Goal: Task Accomplishment & Management: Manage account settings

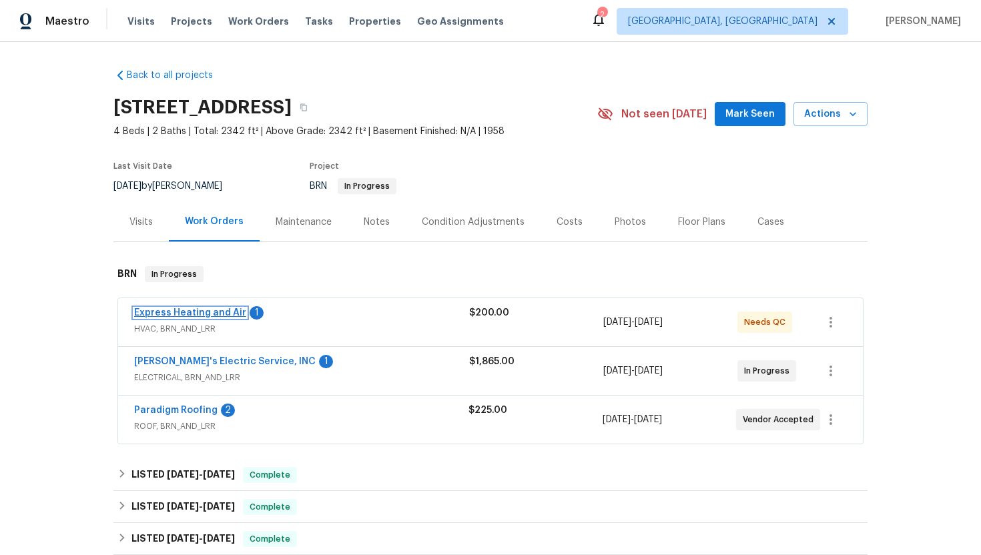
click at [187, 312] on link "Express Heating and Air" at bounding box center [190, 312] width 112 height 9
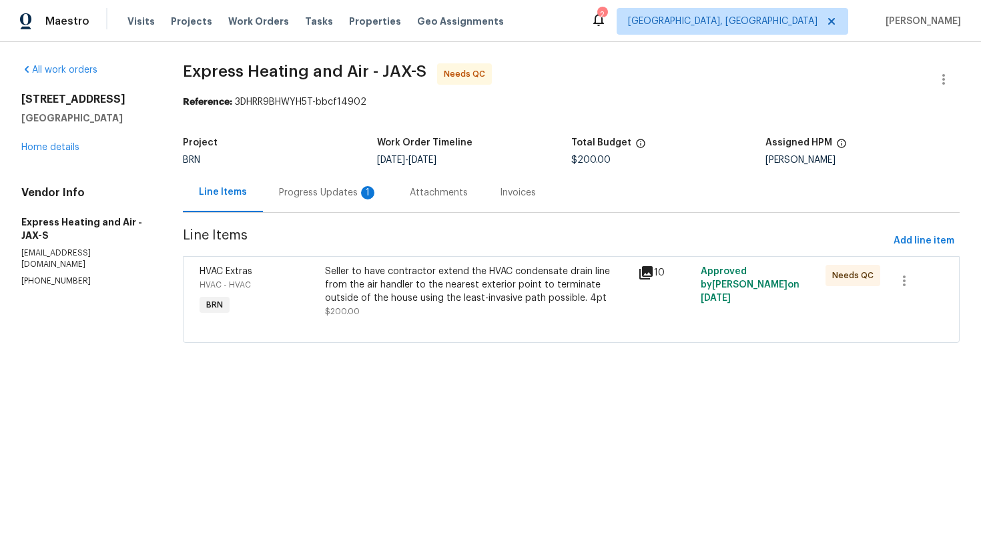
click at [354, 193] on div "Progress Updates 1" at bounding box center [328, 192] width 99 height 13
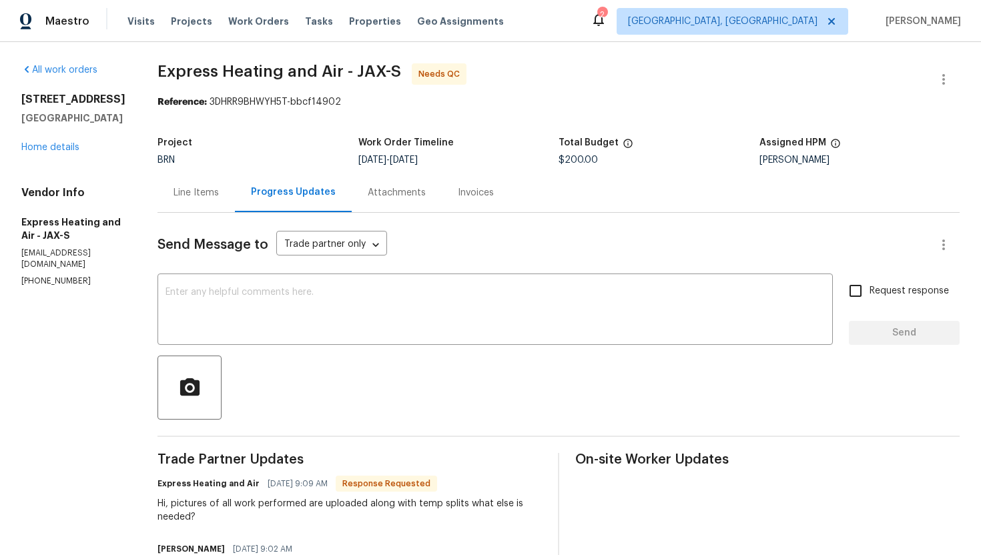
click at [207, 199] on div "Line Items" at bounding box center [195, 192] width 45 height 13
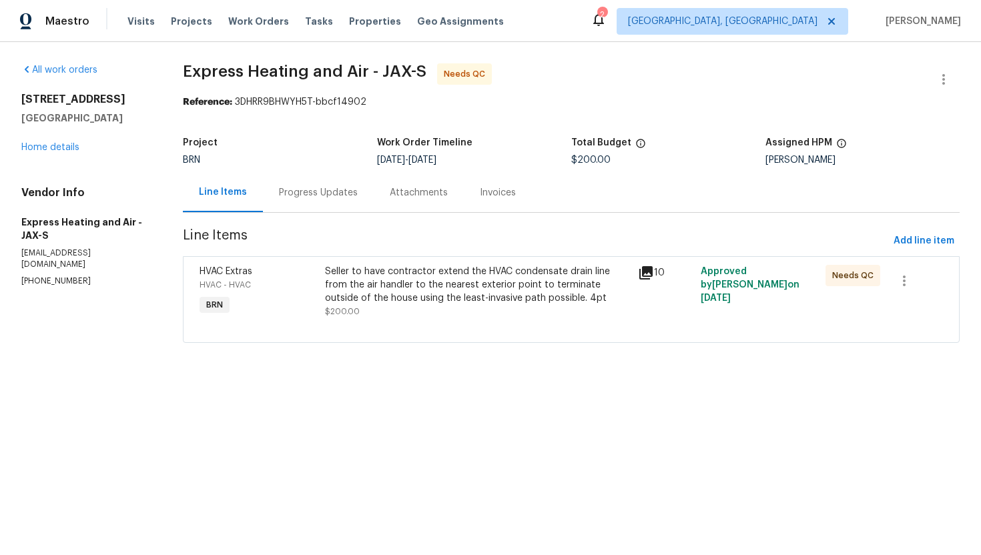
click at [429, 306] on div "Seller to have contractor extend the HVAC condensate drain line from the air ha…" at bounding box center [477, 291] width 305 height 53
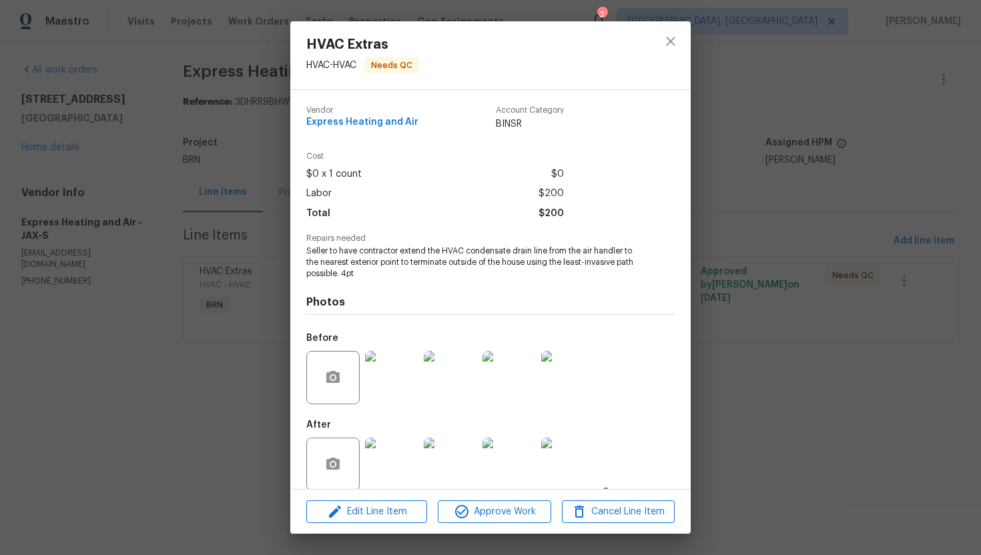
scroll to position [15, 0]
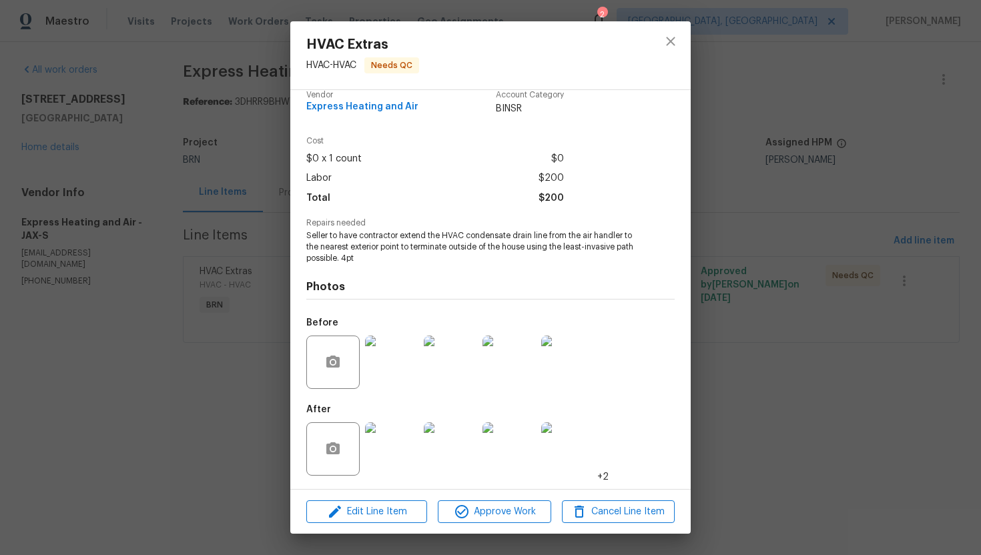
click at [398, 441] on img at bounding box center [391, 448] width 53 height 53
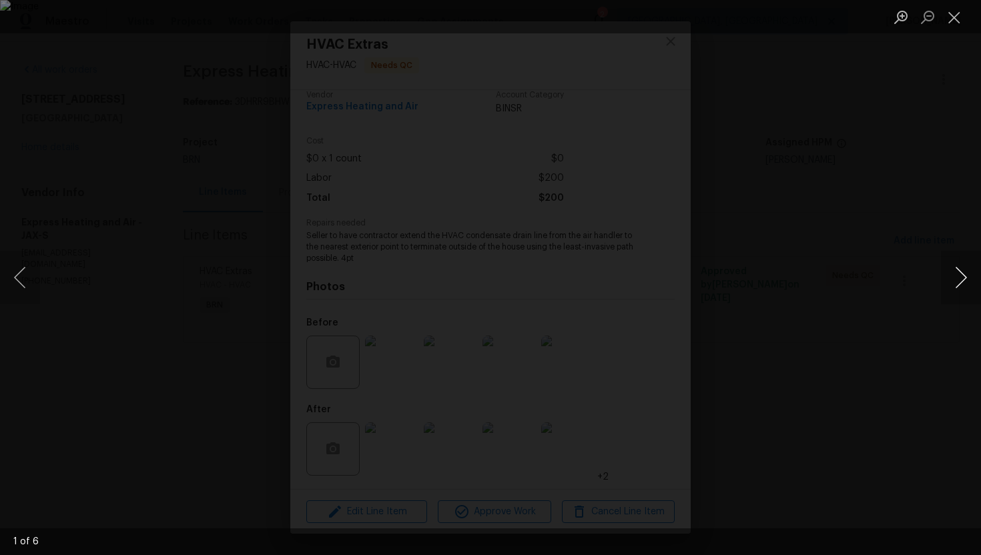
click at [951, 282] on button "Next image" at bounding box center [961, 277] width 40 height 53
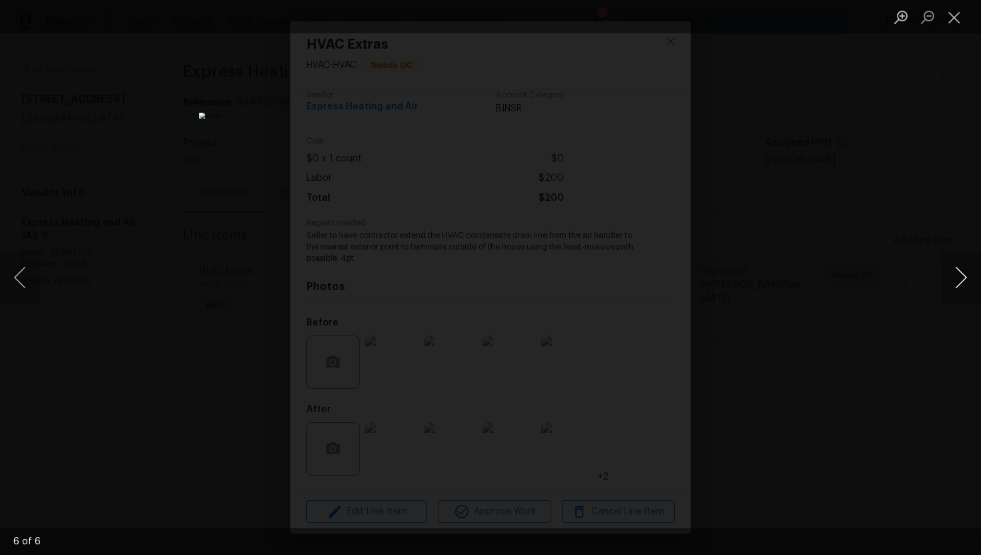
click at [951, 282] on button "Next image" at bounding box center [961, 277] width 40 height 53
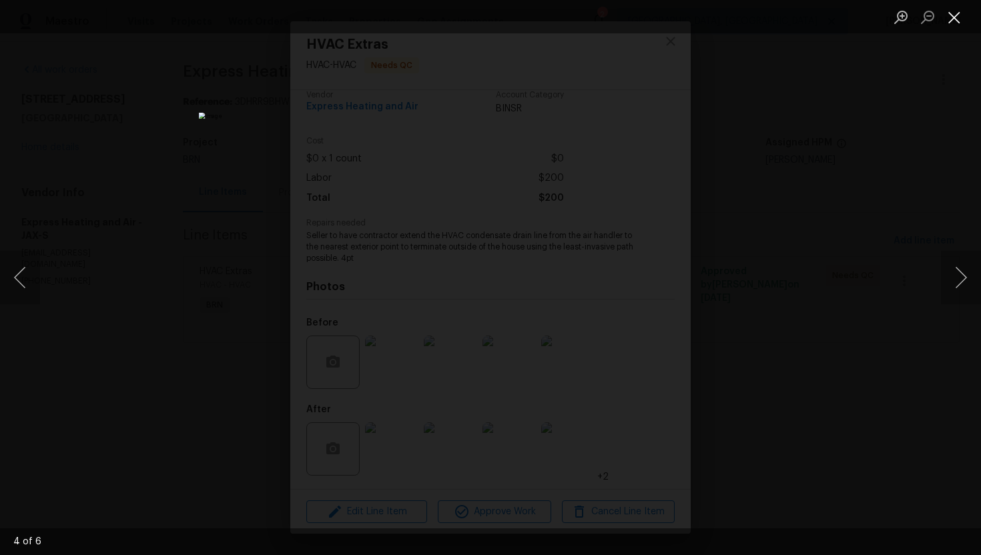
click at [943, 15] on button "Close lightbox" at bounding box center [954, 16] width 27 height 23
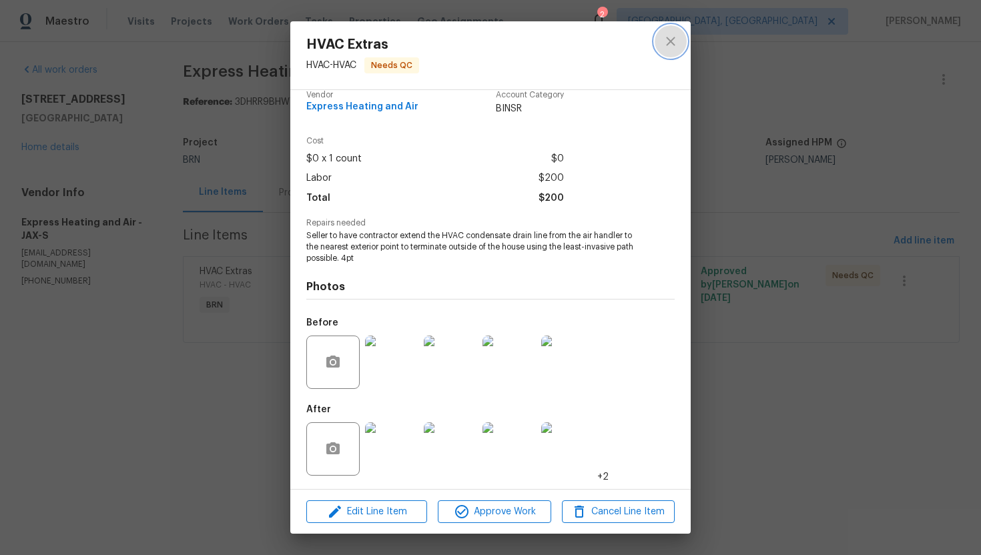
click at [672, 46] on icon "close" at bounding box center [671, 41] width 16 height 16
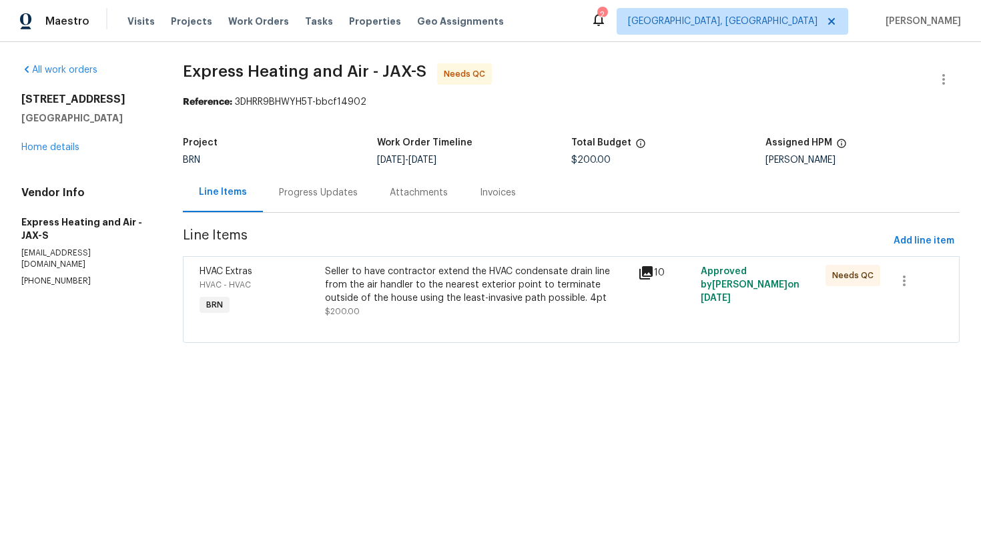
click at [349, 198] on div "Progress Updates" at bounding box center [318, 192] width 79 height 13
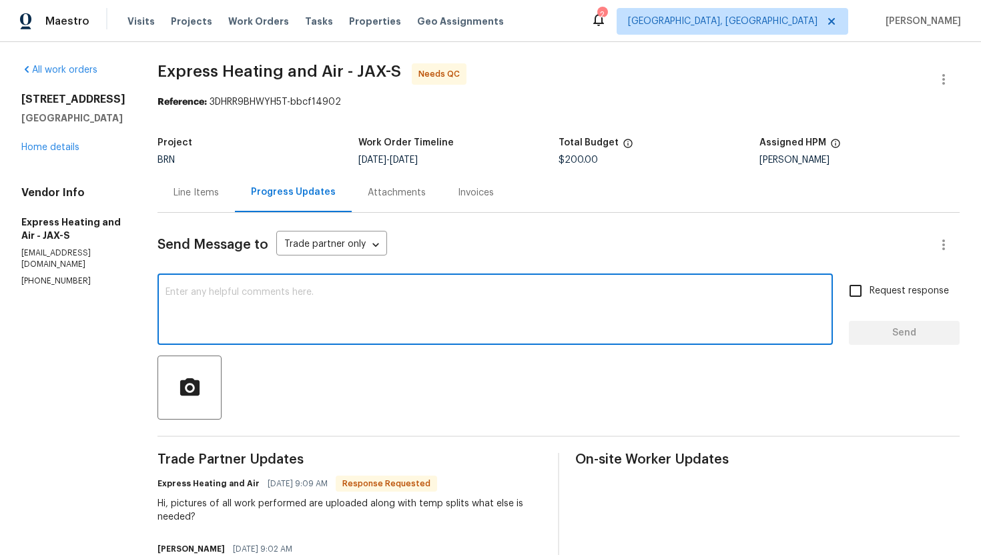
click at [442, 305] on textarea at bounding box center [494, 311] width 659 height 47
paste textarea "WO is approved. Please upload the invoice under invoice section. Thanks!"
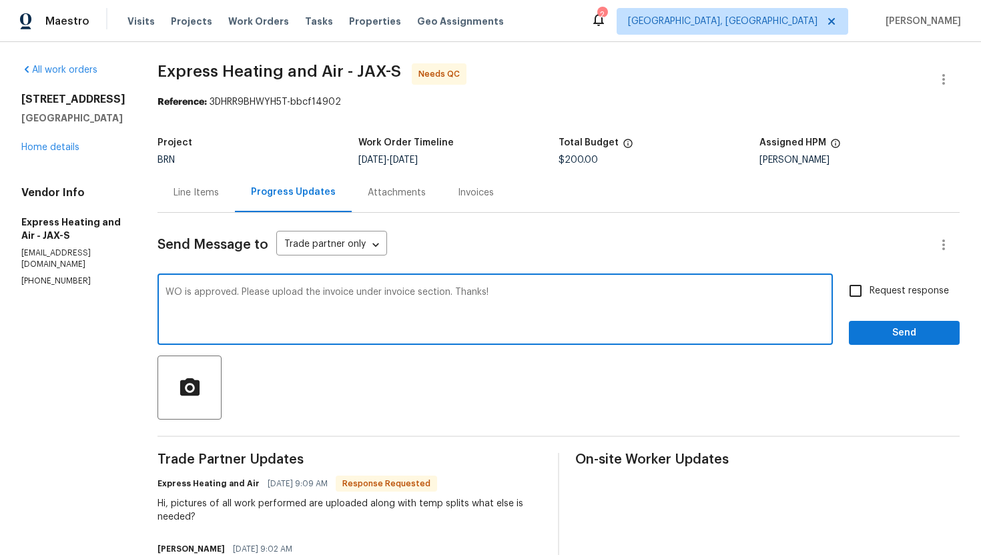
type textarea "WO is approved. Please upload the invoice under invoice section. Thanks!"
click at [862, 294] on input "Request response" at bounding box center [855, 291] width 28 height 28
checkbox input "true"
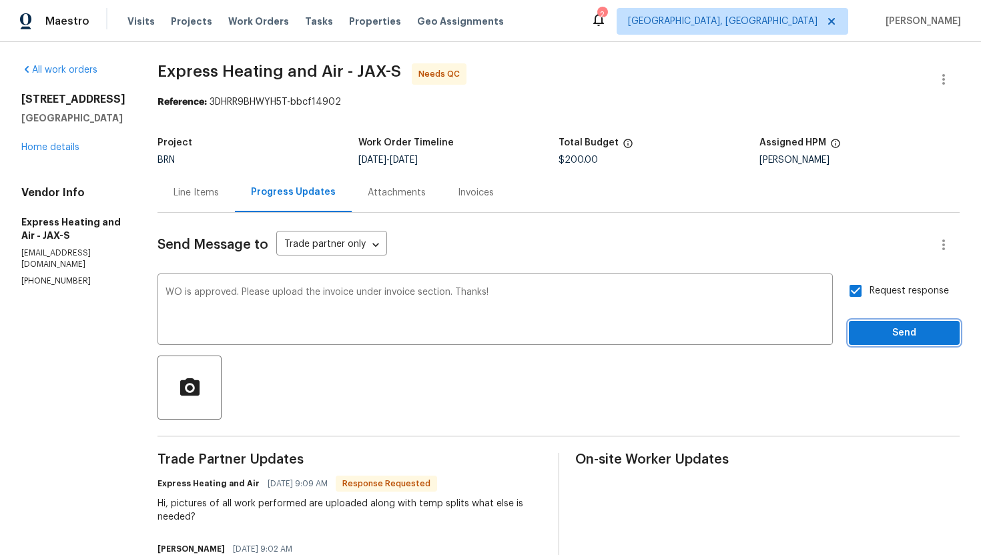
click at [886, 332] on span "Send" at bounding box center [903, 333] width 89 height 17
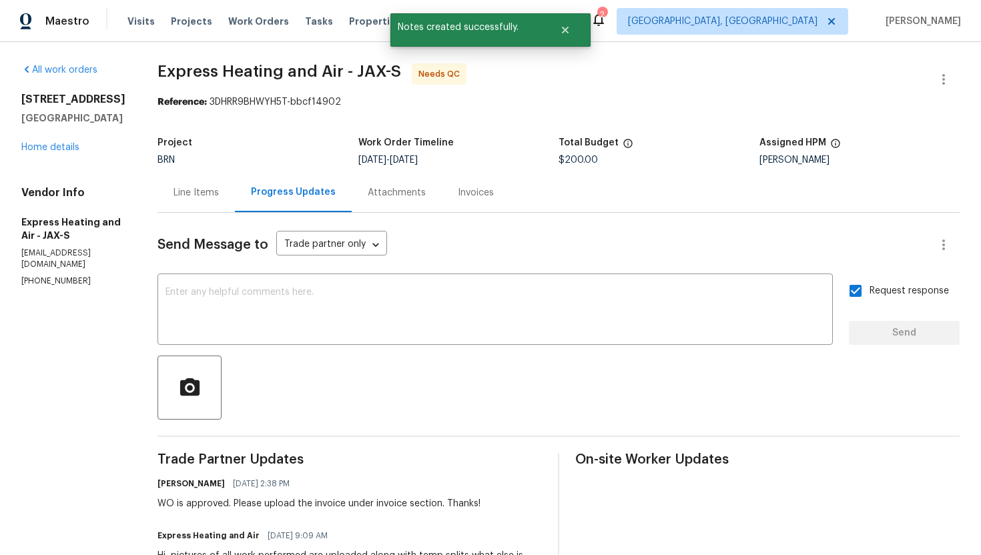
click at [219, 193] on div "Line Items" at bounding box center [195, 192] width 45 height 13
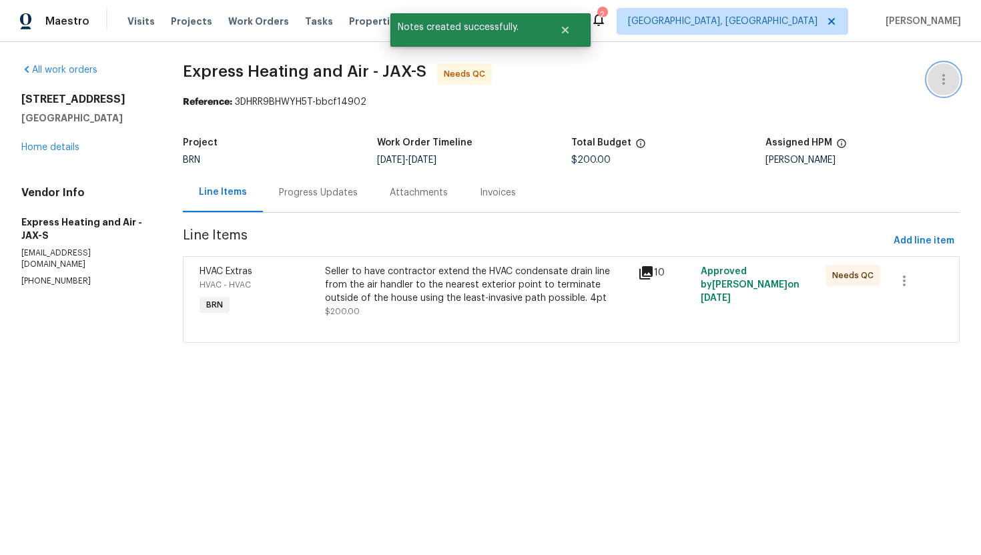
click at [942, 73] on icon "button" at bounding box center [943, 79] width 16 height 16
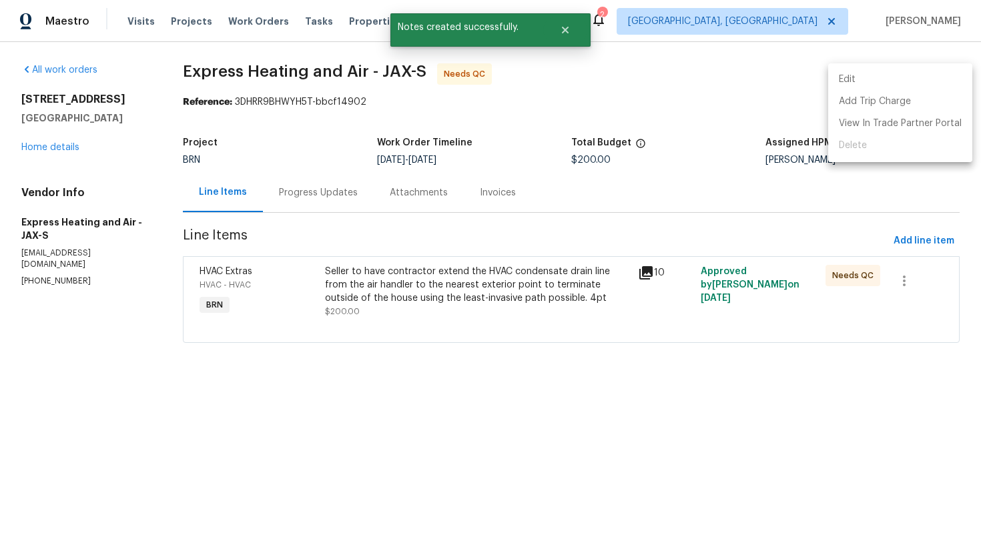
click at [942, 73] on li "Edit" at bounding box center [900, 80] width 144 height 22
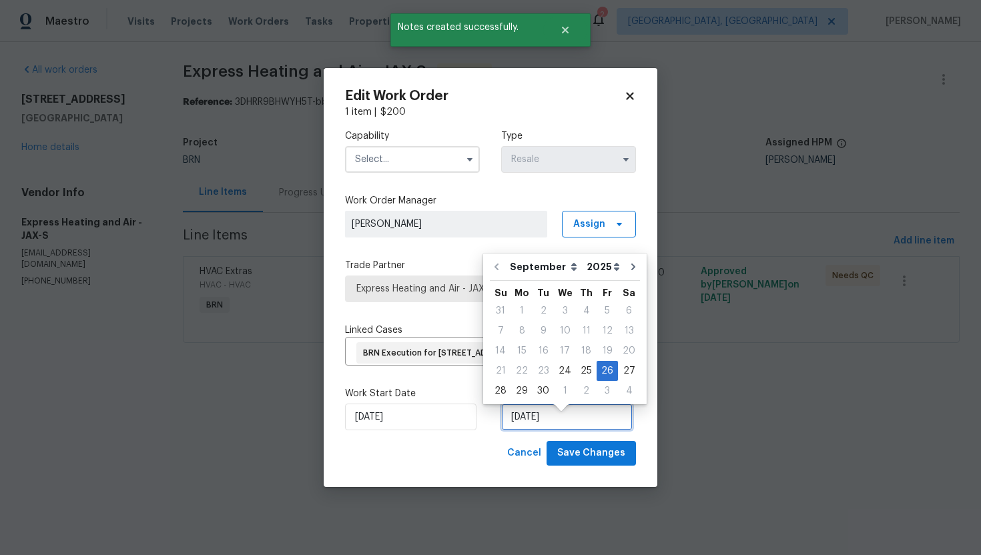
click at [532, 425] on input "[DATE]" at bounding box center [566, 417] width 131 height 27
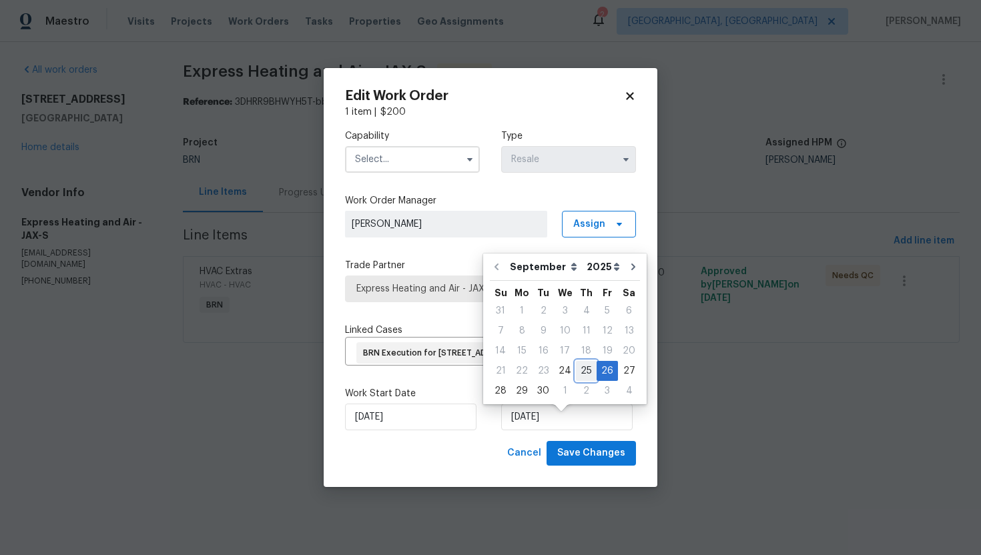
click at [578, 369] on div "25" at bounding box center [586, 371] width 21 height 19
type input "[DATE]"
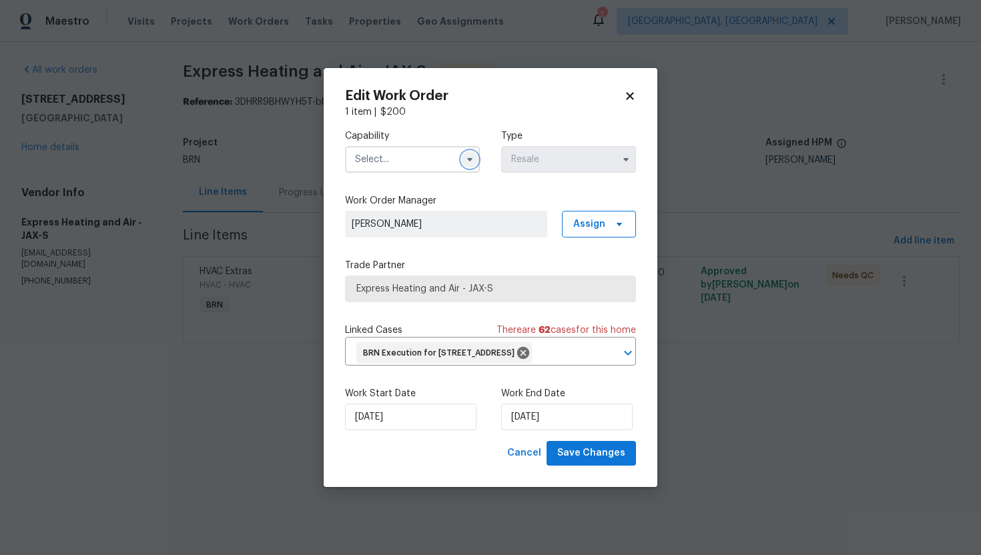
click at [474, 154] on icon "button" at bounding box center [469, 159] width 11 height 11
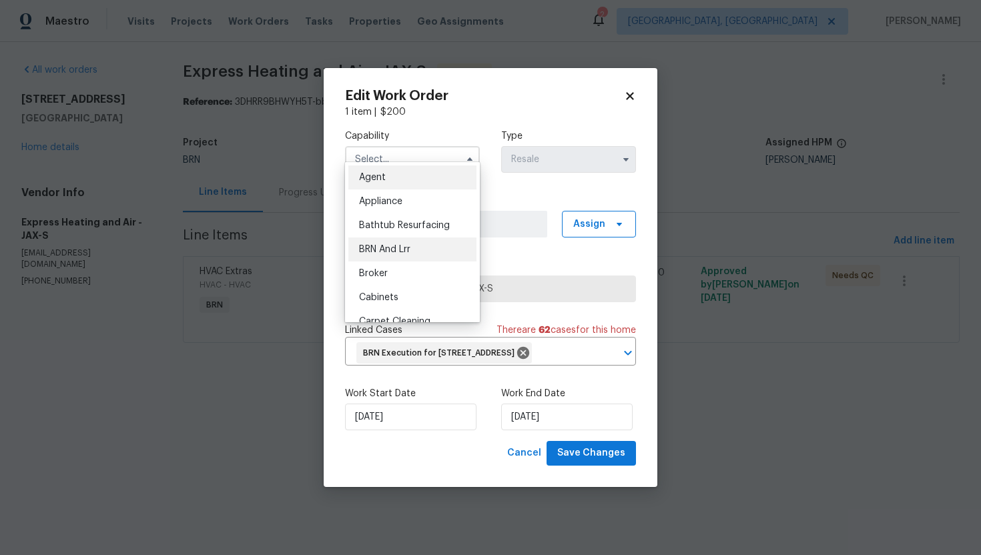
click at [414, 255] on div "BRN And Lrr" at bounding box center [412, 250] width 128 height 24
type input "BRN And Lrr"
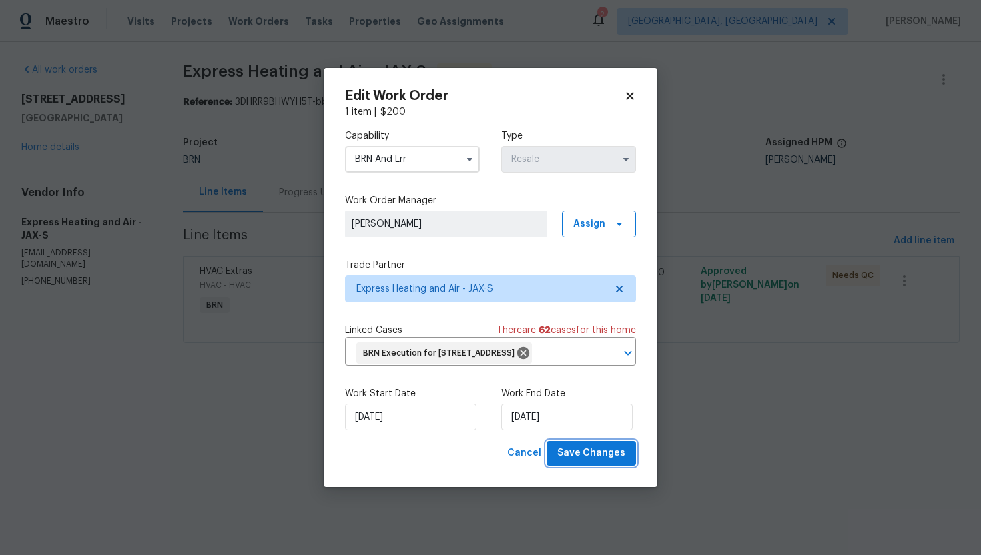
click at [593, 462] on span "Save Changes" at bounding box center [591, 453] width 68 height 17
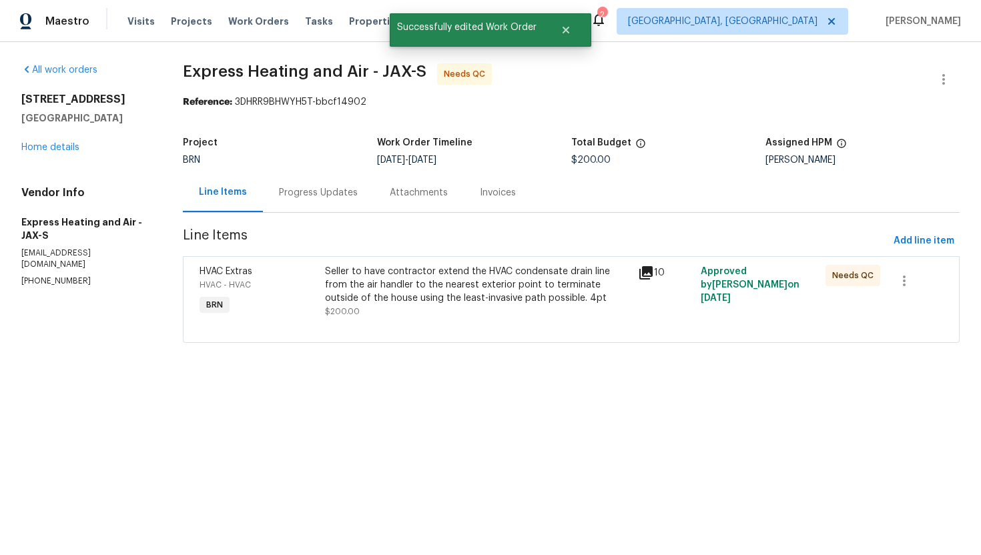
click at [412, 295] on div "Seller to have contractor extend the HVAC condensate drain line from the air ha…" at bounding box center [477, 285] width 305 height 40
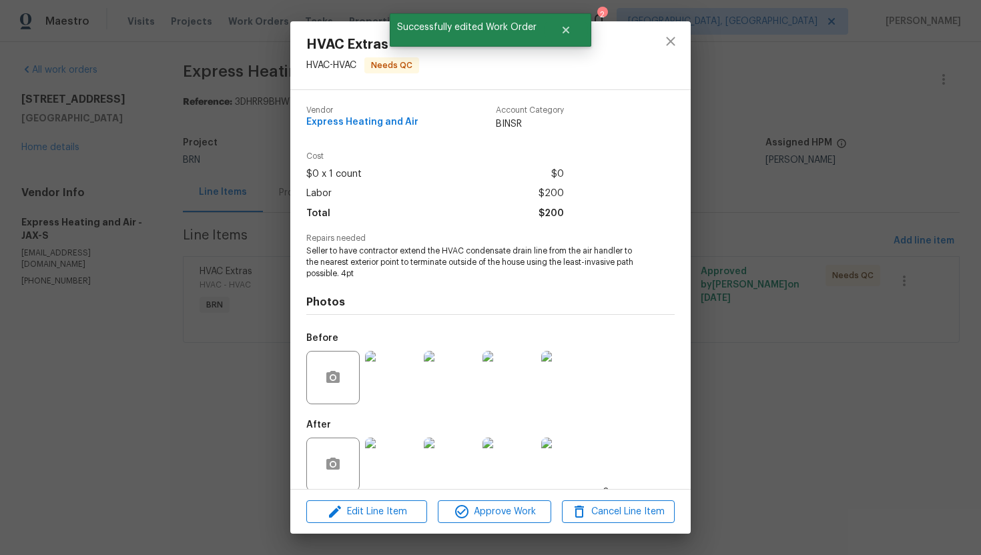
scroll to position [15, 0]
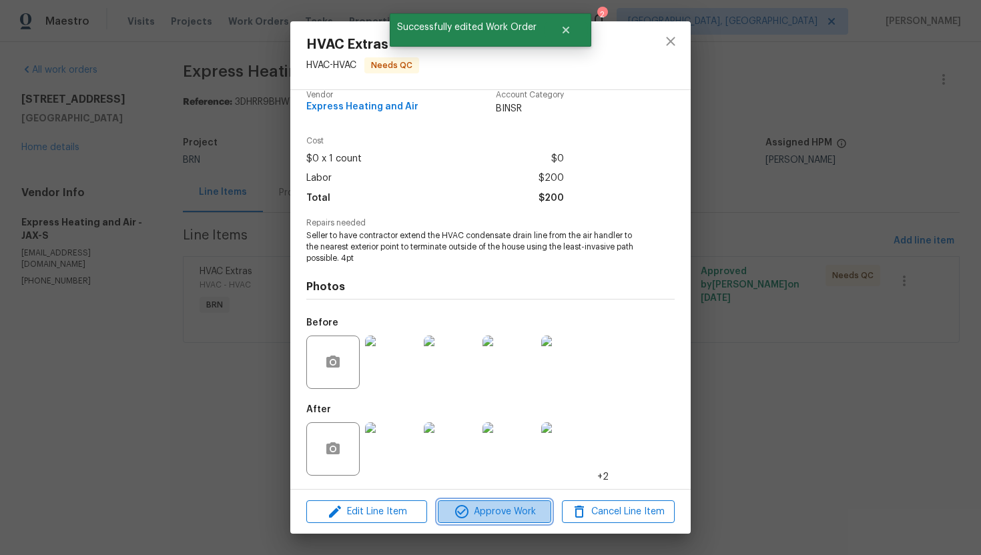
click at [501, 506] on span "Approve Work" at bounding box center [494, 512] width 105 height 17
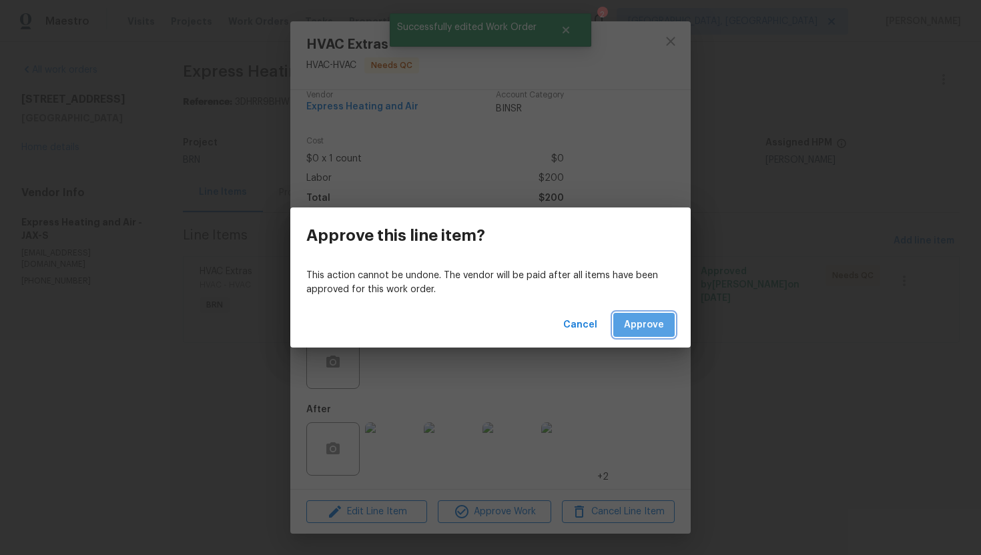
click at [639, 322] on span "Approve" at bounding box center [644, 325] width 40 height 17
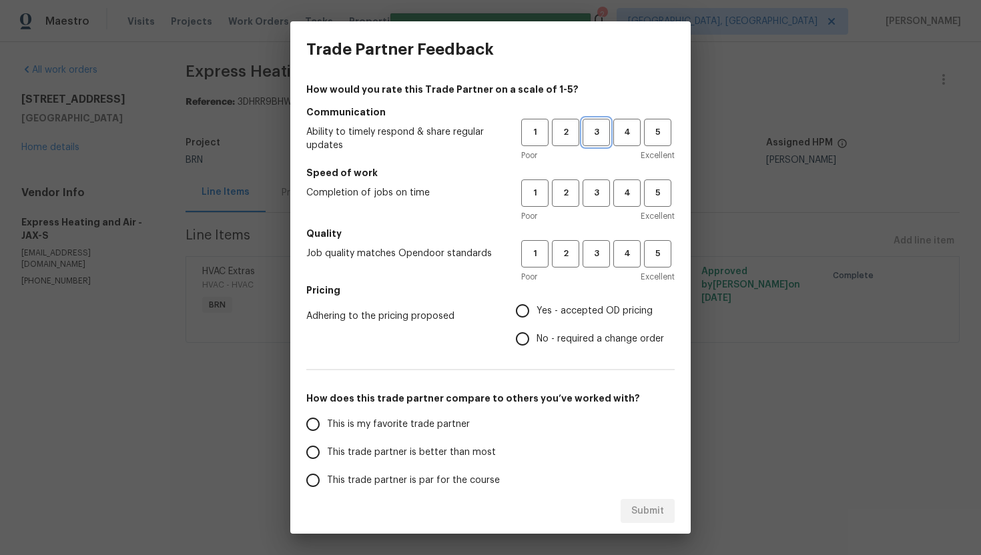
click at [590, 131] on span "3" at bounding box center [596, 132] width 25 height 15
click at [585, 197] on span "3" at bounding box center [596, 192] width 25 height 15
click at [591, 251] on span "3" at bounding box center [596, 253] width 25 height 15
click at [549, 314] on span "Yes - accepted OD pricing" at bounding box center [594, 311] width 116 height 14
click at [536, 314] on input "Yes - accepted OD pricing" at bounding box center [522, 311] width 28 height 28
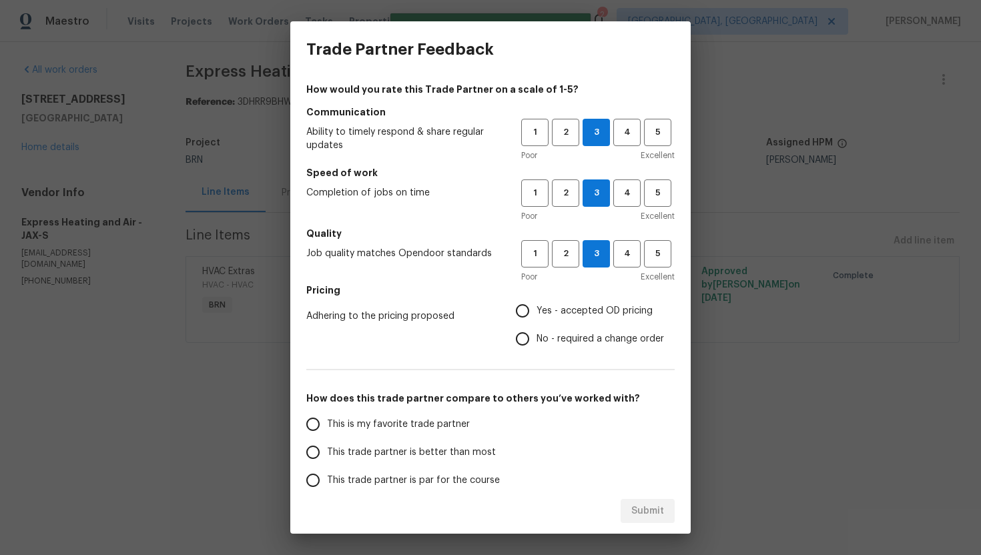
radio input "true"
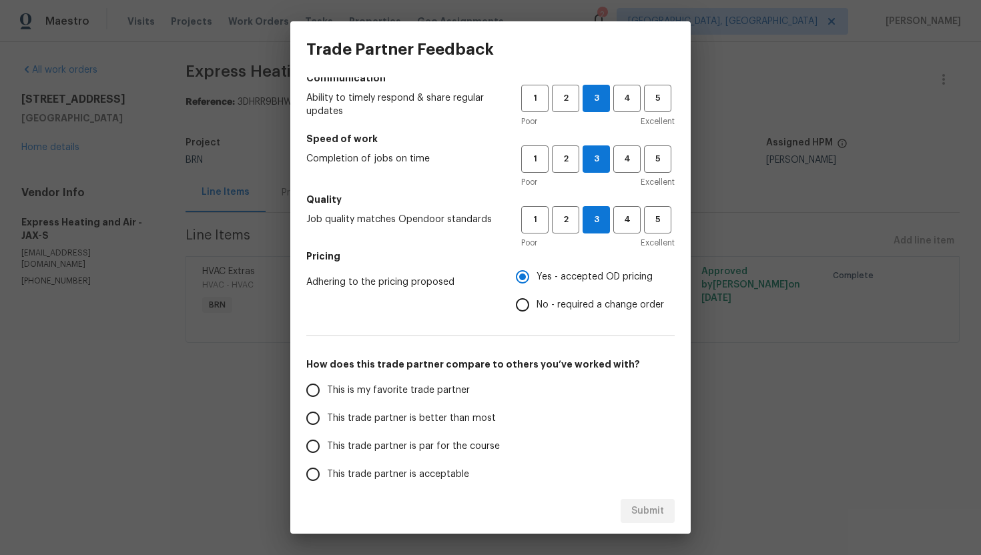
scroll to position [36, 0]
click at [430, 446] on span "This trade partner is par for the course" at bounding box center [413, 445] width 173 height 14
click at [327, 446] on input "This trade partner is par for the course" at bounding box center [313, 444] width 28 height 28
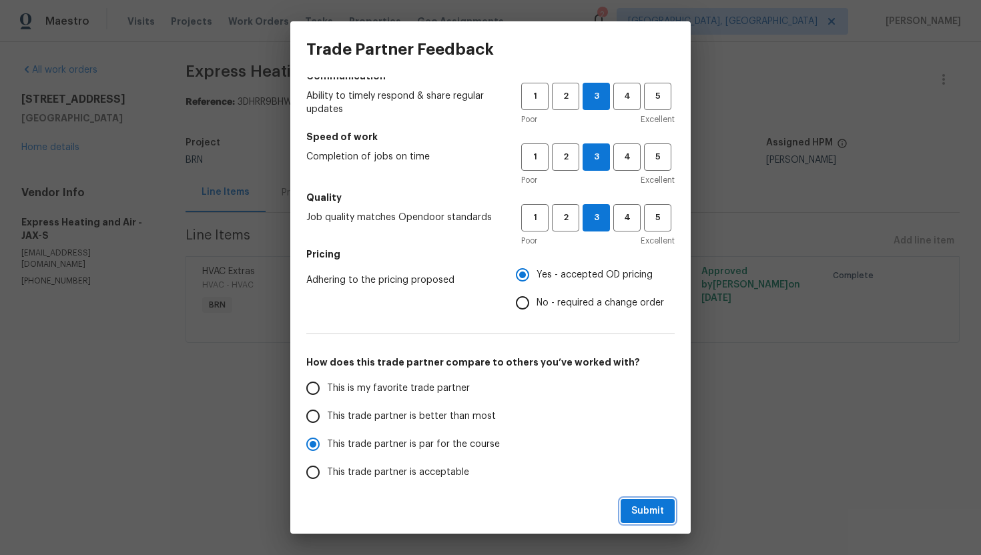
click at [638, 510] on span "Submit" at bounding box center [647, 511] width 33 height 17
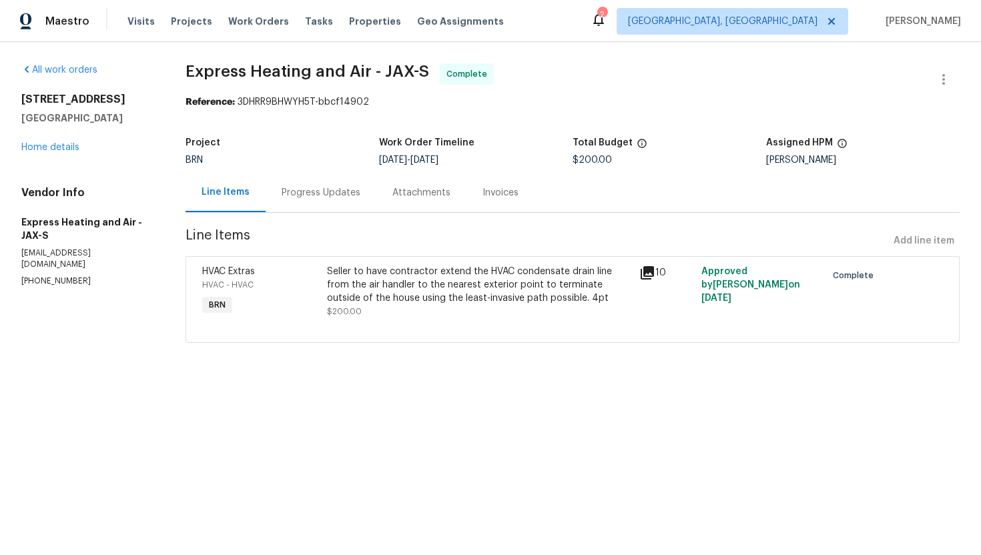
radio input "true"
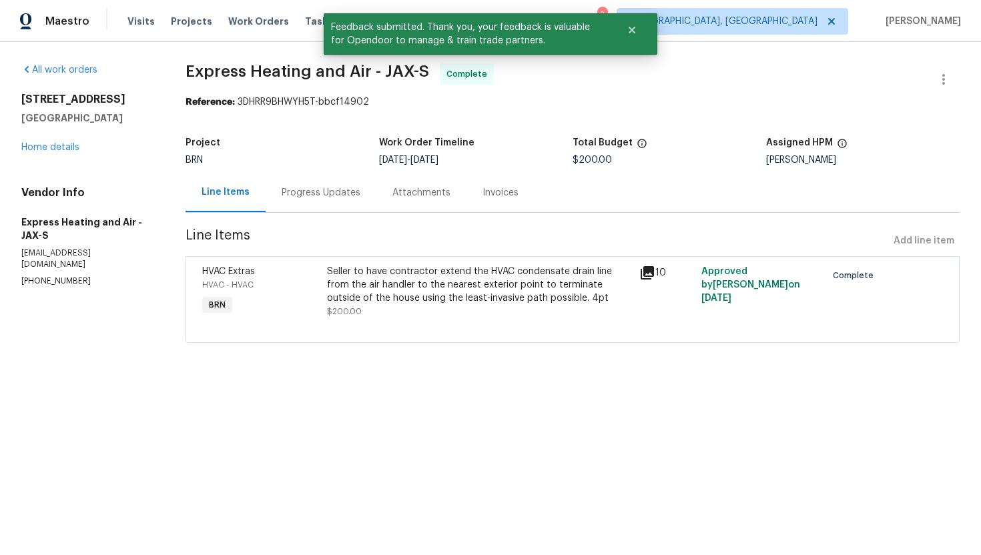
click at [330, 195] on div "Progress Updates" at bounding box center [321, 192] width 79 height 13
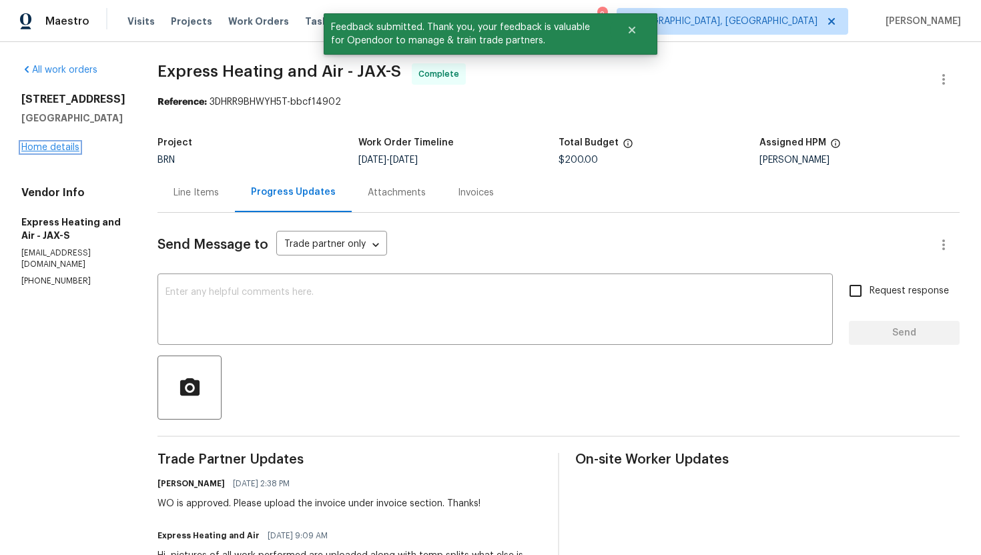
click at [63, 143] on link "Home details" at bounding box center [50, 147] width 58 height 9
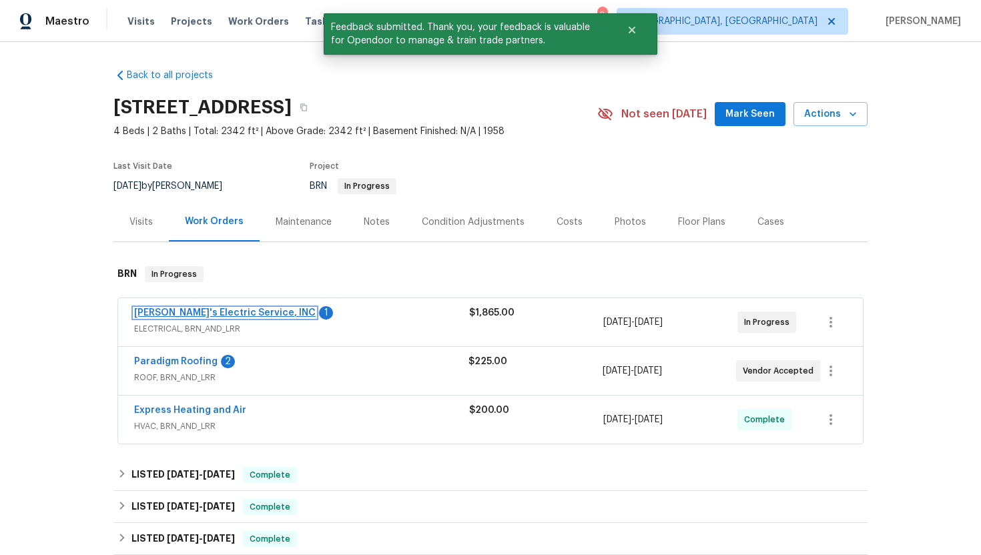
click at [186, 311] on link "Jack's Electric Service, INC" at bounding box center [224, 312] width 181 height 9
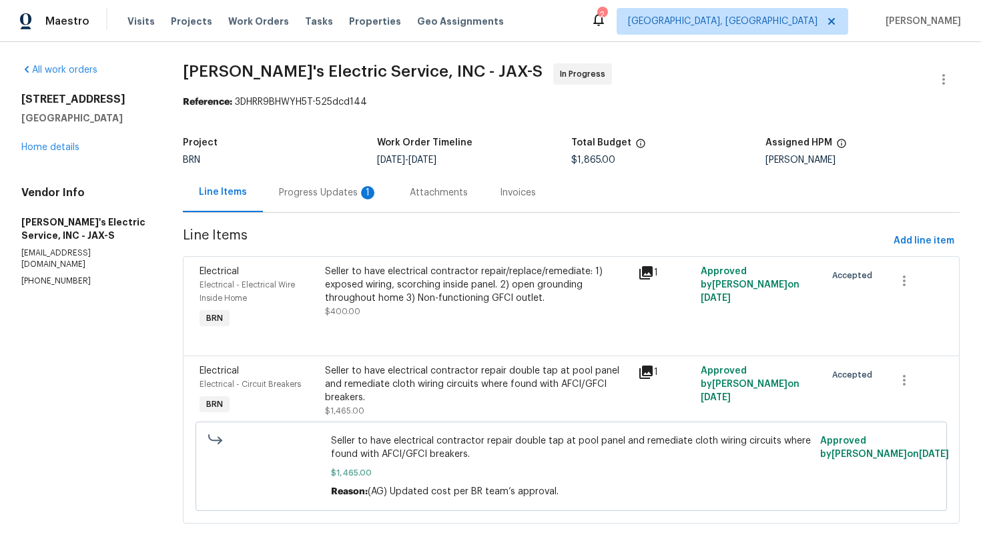
click at [344, 197] on div "Progress Updates 1" at bounding box center [328, 192] width 99 height 13
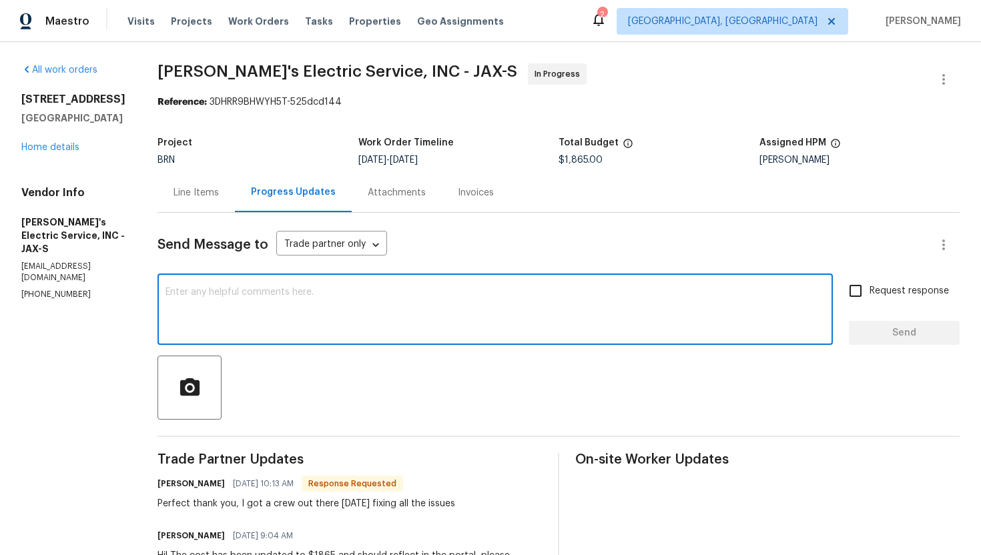
click at [338, 293] on textarea at bounding box center [494, 311] width 659 height 47
type textarea "Sure, please let me know once the work is completed."
click at [885, 293] on span "Request response" at bounding box center [908, 291] width 79 height 14
click at [869, 293] on input "Request response" at bounding box center [855, 291] width 28 height 28
checkbox input "true"
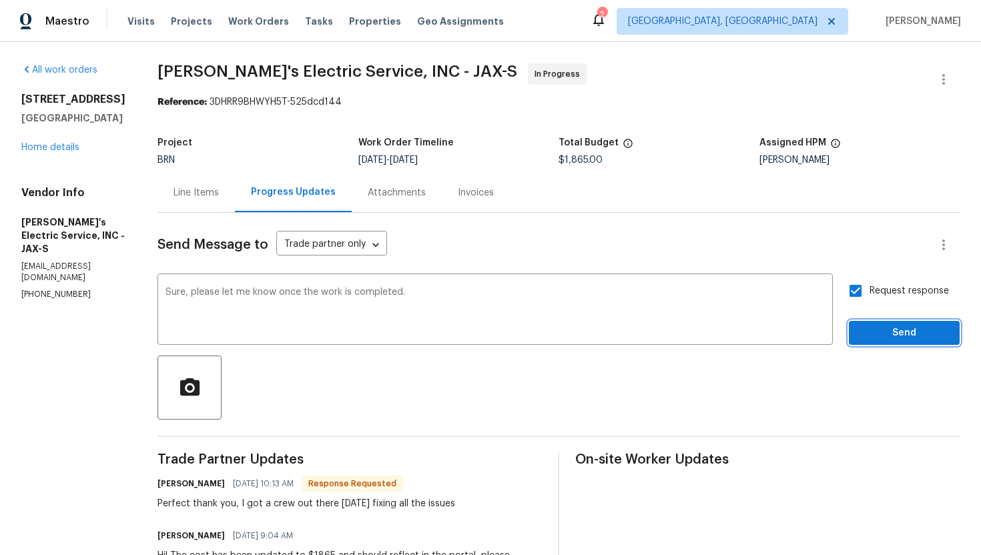
click at [889, 334] on span "Send" at bounding box center [903, 333] width 89 height 17
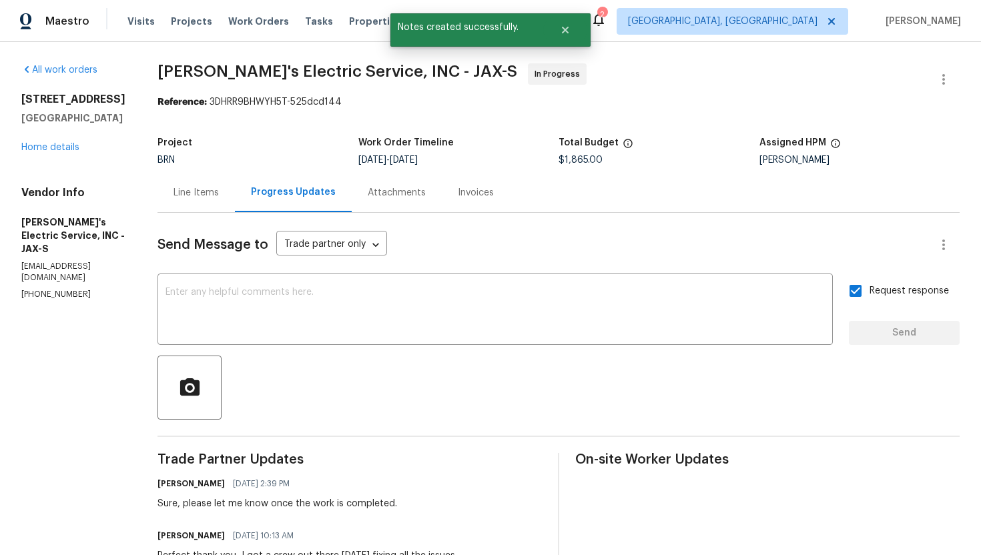
click at [191, 187] on div "Line Items" at bounding box center [195, 192] width 45 height 13
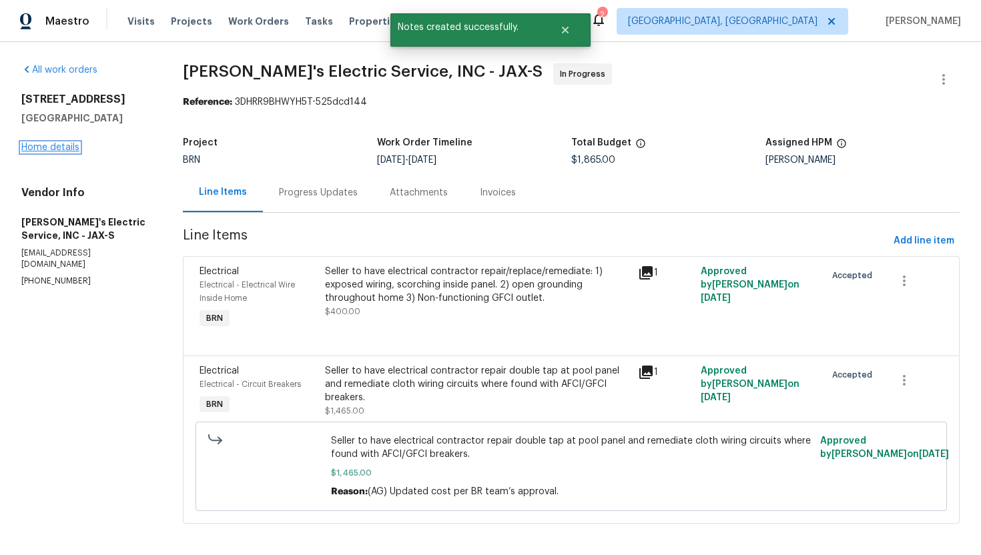
click at [57, 145] on link "Home details" at bounding box center [50, 147] width 58 height 9
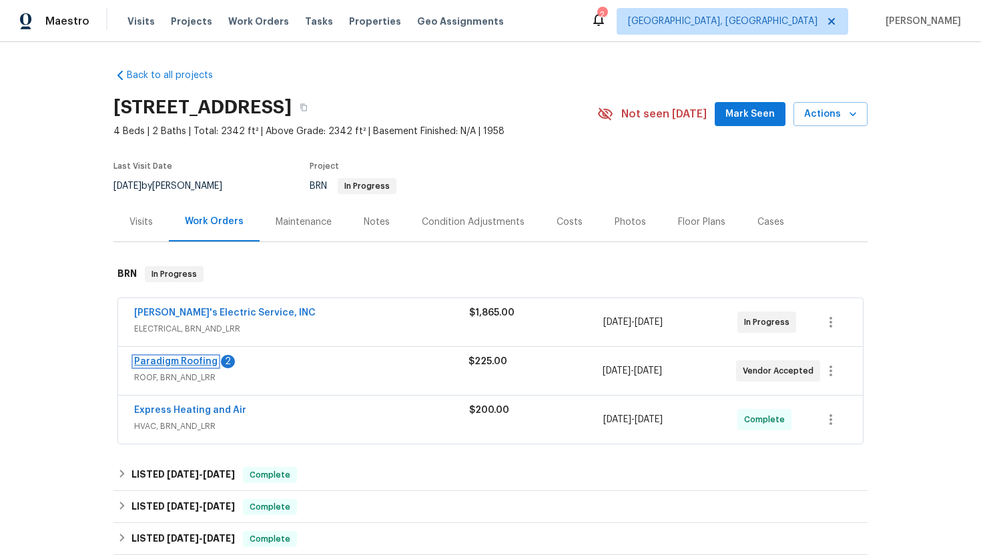
click at [187, 360] on link "Paradigm Roofing" at bounding box center [175, 361] width 83 height 9
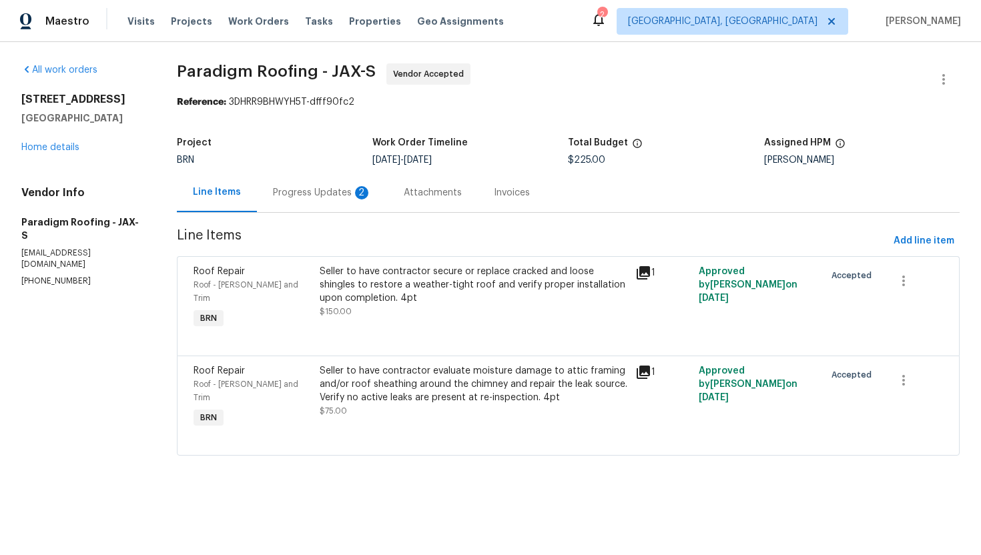
click at [336, 205] on div "Progress Updates 2" at bounding box center [322, 192] width 131 height 39
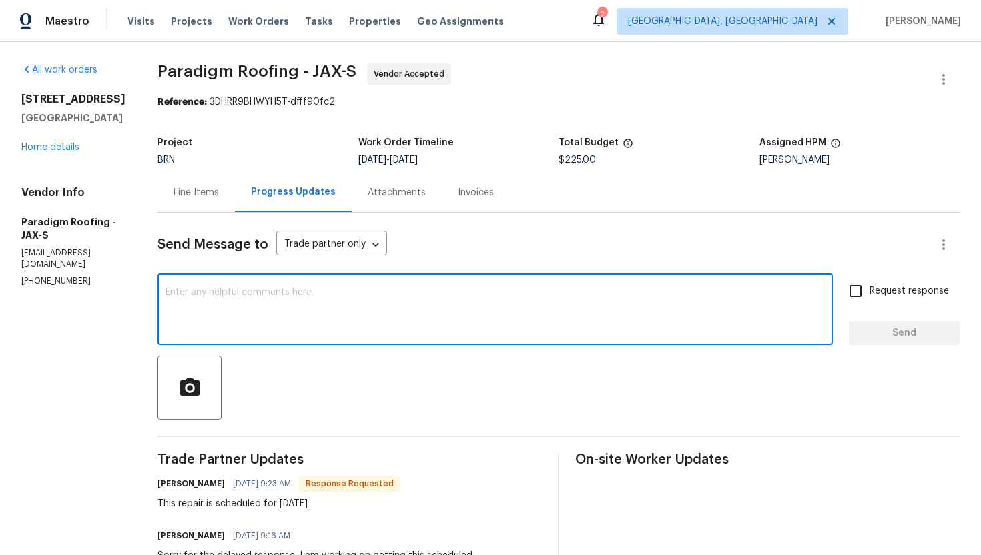
click at [353, 317] on textarea at bounding box center [494, 311] width 659 height 47
type textarea "Got it, please have the work completed on Monday and let me know."
click at [895, 287] on span "Request response" at bounding box center [908, 291] width 79 height 14
click at [869, 287] on input "Request response" at bounding box center [855, 291] width 28 height 28
checkbox input "true"
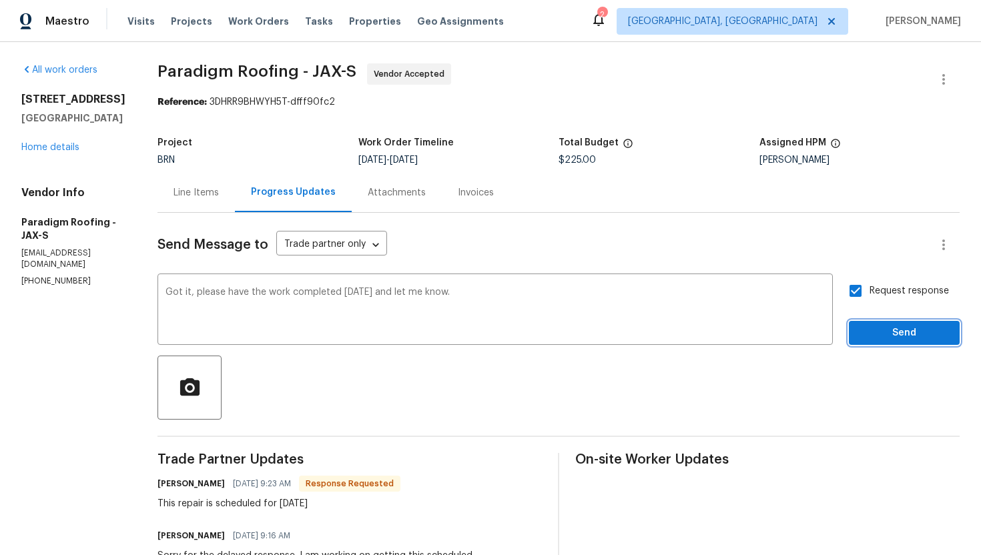
click at [897, 325] on span "Send" at bounding box center [903, 333] width 89 height 17
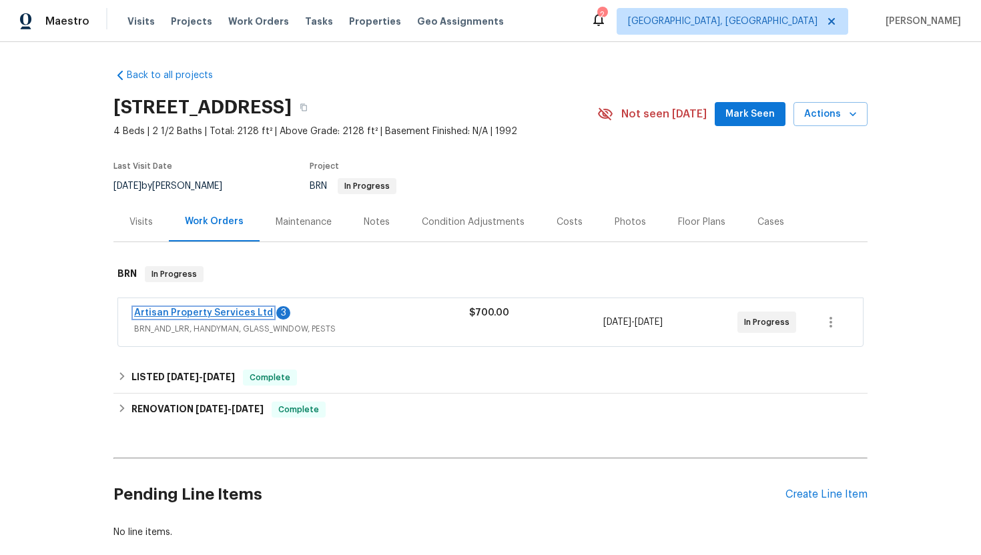
click at [217, 311] on link "Artisan Property Services Ltd" at bounding box center [203, 312] width 139 height 9
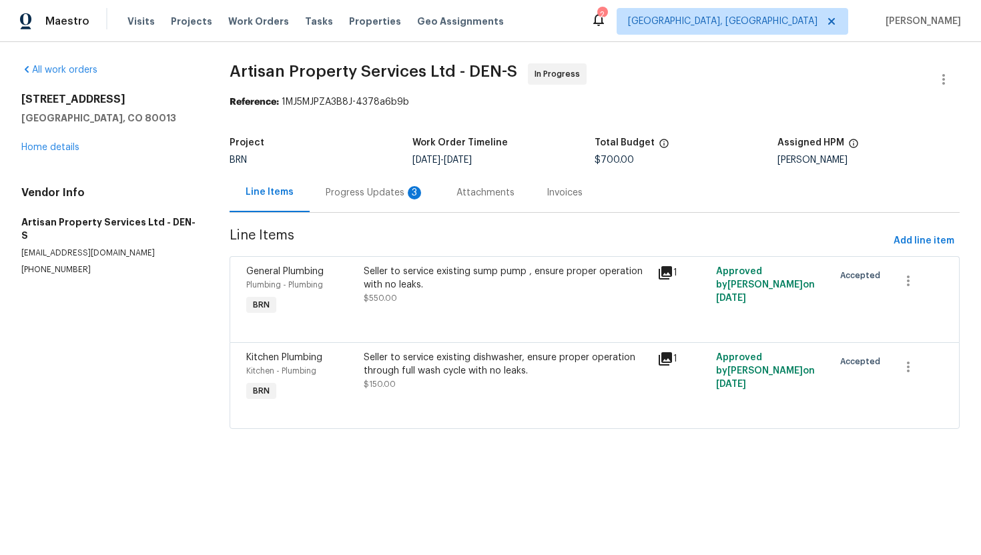
click at [341, 199] on div "Progress Updates 3" at bounding box center [375, 192] width 131 height 39
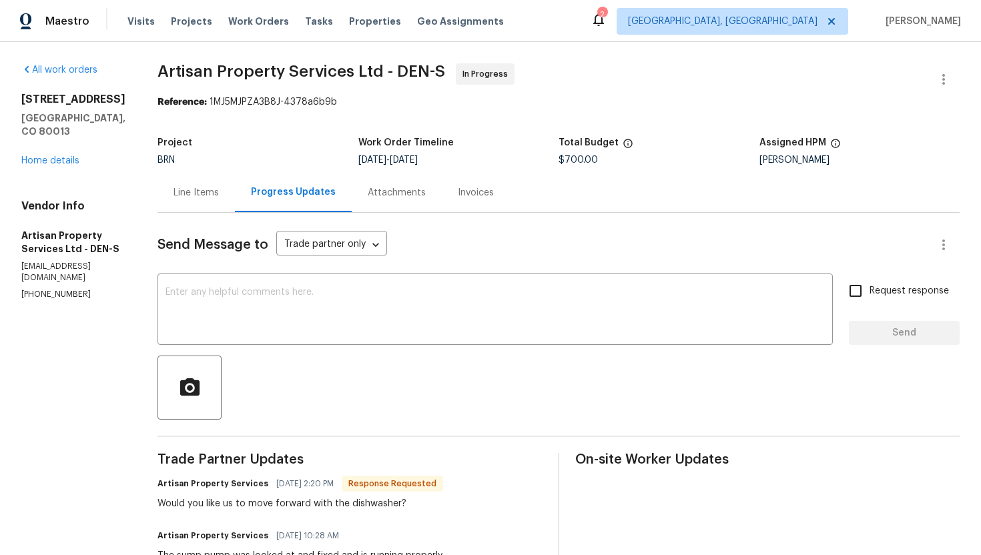
click at [189, 187] on div "Line Items" at bounding box center [195, 192] width 77 height 39
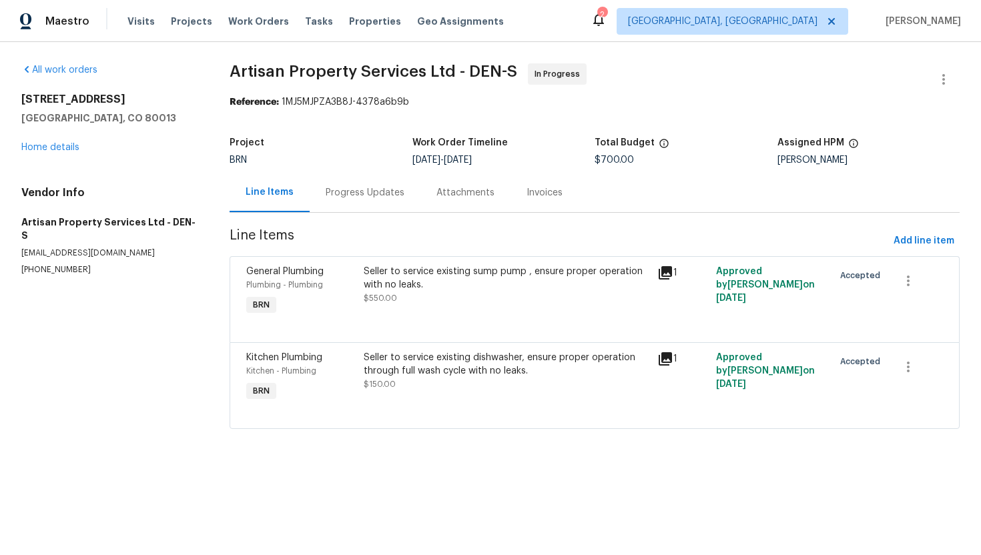
click at [344, 193] on div "Progress Updates" at bounding box center [365, 192] width 79 height 13
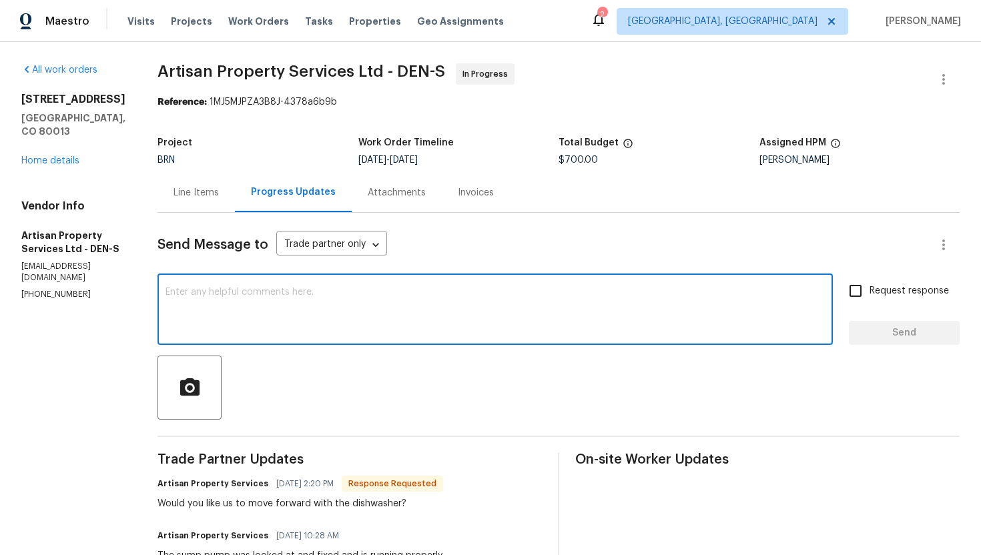
click at [326, 314] on textarea at bounding box center [494, 311] width 659 height 47
click at [157, 294] on div "I'll review the cost of the dishwasher and update you. x ​" at bounding box center [494, 311] width 675 height 68
click at [165, 293] on textarea "I'll review the cost of the dishwasher and update you." at bounding box center [494, 311] width 659 height 47
type textarea "Please wait while I review the cost of the dishwasher and update you."
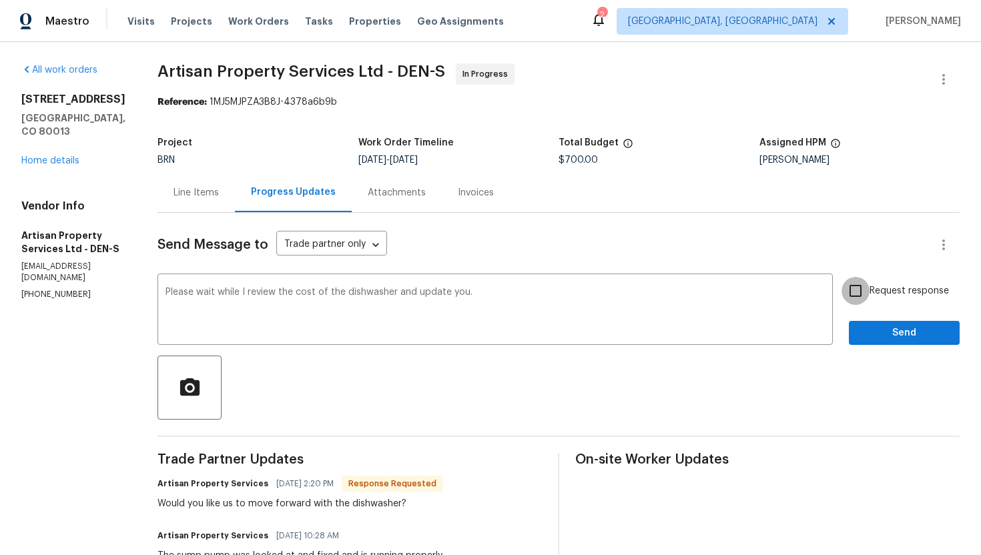
click at [858, 294] on input "Request response" at bounding box center [855, 291] width 28 height 28
checkbox input "true"
click at [876, 324] on button "Send" at bounding box center [904, 333] width 111 height 25
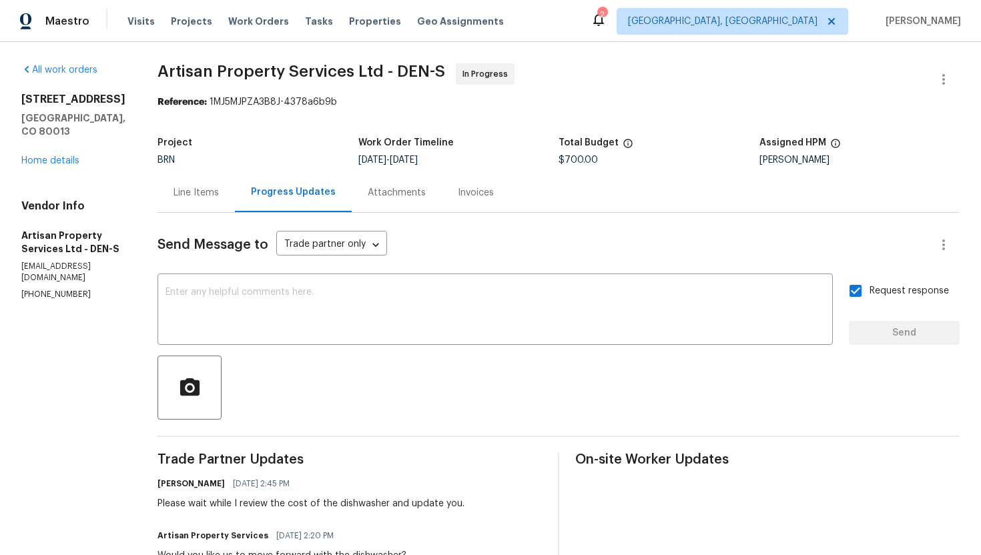
click at [173, 191] on div "Line Items" at bounding box center [195, 192] width 45 height 13
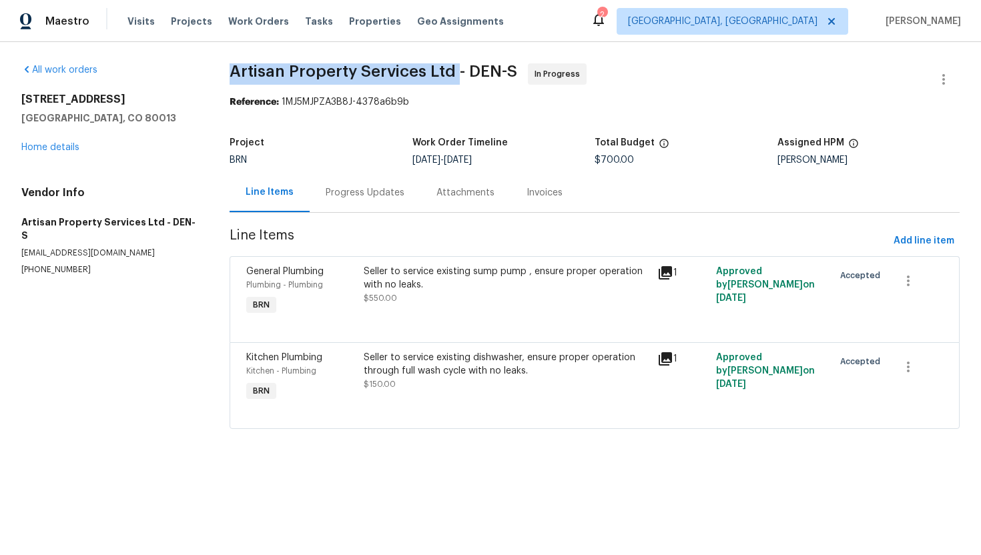
drag, startPoint x: 229, startPoint y: 65, endPoint x: 453, endPoint y: 72, distance: 224.3
click at [455, 69] on div "All work orders 19093 E Linvale Pl Aurora, CO 80013 Home details Vendor Info Ar…" at bounding box center [490, 254] width 981 height 424
click at [414, 97] on div "Reference: 1MJ5MJPZA3B8J-4378a6b9b" at bounding box center [595, 101] width 730 height 13
drag, startPoint x: 226, startPoint y: 70, endPoint x: 452, endPoint y: 63, distance: 227.0
click at [452, 63] on div "All work orders 19093 E Linvale Pl Aurora, CO 80013 Home details Vendor Info Ar…" at bounding box center [490, 254] width 981 height 424
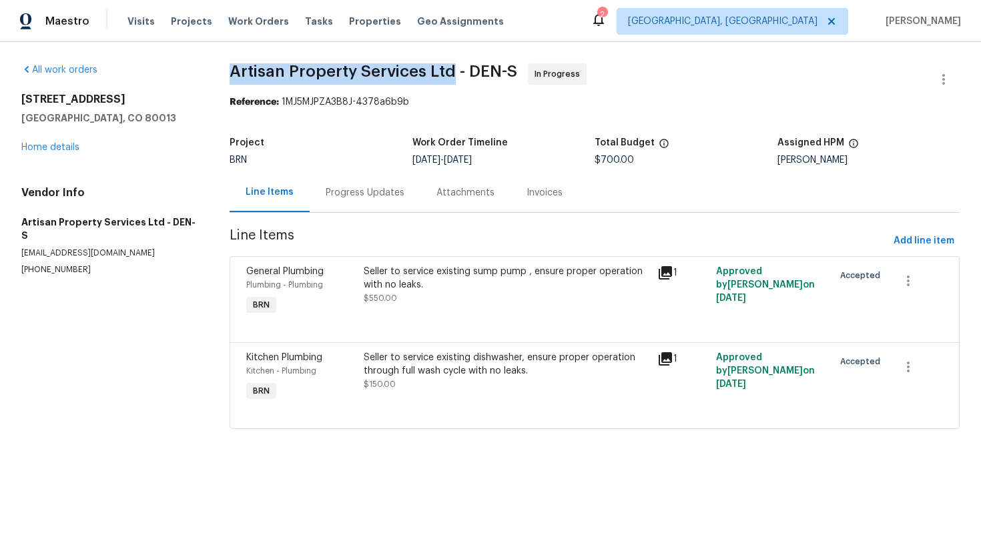
drag, startPoint x: 229, startPoint y: 66, endPoint x: 452, endPoint y: 67, distance: 222.8
click at [452, 67] on div "All work orders 19093 E Linvale Pl Aurora, CO 80013 Home details Vendor Info Ar…" at bounding box center [490, 254] width 981 height 424
copy span "Artisan Property Services Ltd"
click at [414, 371] on div "Seller to service existing dishwasher, ensure proper operation through full was…" at bounding box center [507, 364] width 286 height 27
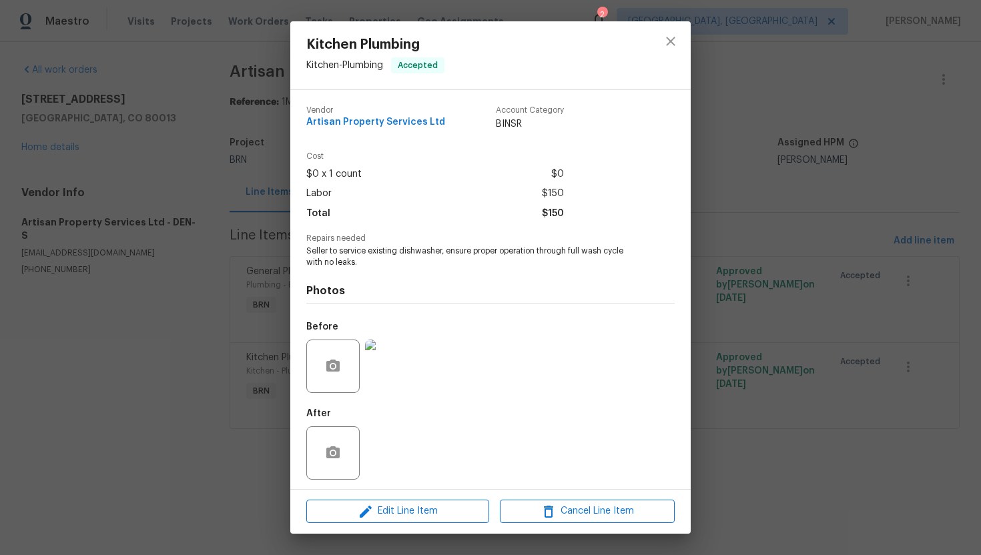
click at [431, 250] on span "Seller to service existing dishwasher, ensure proper operation through full was…" at bounding box center [472, 257] width 332 height 23
copy span "Seller to service existing dishwasher, ensure proper operation through full was…"
click at [208, 216] on div "Kitchen Plumbing Kitchen - Plumbing Accepted Vendor Artisan Property Services L…" at bounding box center [490, 277] width 981 height 555
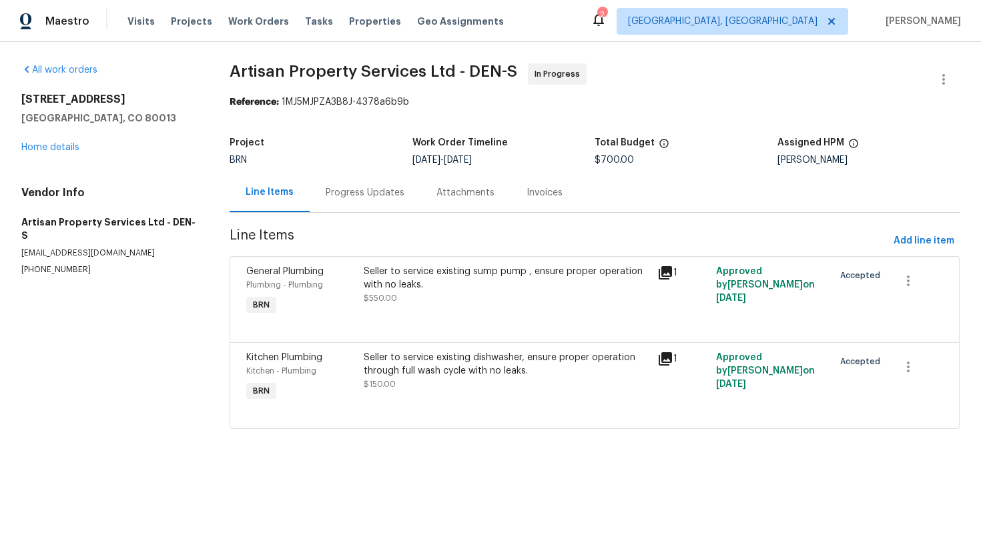
click at [375, 203] on div "Progress Updates" at bounding box center [365, 192] width 111 height 39
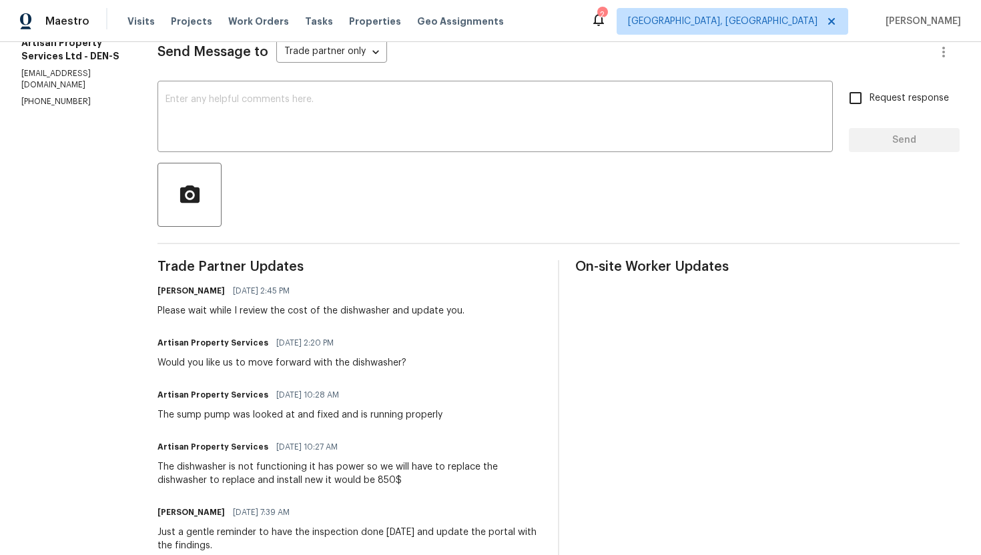
scroll to position [209, 0]
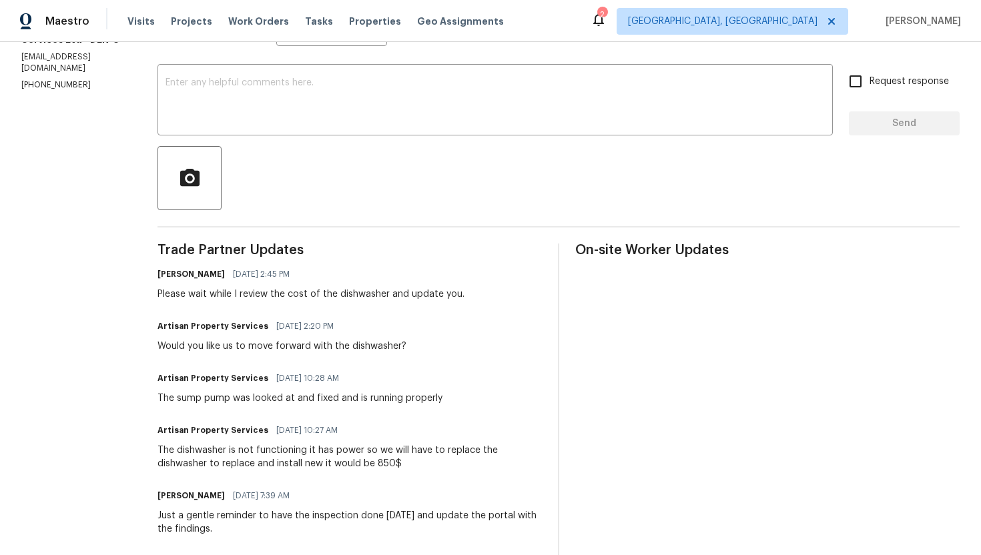
click at [254, 450] on div "The dishwasher is not functioning it has power so we will have to replace the d…" at bounding box center [349, 457] width 384 height 27
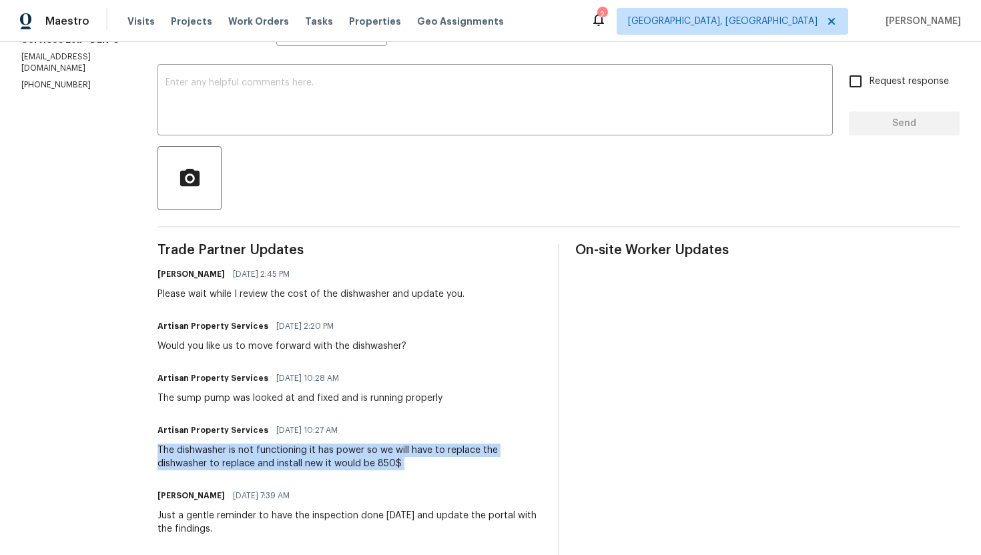
copy div "The dishwasher is not functioning it has power so we will have to replace the d…"
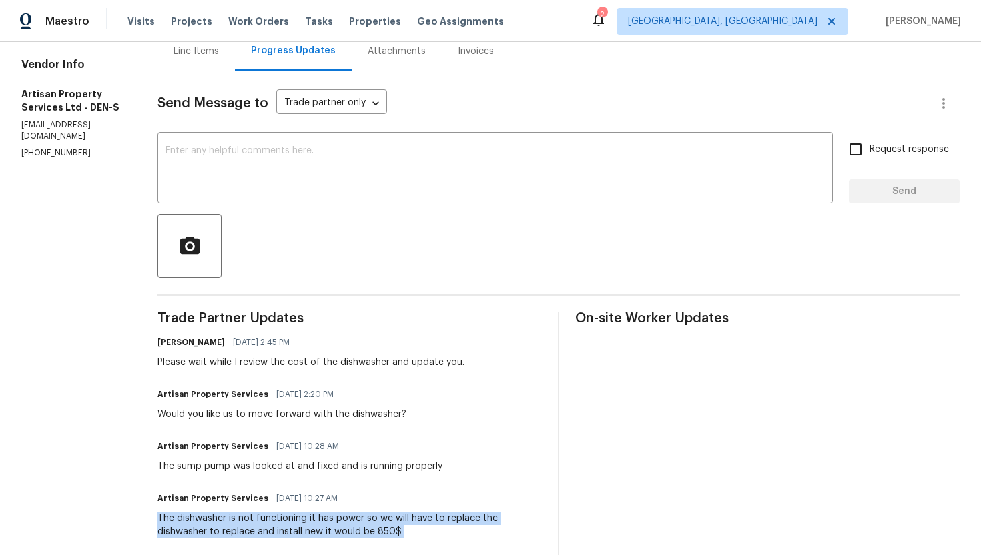
scroll to position [0, 0]
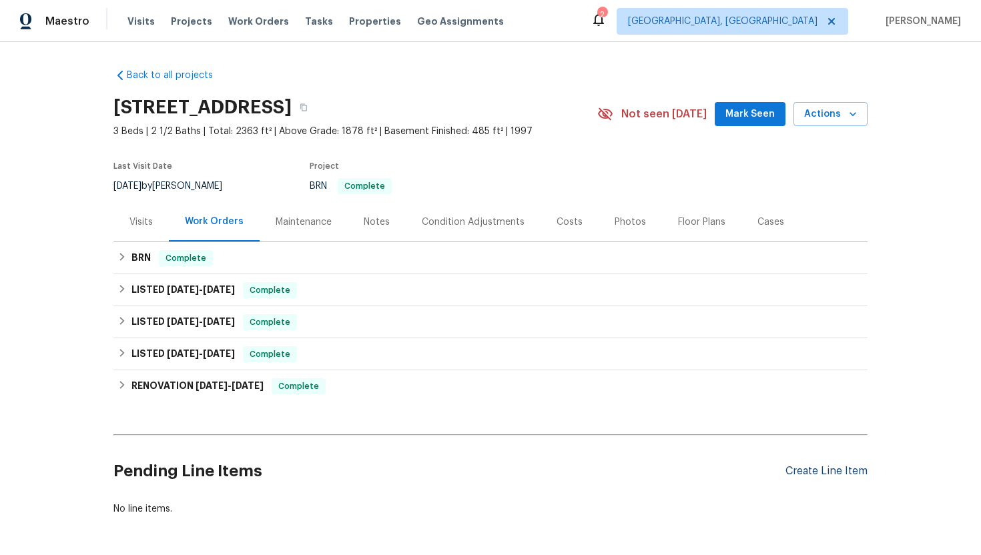
click at [819, 477] on div "Create Line Item" at bounding box center [826, 471] width 82 height 13
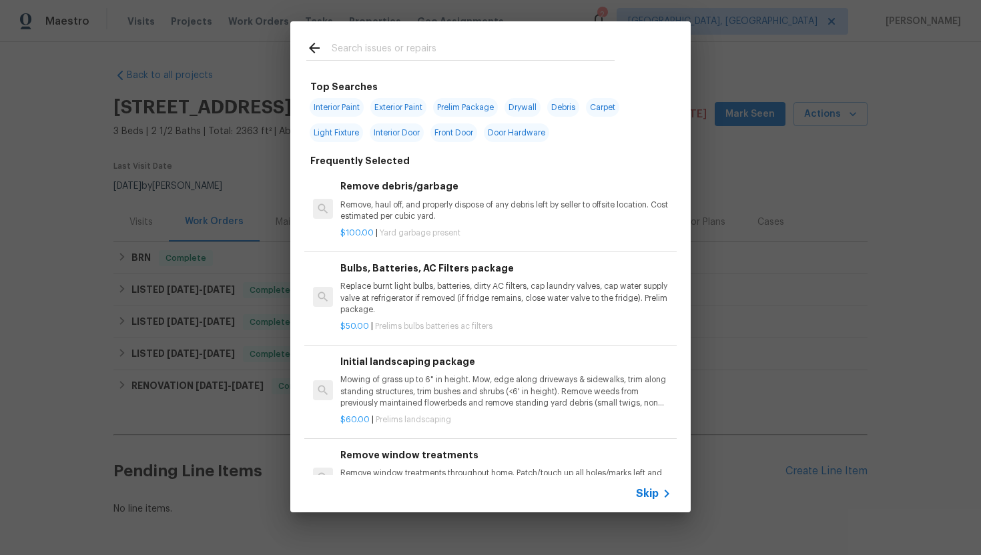
click at [647, 492] on span "Skip" at bounding box center [647, 493] width 23 height 13
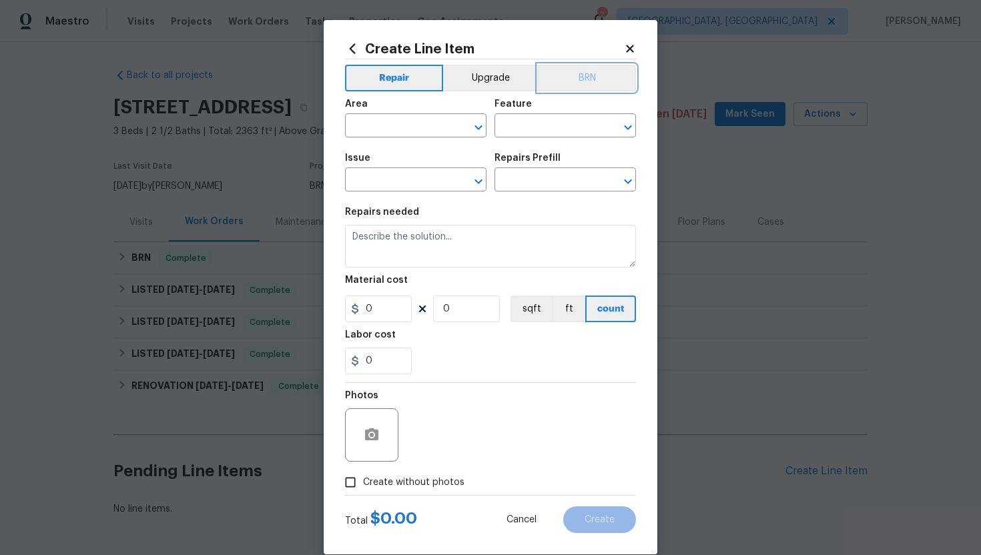
click at [572, 81] on button "BRN" at bounding box center [587, 78] width 98 height 27
click at [628, 47] on icon at bounding box center [629, 48] width 7 height 7
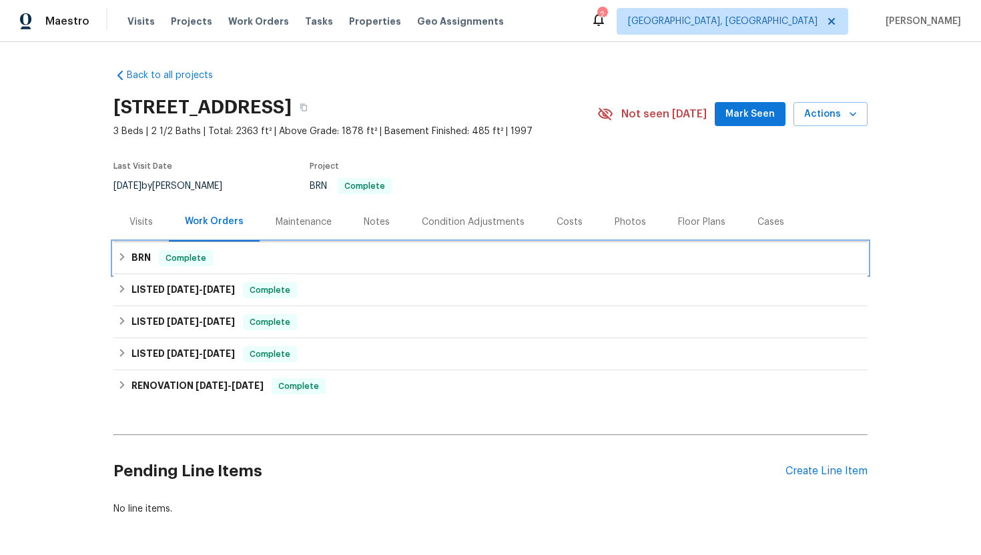
click at [162, 264] on span "Complete" at bounding box center [185, 258] width 51 height 13
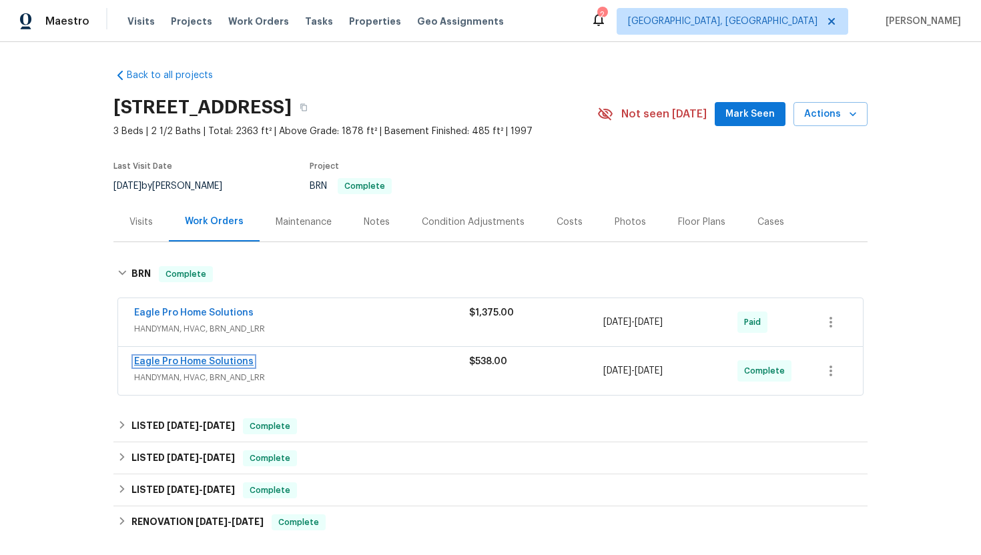
click at [175, 358] on link "Eagle Pro Home Solutions" at bounding box center [193, 361] width 119 height 9
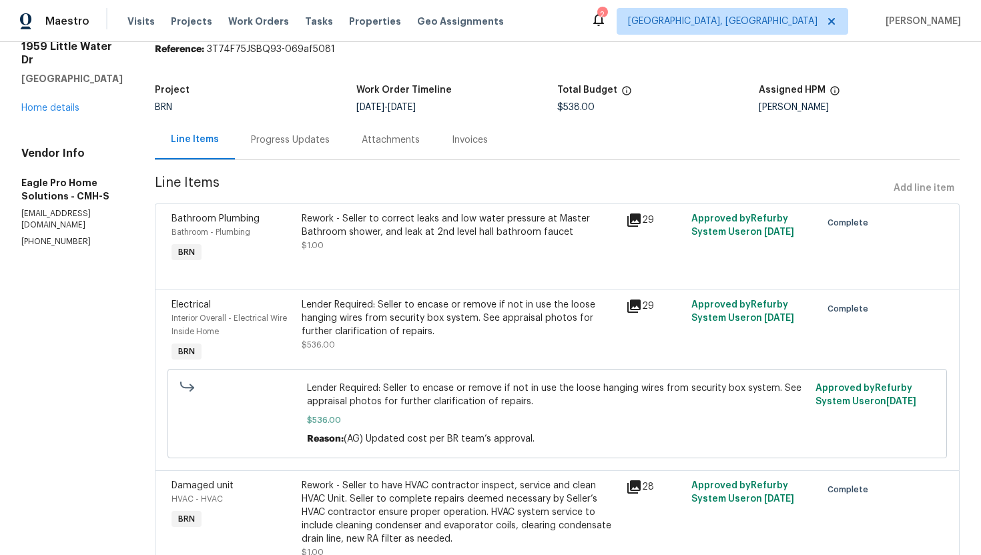
scroll to position [42, 0]
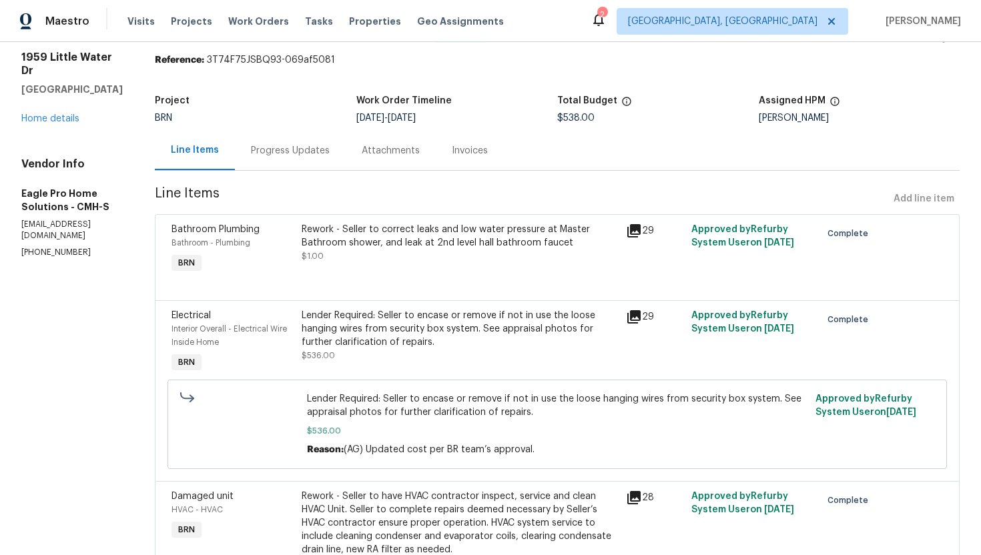
click at [424, 247] on div "Rework - Seller to correct leaks and low water pressure at Master Bathroom show…" at bounding box center [460, 236] width 317 height 27
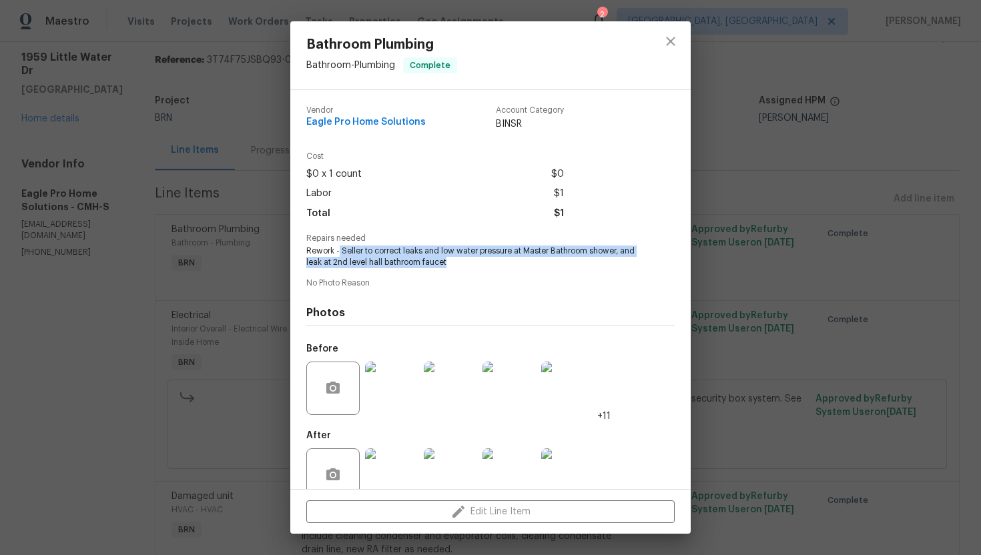
drag, startPoint x: 340, startPoint y: 252, endPoint x: 473, endPoint y: 268, distance: 134.5
click at [473, 268] on div "Vendor Eagle Pro Home Solutions Account Category BINSR Cost $0 x 1 count $0 Lab…" at bounding box center [490, 302] width 368 height 414
copy span "Seller to correct leaks and low water pressure at Master Bathroom shower, and l…"
drag, startPoint x: 302, startPoint y: 246, endPoint x: 474, endPoint y: 273, distance: 174.3
click at [475, 273] on div "Vendor Eagle Pro Home Solutions Account Category BINSR Cost $0 x 1 count $0 Lab…" at bounding box center [490, 289] width 400 height 399
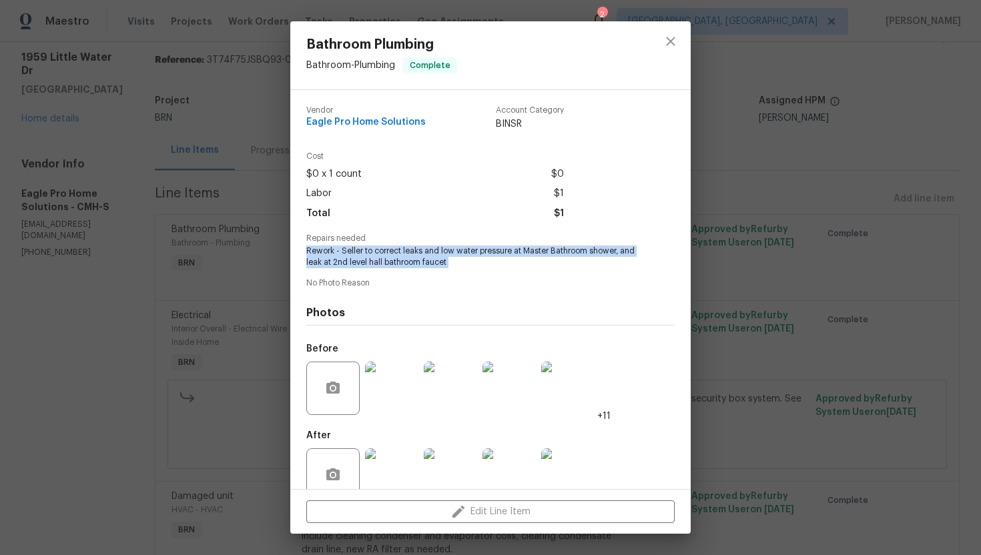
copy span "Rework - Seller to correct leaks and low water pressure at Master Bathroom show…"
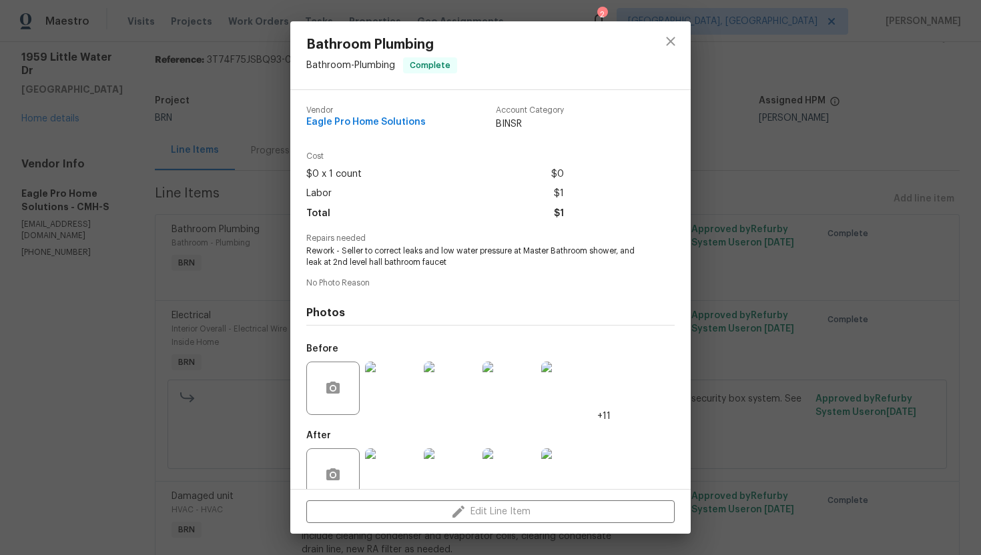
click at [254, 248] on div "Bathroom Plumbing Bathroom - Plumbing Complete Vendor Eagle Pro Home Solutions …" at bounding box center [490, 277] width 981 height 555
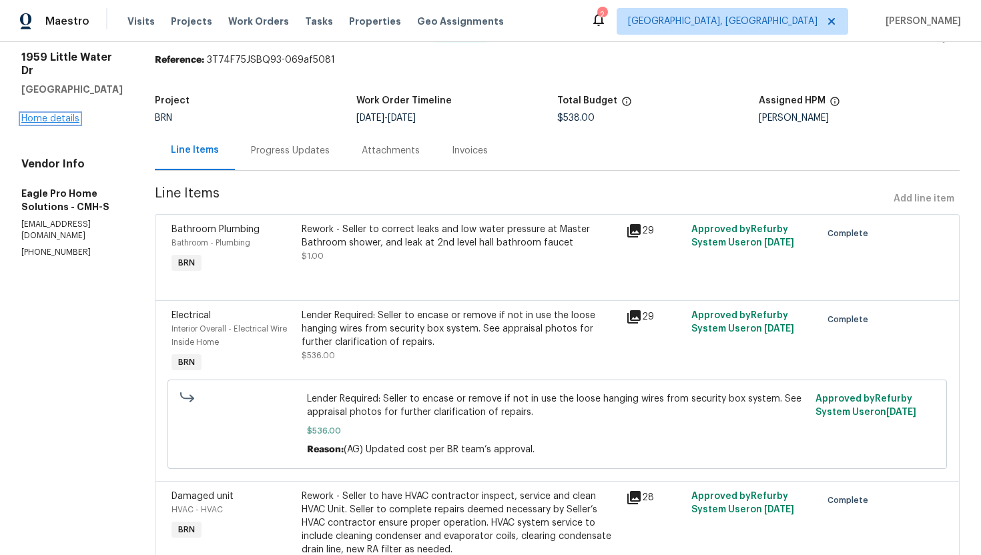
click at [73, 114] on link "Home details" at bounding box center [50, 118] width 58 height 9
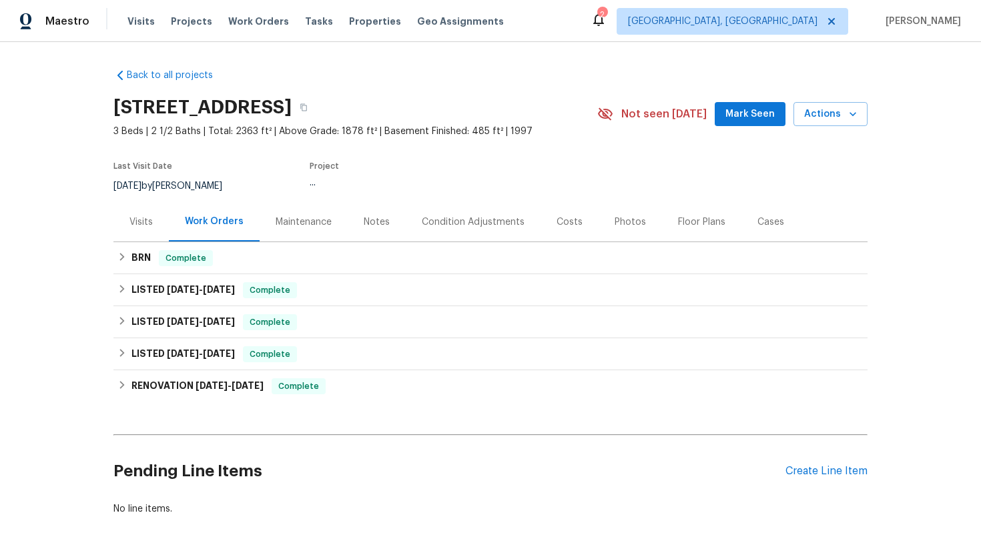
scroll to position [51, 0]
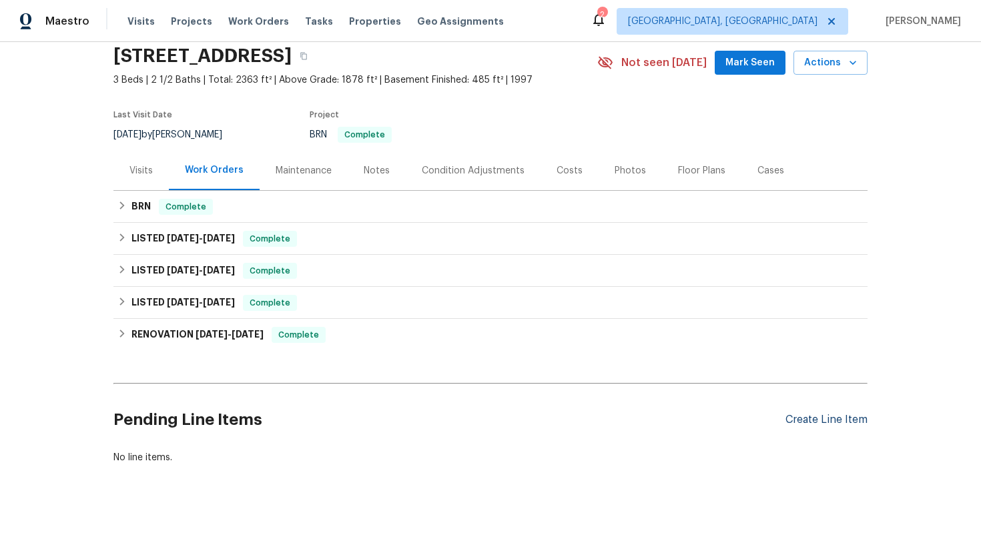
click at [812, 416] on div "Create Line Item" at bounding box center [826, 420] width 82 height 13
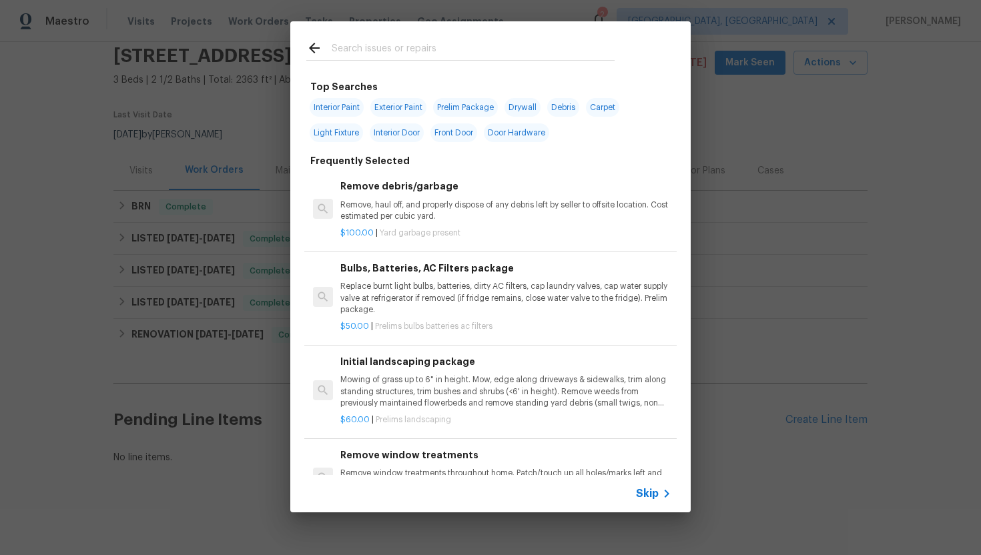
click at [651, 499] on span "Skip" at bounding box center [647, 493] width 23 height 13
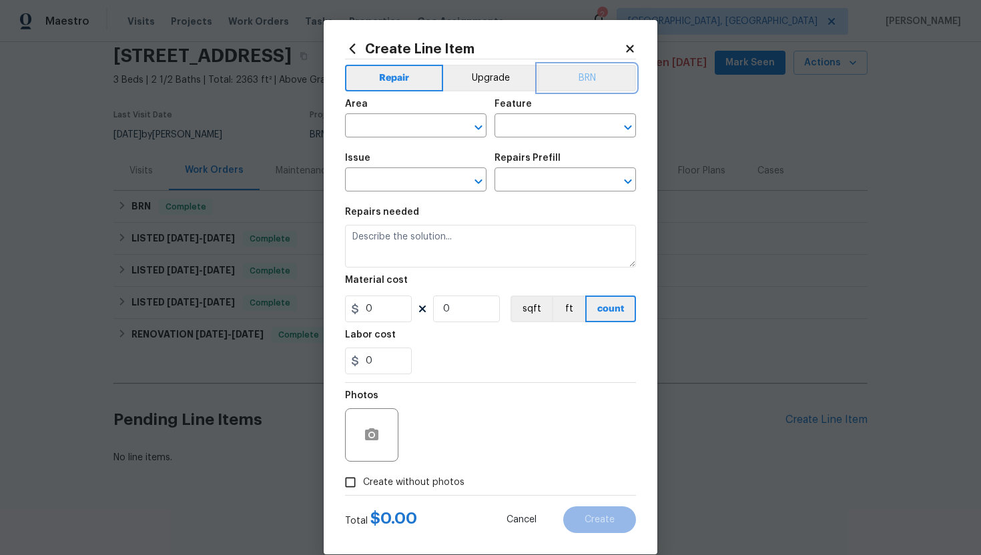
click at [588, 73] on button "BRN" at bounding box center [587, 78] width 98 height 27
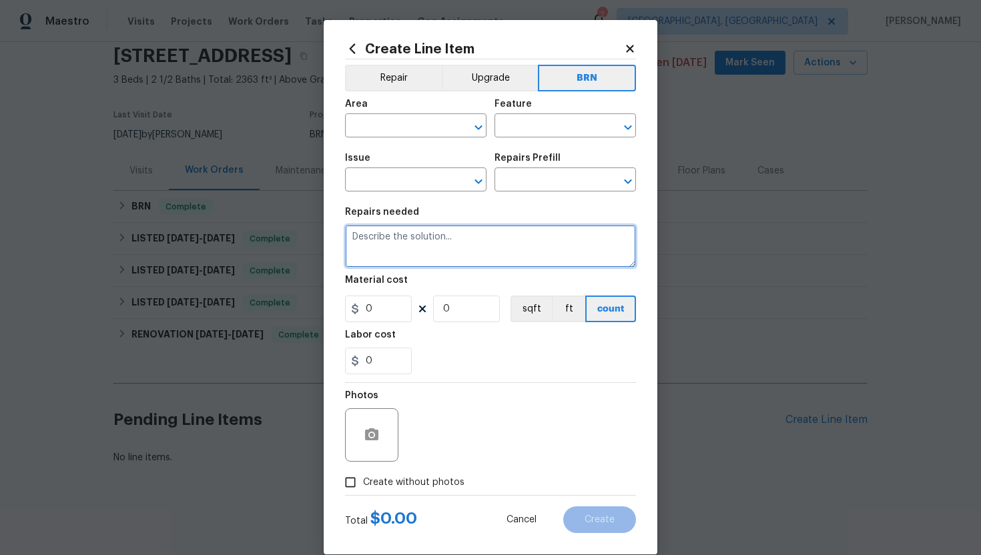
click at [464, 243] on textarea at bounding box center [490, 246] width 291 height 43
paste textarea "Rework - Seller to correct leaks and low water pressure at Master Bathroom show…"
type textarea "Rework - Seller to correct leaks and low water pressure at Master Bathroom show…"
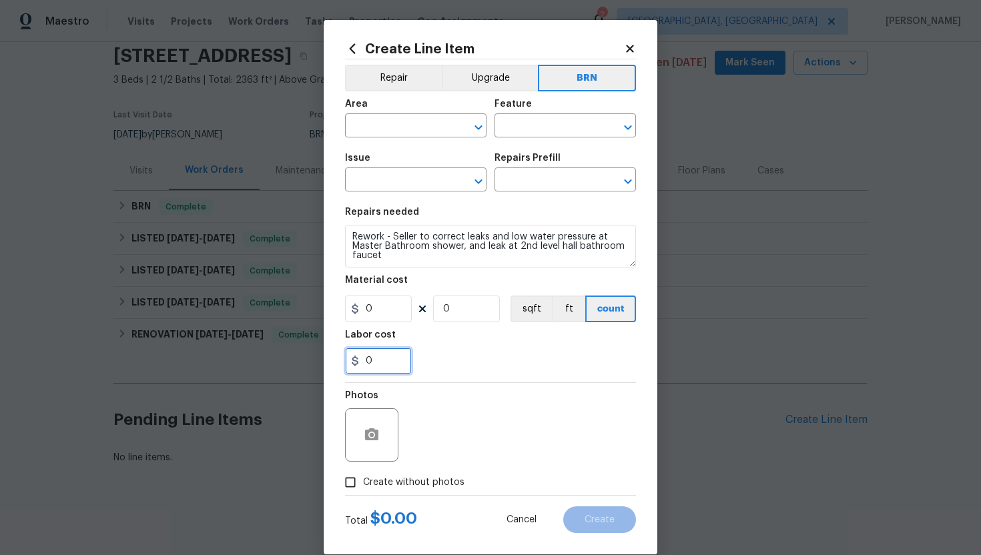
click at [394, 360] on input "0" at bounding box center [378, 361] width 67 height 27
type input "1"
click at [464, 427] on div "Photos" at bounding box center [490, 426] width 291 height 87
click at [401, 131] on input "text" at bounding box center [397, 127] width 104 height 21
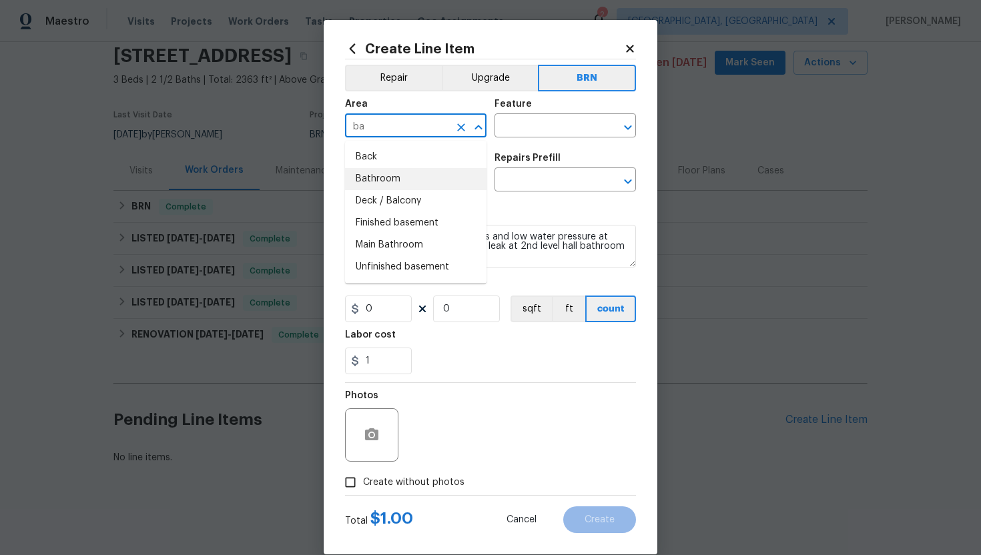
click at [409, 176] on li "Bathroom" at bounding box center [415, 179] width 141 height 22
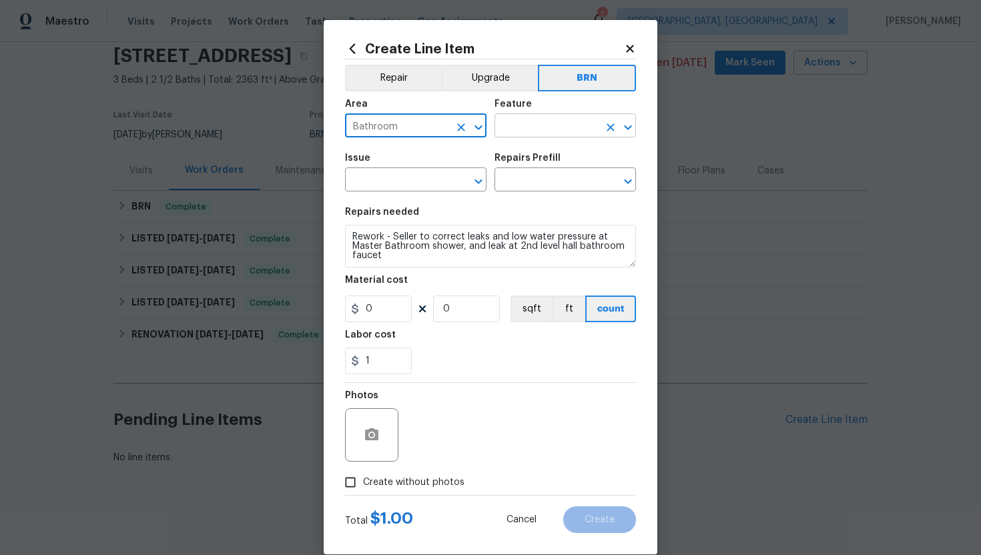
type input "Bathroom"
click at [534, 129] on input "text" at bounding box center [546, 127] width 104 height 21
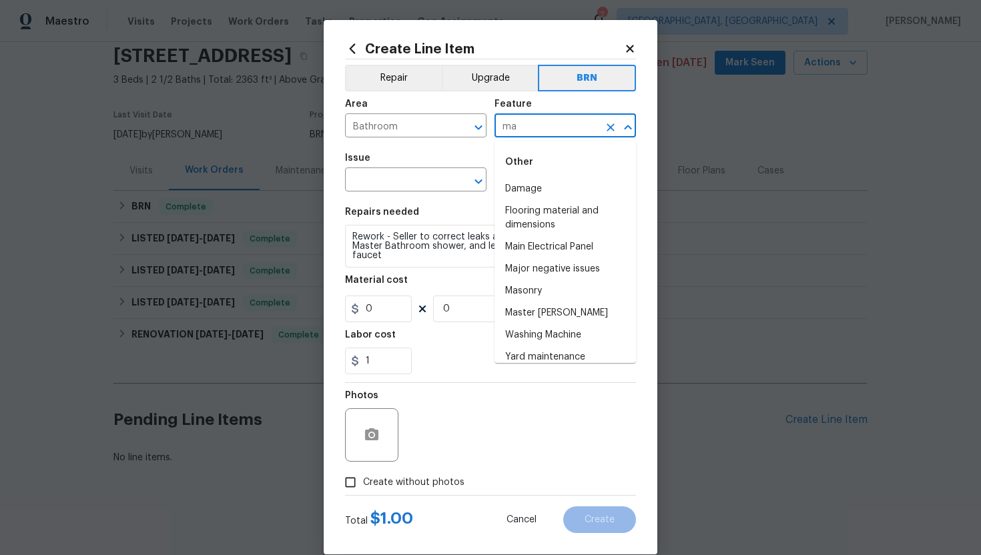
type input "m"
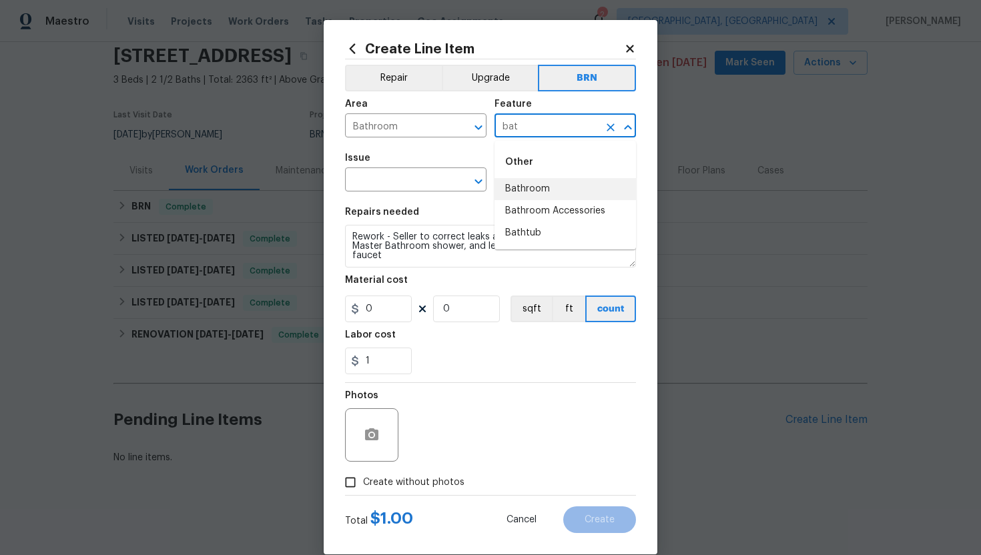
click at [542, 192] on li "Bathroom" at bounding box center [564, 189] width 141 height 22
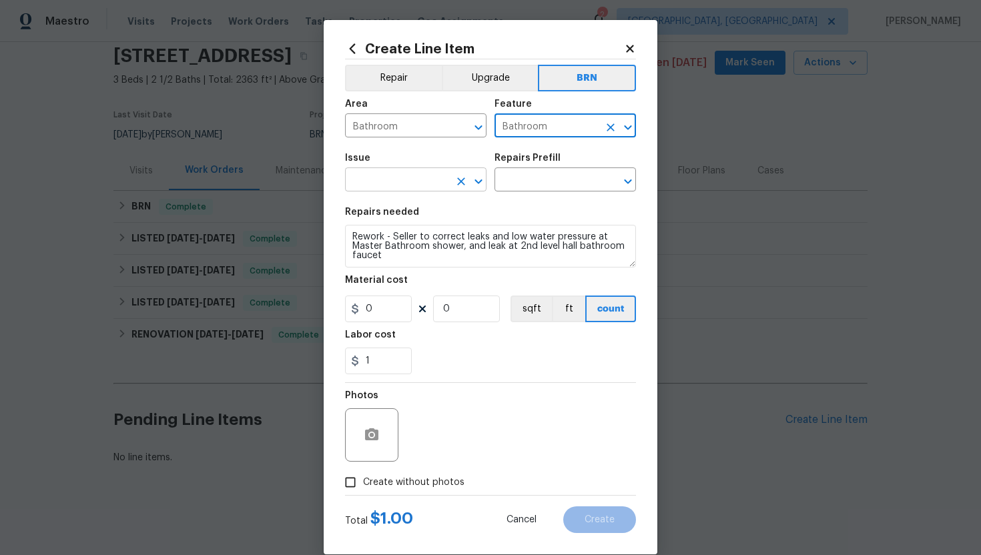
type input "Bathroom"
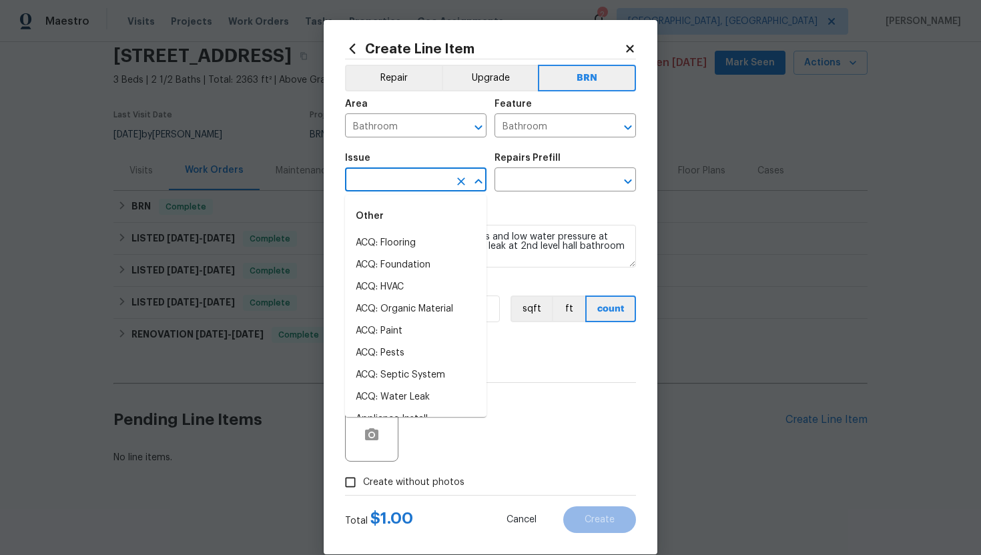
click at [427, 177] on input "text" at bounding box center [397, 181] width 104 height 21
type input "s"
click at [557, 125] on input "Bathroom" at bounding box center [546, 127] width 104 height 21
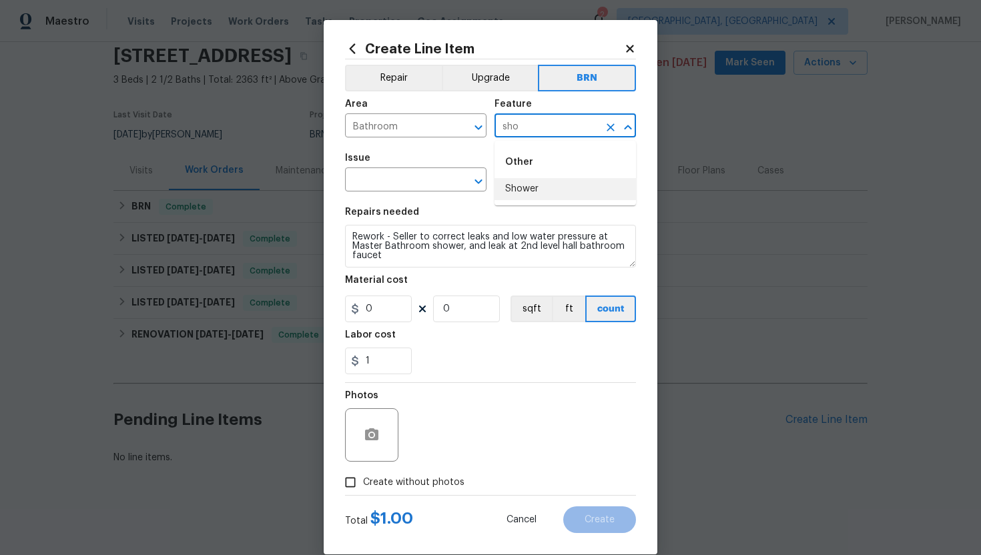
click at [543, 183] on li "Shower" at bounding box center [564, 189] width 141 height 22
type input "Shower"
click at [415, 180] on input "text" at bounding box center [397, 181] width 104 height 21
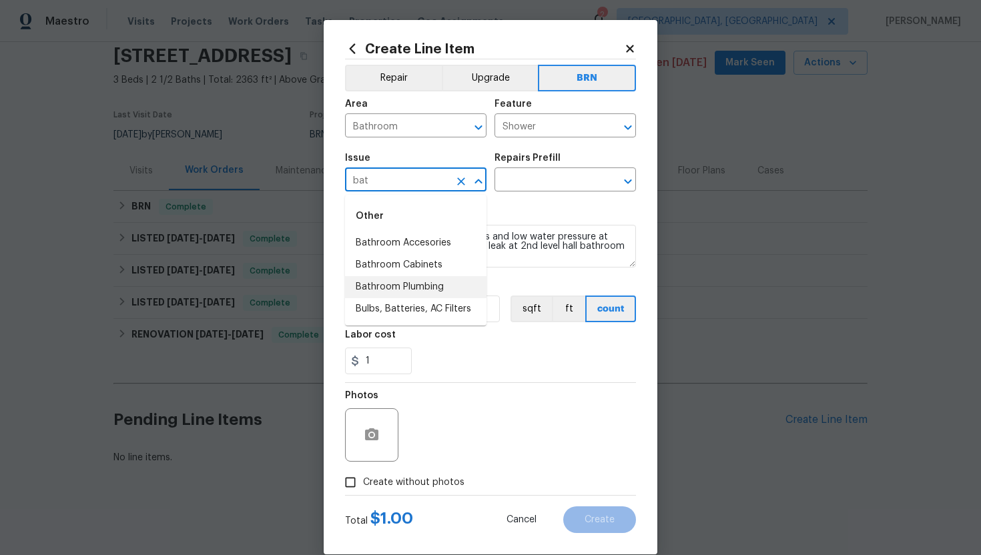
click at [425, 284] on li "Bathroom Plumbing" at bounding box center [415, 287] width 141 height 22
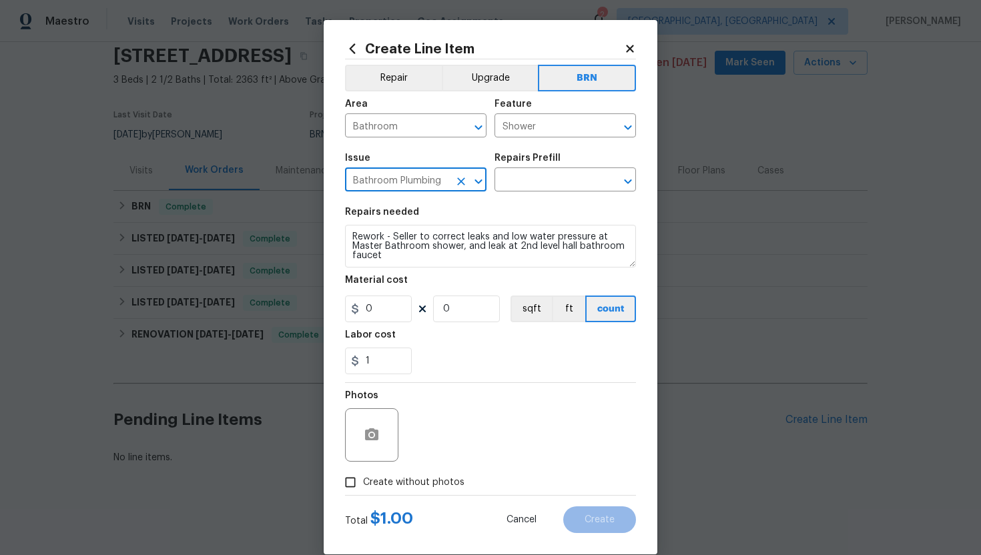
type input "Bathroom Plumbing"
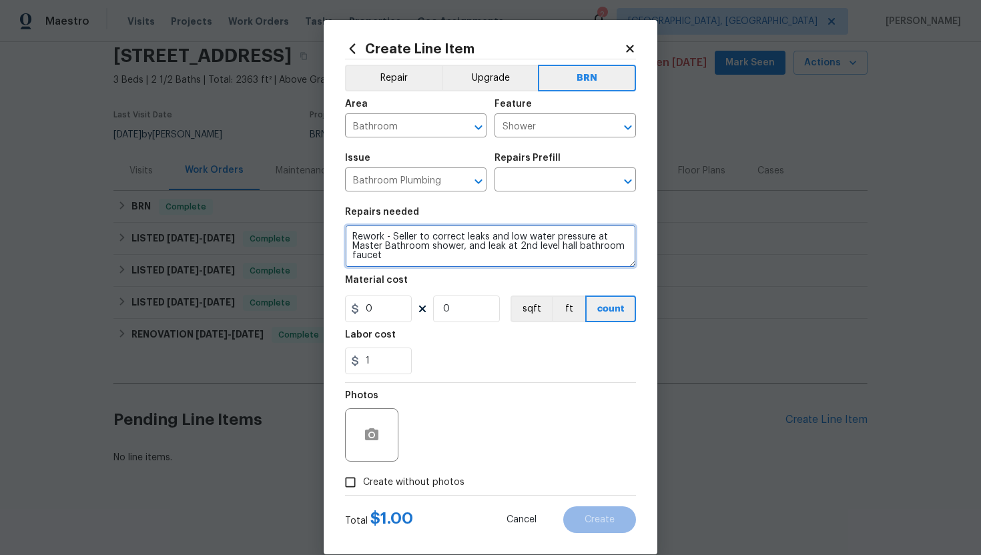
scroll to position [9, 0]
drag, startPoint x: 351, startPoint y: 236, endPoint x: 404, endPoint y: 261, distance: 58.5
click at [404, 261] on textarea "Rework - Seller to correct leaks and low water pressure at Master Bathroom show…" at bounding box center [490, 246] width 291 height 43
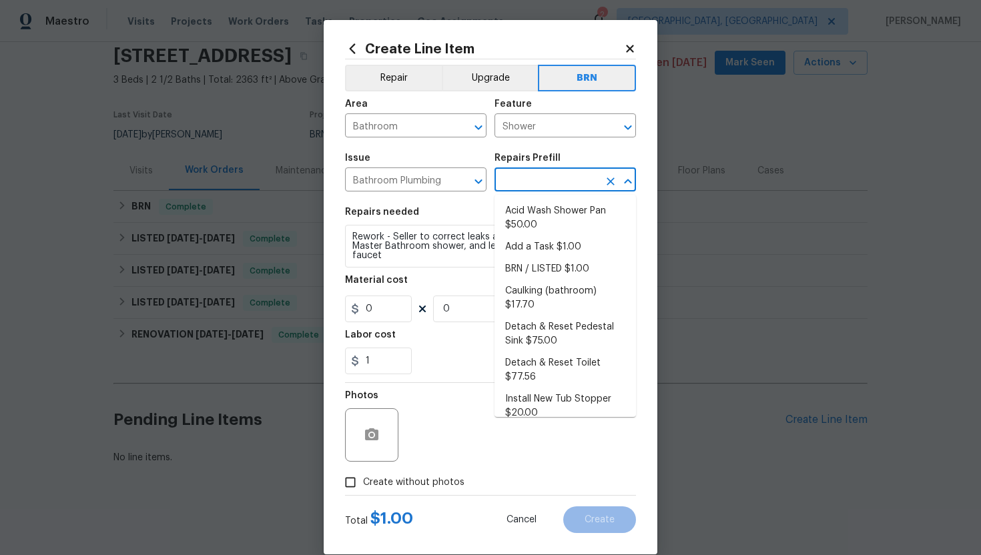
click at [508, 182] on input "text" at bounding box center [546, 181] width 104 height 21
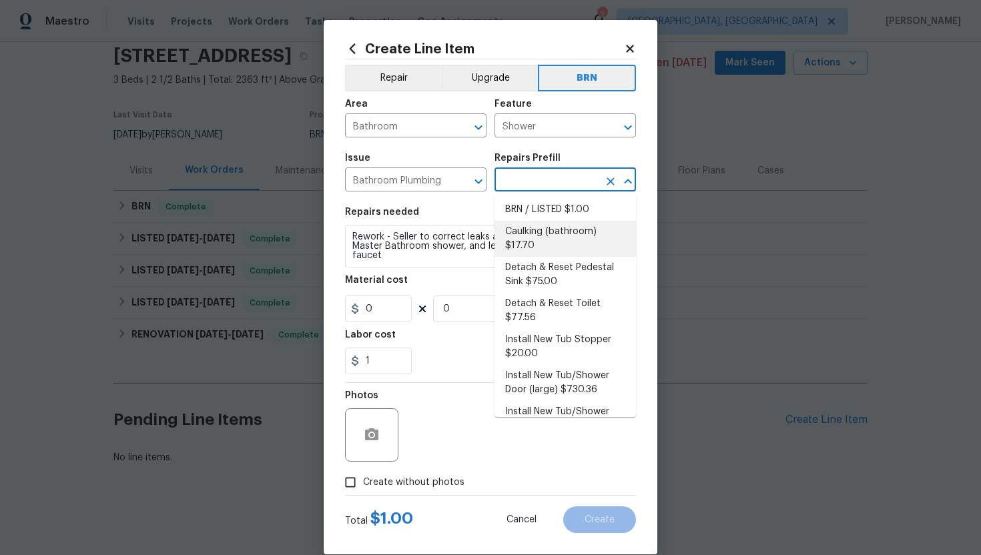
scroll to position [62, 0]
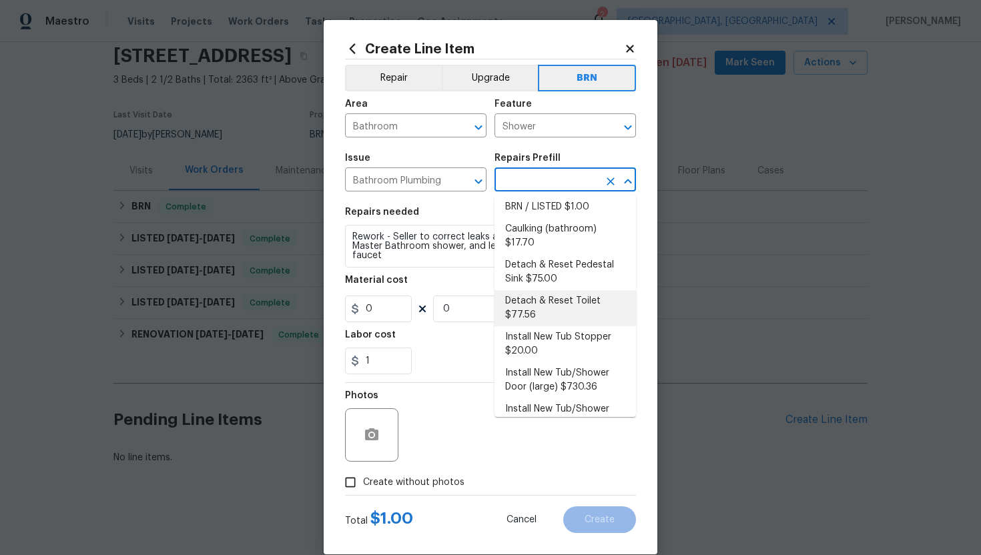
click at [544, 291] on li "Detach & Reset Toilet $77.56" at bounding box center [564, 308] width 141 height 36
type input "Plumbing"
type input "Detach & Reset Toilet $77.56"
type textarea "Detach, store and reset the toilet as needed for other repairs. Ensure that the…"
type input "77.56"
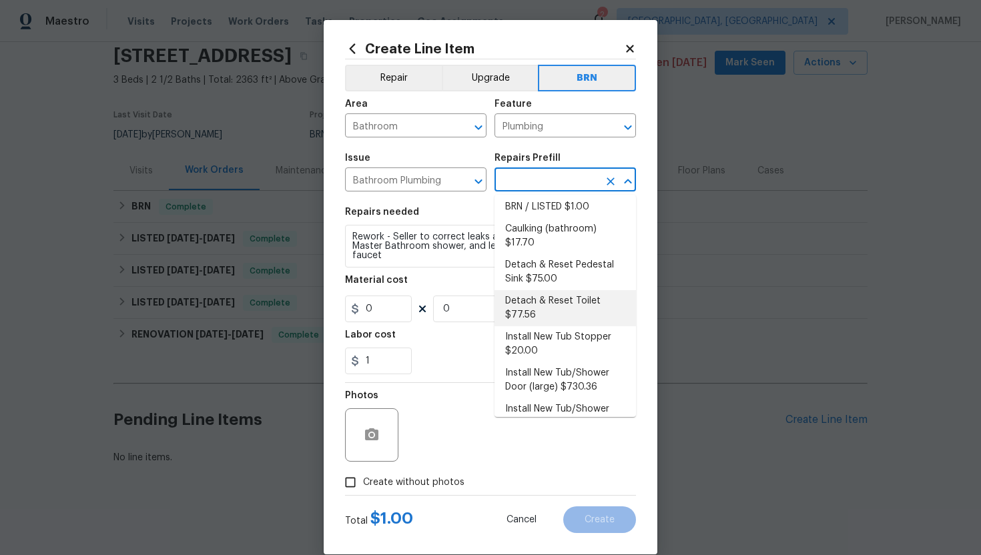
type input "1"
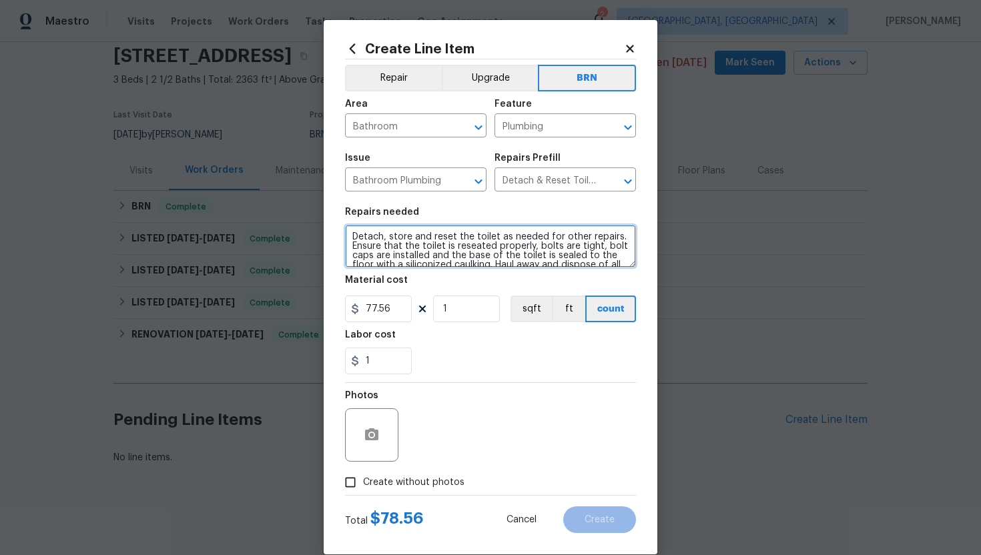
scroll to position [19, 0]
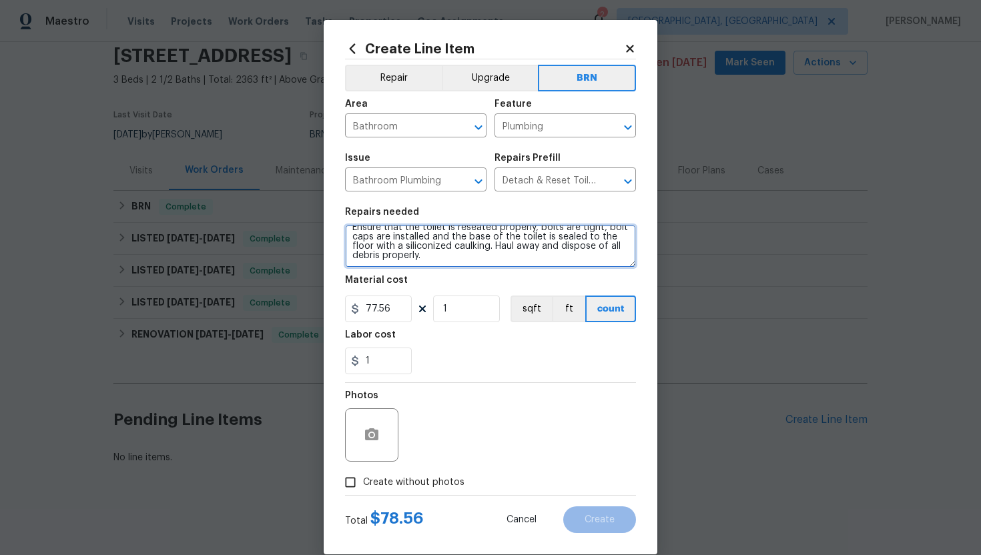
drag, startPoint x: 350, startPoint y: 238, endPoint x: 390, endPoint y: 274, distance: 54.4
click at [390, 274] on section "Repairs needed Detach, store and reset the toilet as needed for other repairs. …" at bounding box center [490, 290] width 291 height 183
paste textarea "Rework - Seller to correct leaks and low water pressure at Master Bathroom show…"
type textarea "Rework - Seller to correct leaks and low water pressure at Master Bathroom show…"
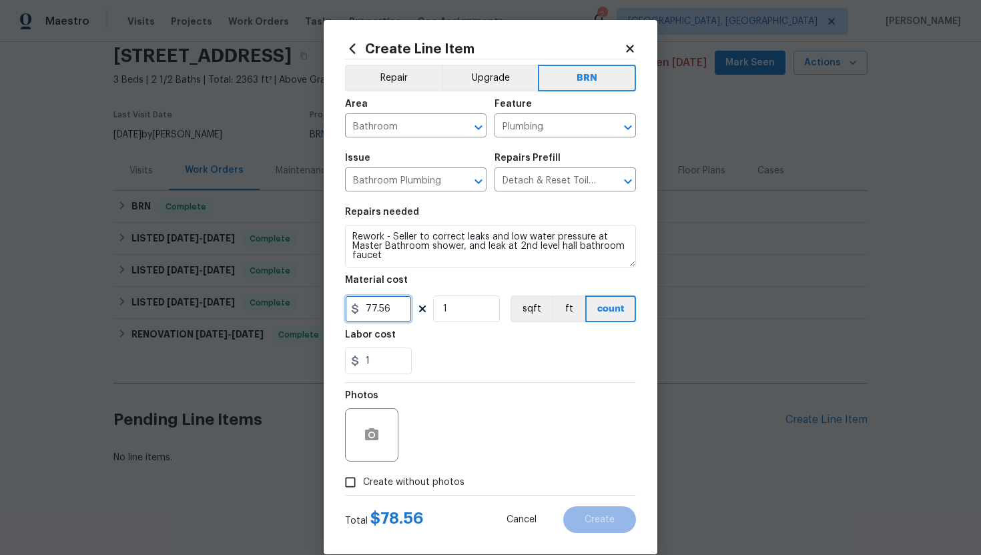
drag, startPoint x: 394, startPoint y: 312, endPoint x: 362, endPoint y: 312, distance: 32.0
click at [362, 312] on input "77.56" at bounding box center [378, 309] width 67 height 27
type input "0"
click at [466, 416] on div "Photos" at bounding box center [490, 426] width 291 height 87
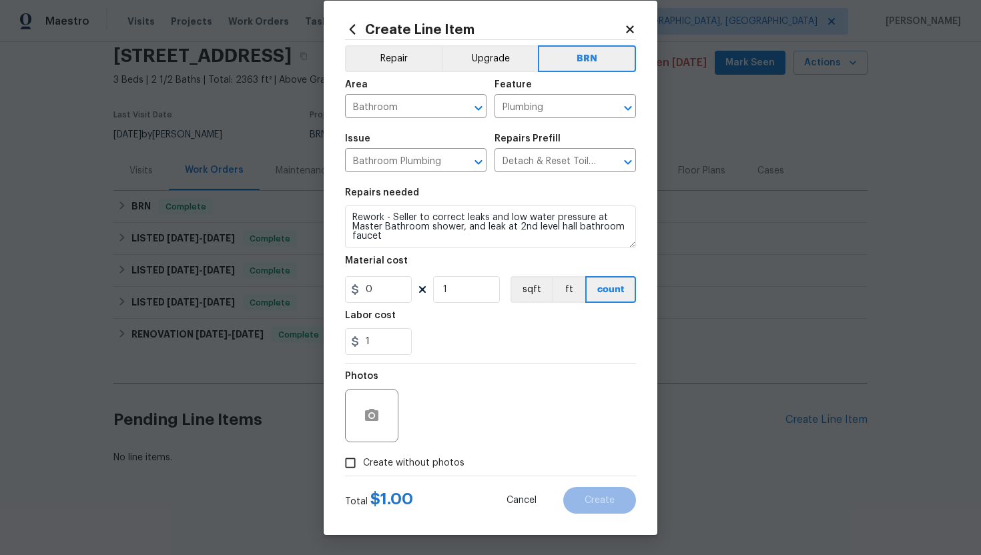
click at [416, 457] on span "Create without photos" at bounding box center [413, 463] width 101 height 14
click at [363, 457] on input "Create without photos" at bounding box center [350, 462] width 25 height 25
checkbox input "true"
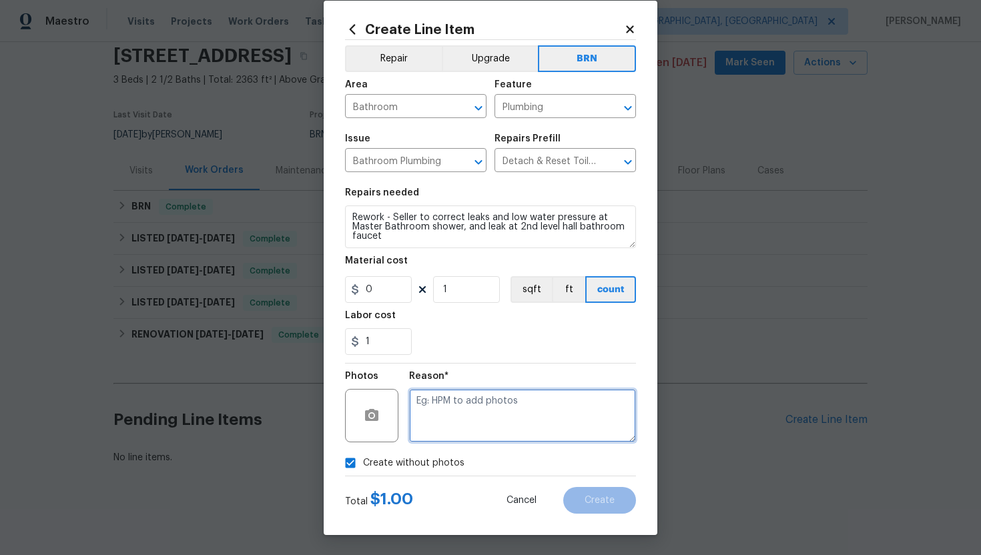
click at [457, 417] on textarea at bounding box center [522, 415] width 227 height 53
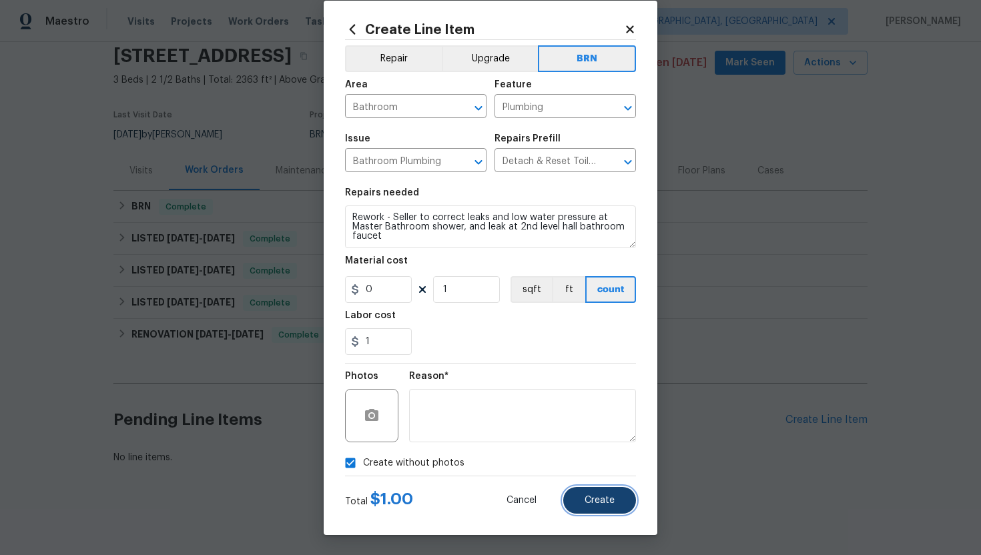
click at [586, 508] on button "Create" at bounding box center [599, 500] width 73 height 27
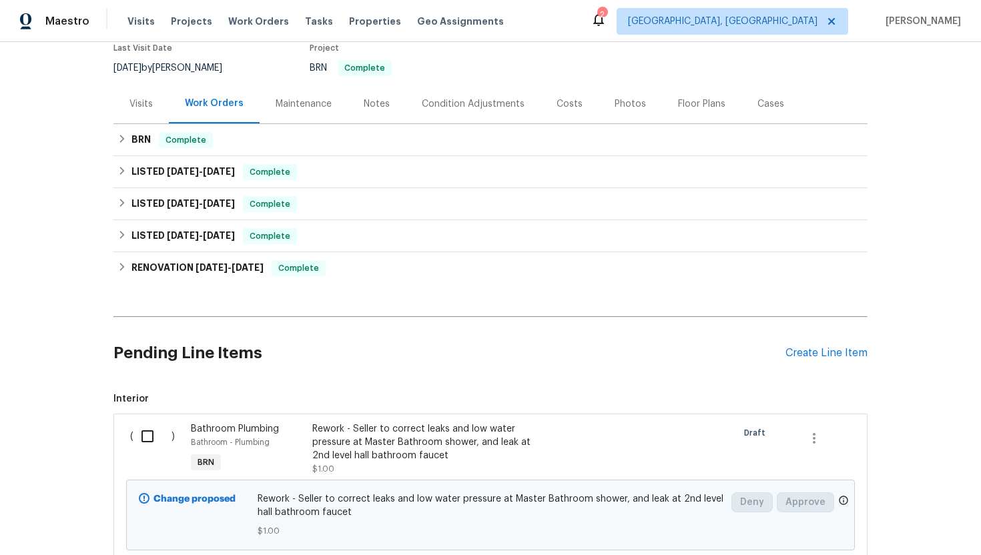
scroll to position [217, 0]
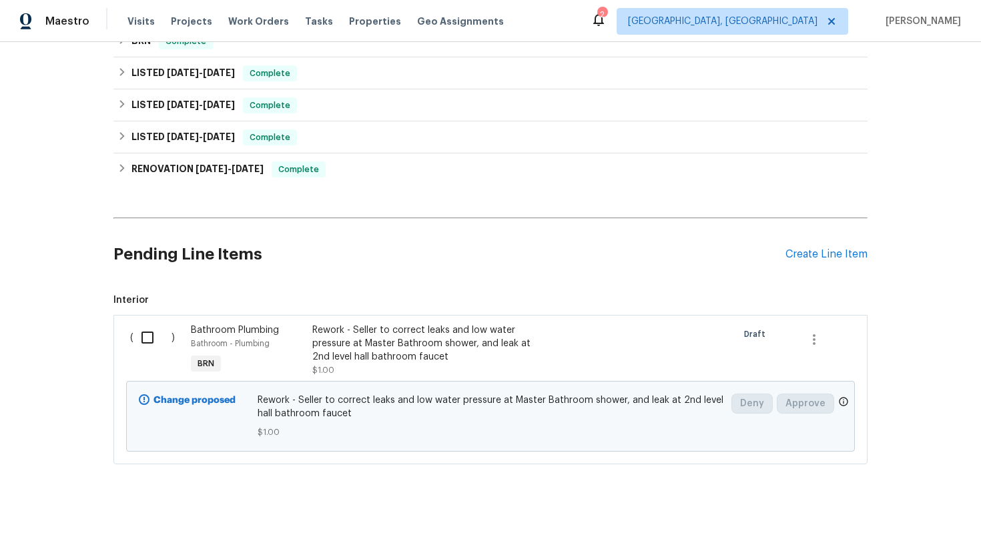
click at [156, 340] on input "checkbox" at bounding box center [152, 338] width 38 height 28
checkbox input "true"
click at [915, 509] on div "Cancel (1) Item Create Work Order" at bounding box center [490, 522] width 981 height 68
click at [863, 516] on button "Create Work Order" at bounding box center [904, 522] width 110 height 25
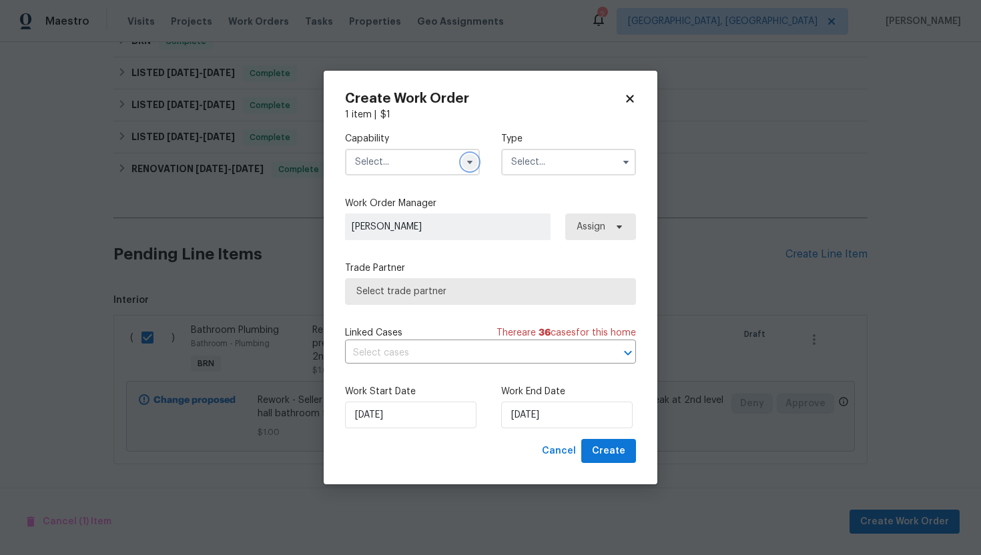
click at [476, 164] on button "button" at bounding box center [470, 162] width 16 height 16
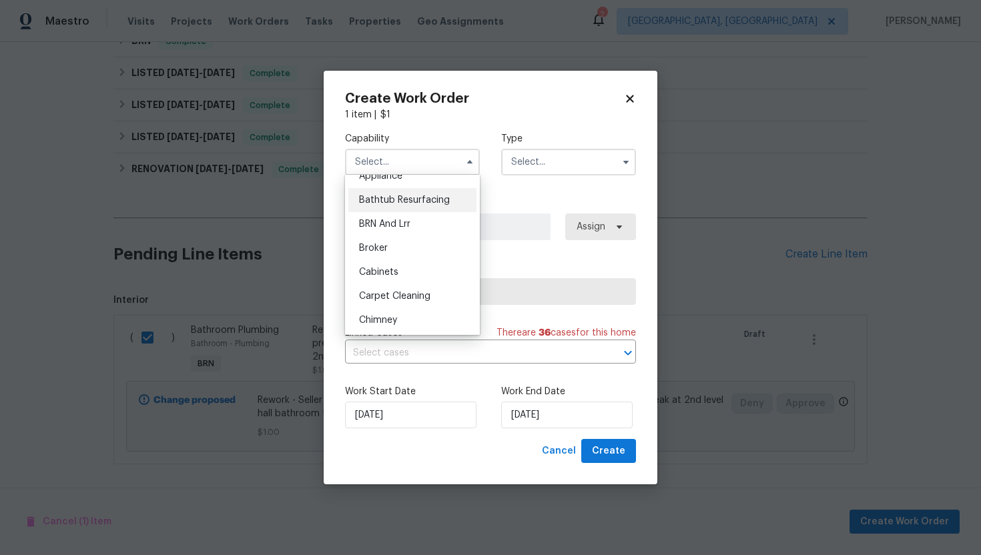
scroll to position [35, 0]
click at [431, 231] on div "BRN And Lrr" at bounding box center [412, 227] width 128 height 24
type input "BRN And Lrr"
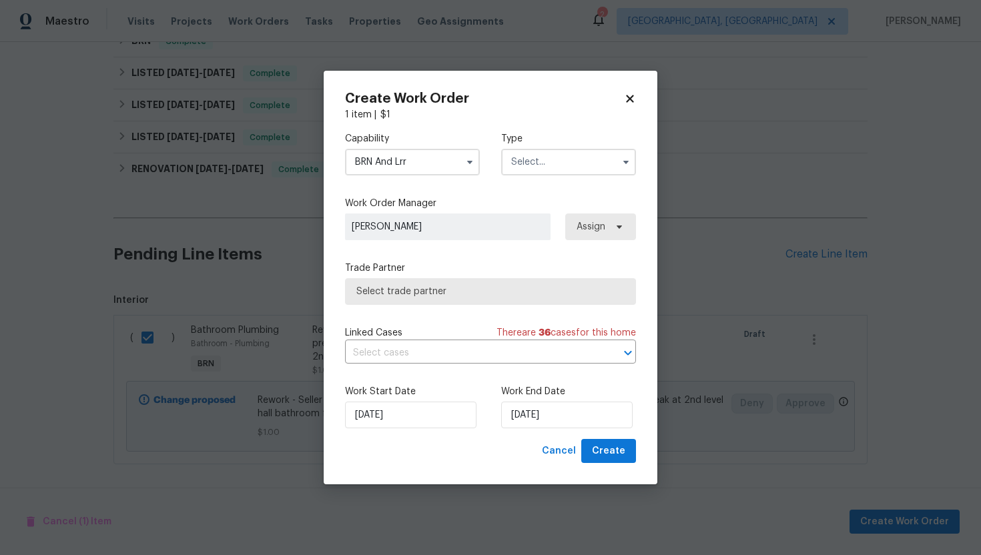
click at [538, 166] on input "text" at bounding box center [568, 162] width 135 height 27
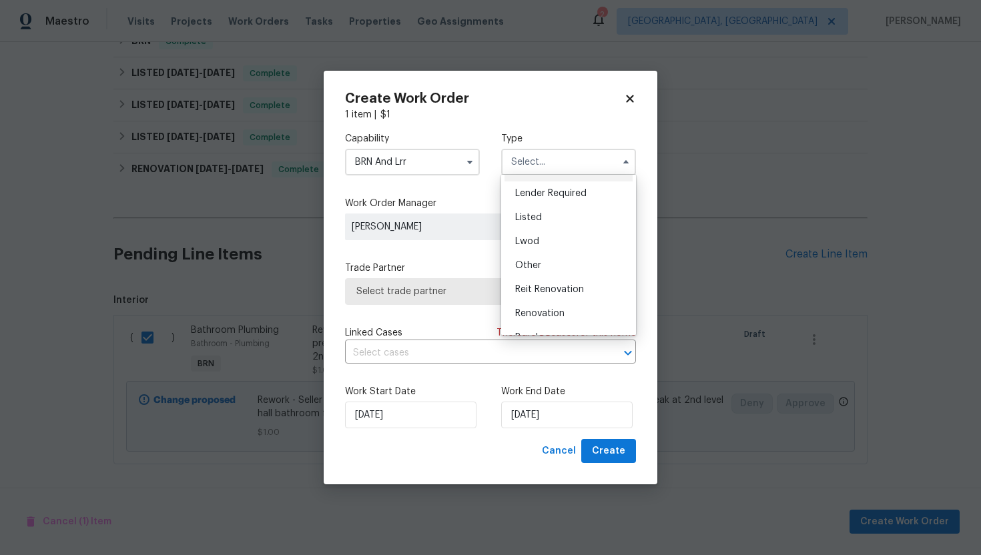
scroll to position [159, 0]
click at [542, 267] on span "Resale" at bounding box center [529, 271] width 28 height 9
type input "Resale"
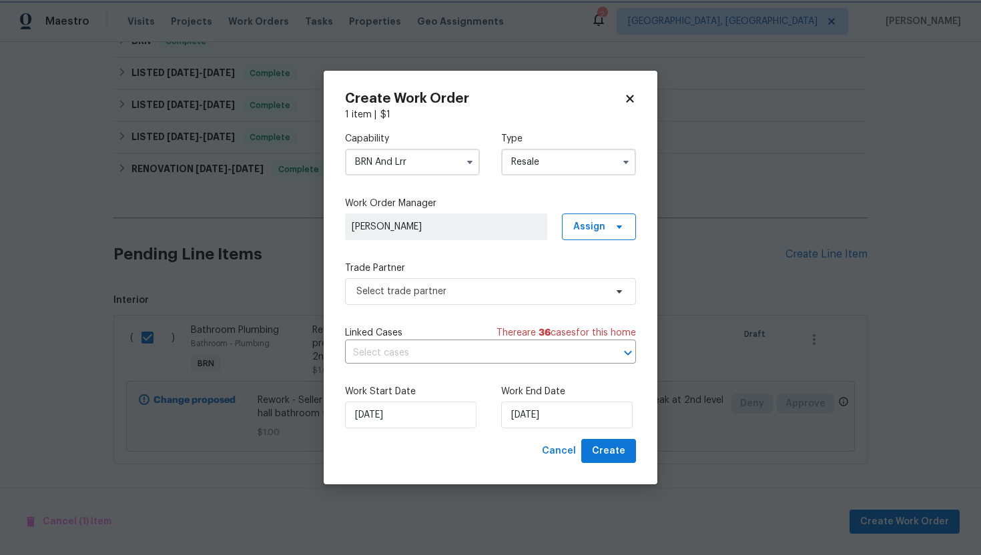
scroll to position [0, 0]
click at [460, 346] on input "text" at bounding box center [472, 353] width 254 height 21
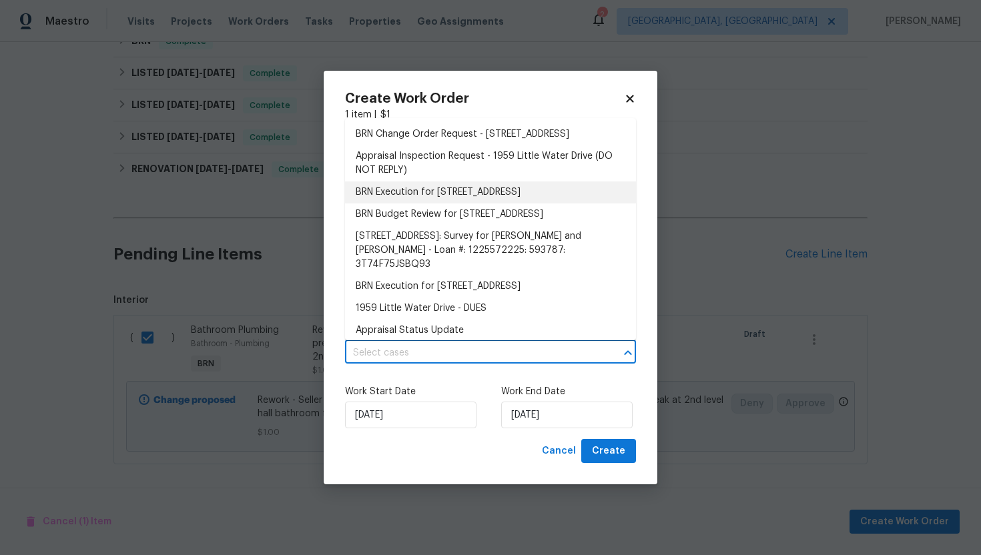
click at [459, 199] on li "BRN Execution for 1959 Little Water Dr, Columbus, OH 43223" at bounding box center [490, 192] width 291 height 22
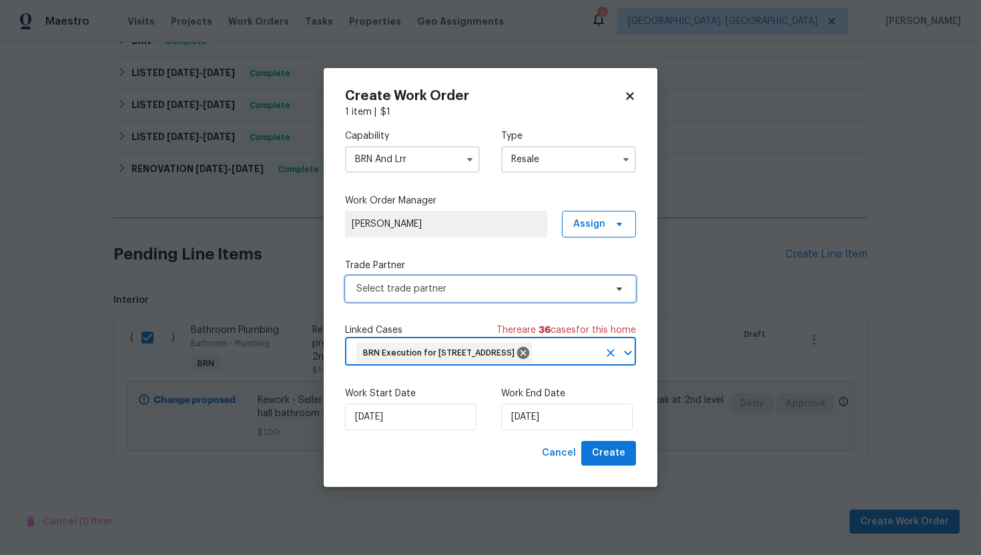
click at [426, 282] on span "Select trade partner" at bounding box center [480, 288] width 249 height 13
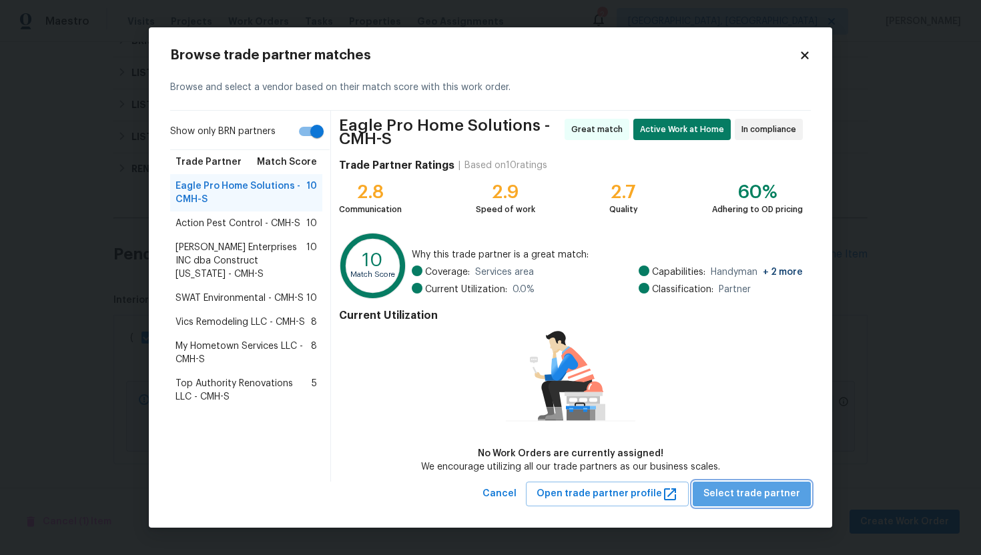
click at [772, 487] on span "Select trade partner" at bounding box center [751, 494] width 97 height 17
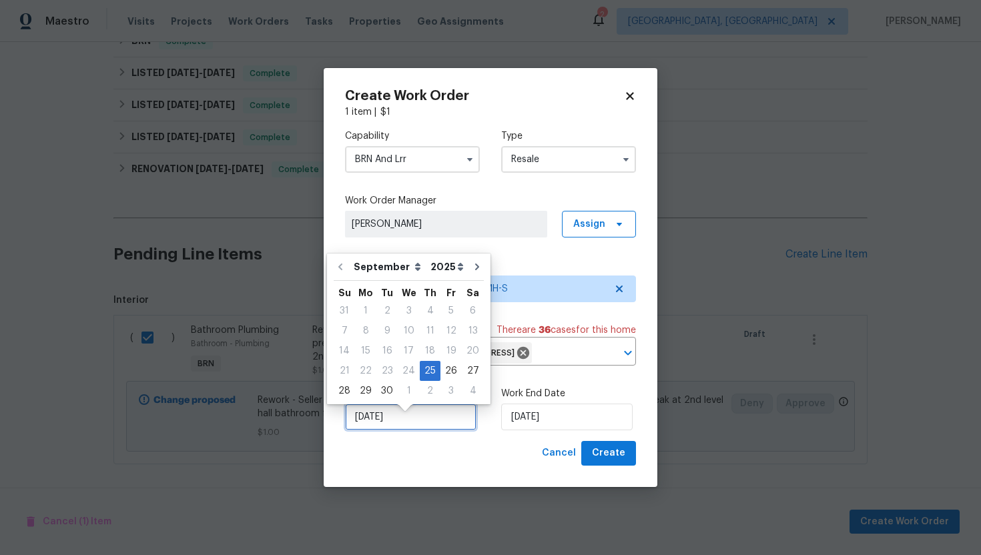
click at [381, 430] on input "[DATE]" at bounding box center [410, 417] width 131 height 27
click at [428, 372] on div "25" at bounding box center [430, 371] width 21 height 19
click at [514, 430] on input "[DATE]" at bounding box center [566, 417] width 131 height 27
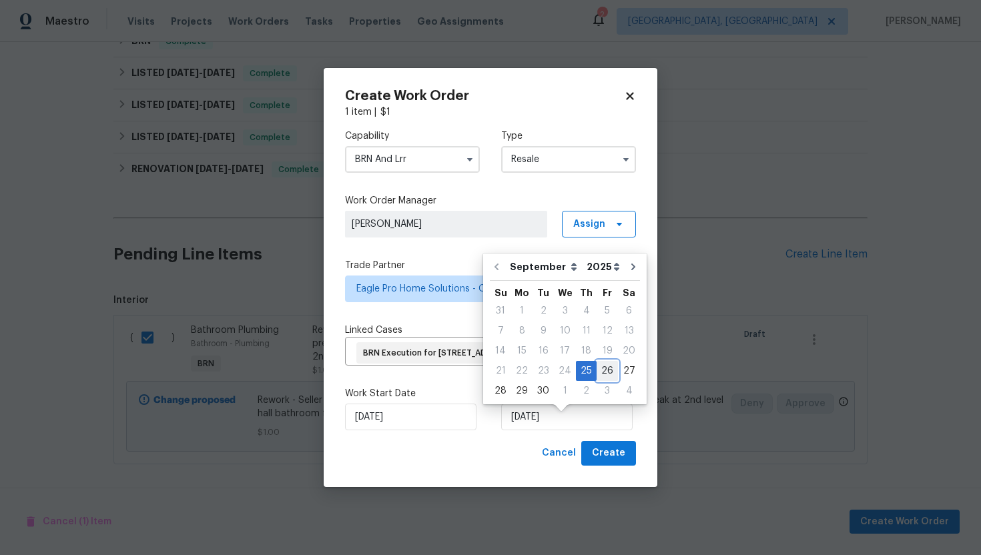
click at [599, 372] on div "26" at bounding box center [606, 371] width 21 height 19
type input "[DATE]"
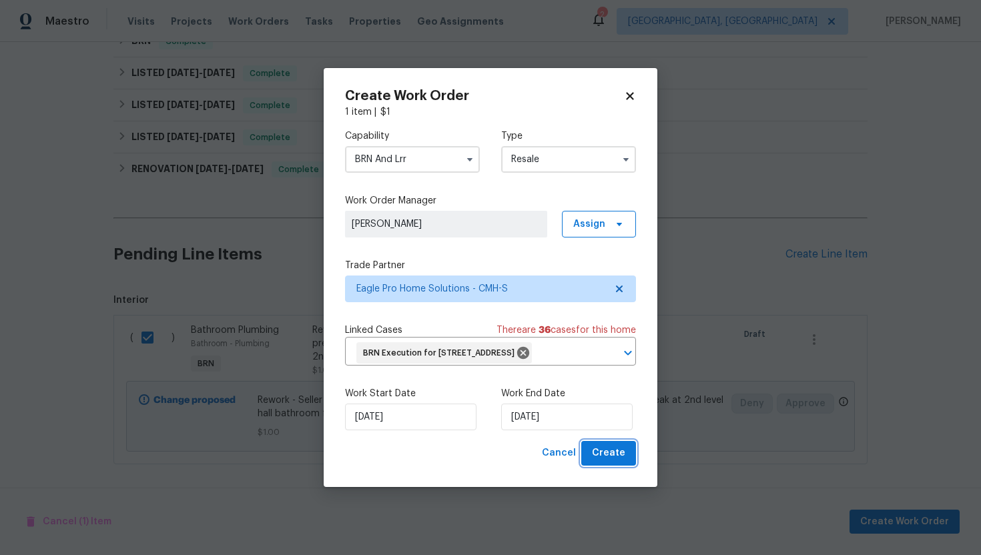
click at [602, 460] on span "Create" at bounding box center [608, 453] width 33 height 17
checkbox input "false"
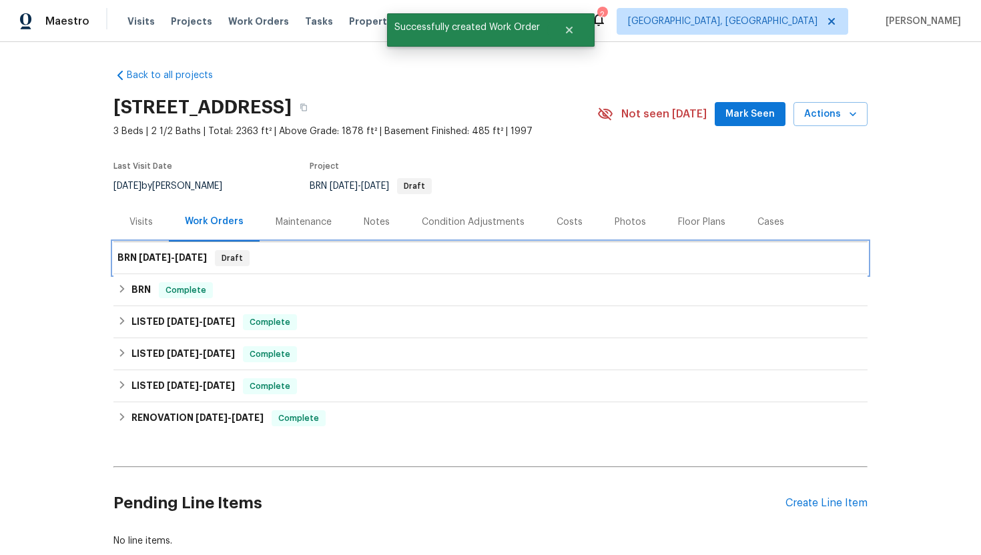
click at [193, 266] on h6 "BRN 9/25/25 - 9/26/25" at bounding box center [161, 258] width 89 height 16
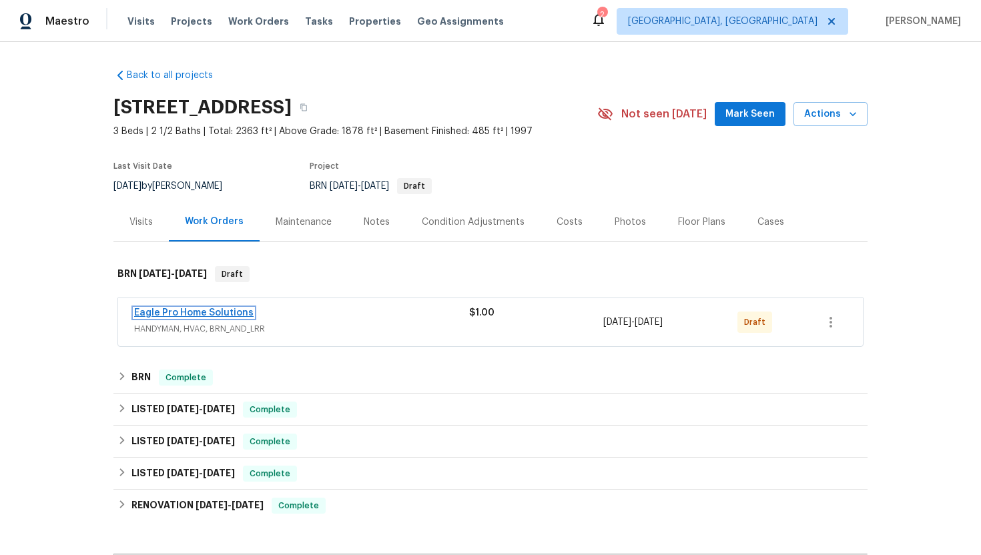
click at [167, 309] on link "Eagle Pro Home Solutions" at bounding box center [193, 312] width 119 height 9
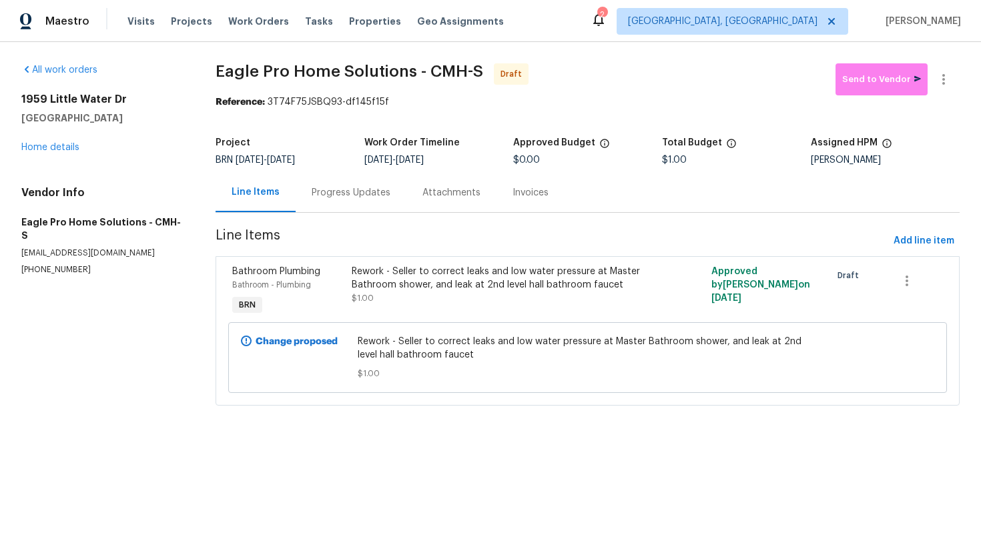
click at [352, 195] on div "Progress Updates" at bounding box center [351, 192] width 79 height 13
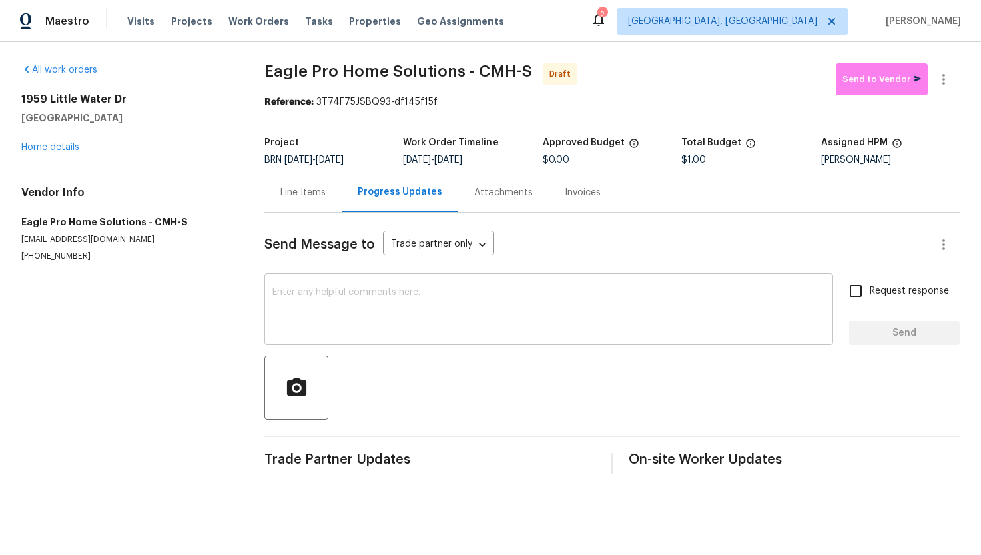
click at [330, 302] on textarea at bounding box center [548, 311] width 552 height 47
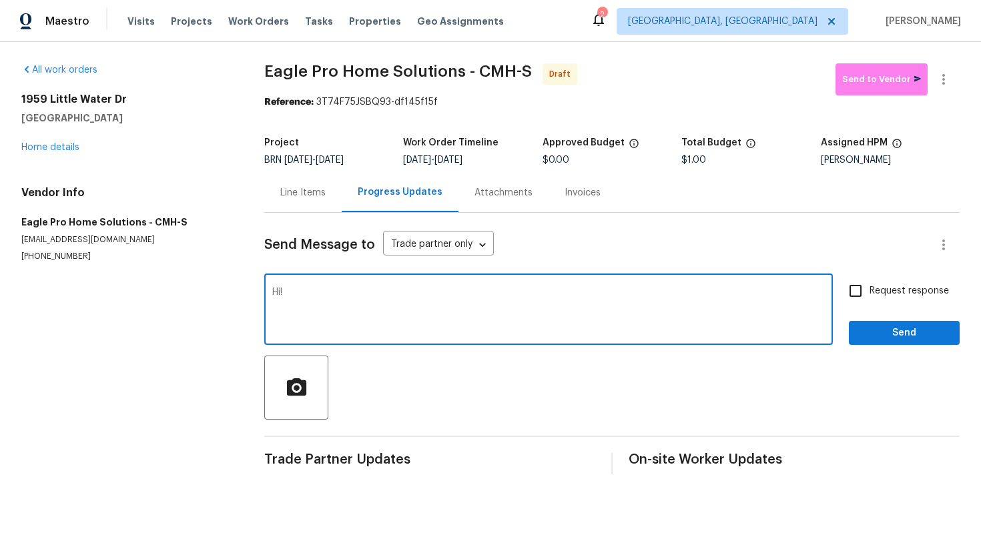
paste textarea "changing out the shower head didn't solve the issue"
click at [292, 296] on textarea "Hi! changing out the shower head didn't solve the issue" at bounding box center [548, 311] width 552 height 47
click at [521, 294] on textarea "Hi! Changing out the shower head didn't solve the issue" at bounding box center [548, 311] width 552 height 47
paste textarea "They may need to clean the shower cartridge as well"
drag, startPoint x: 560, startPoint y: 296, endPoint x: 539, endPoint y: 296, distance: 21.4
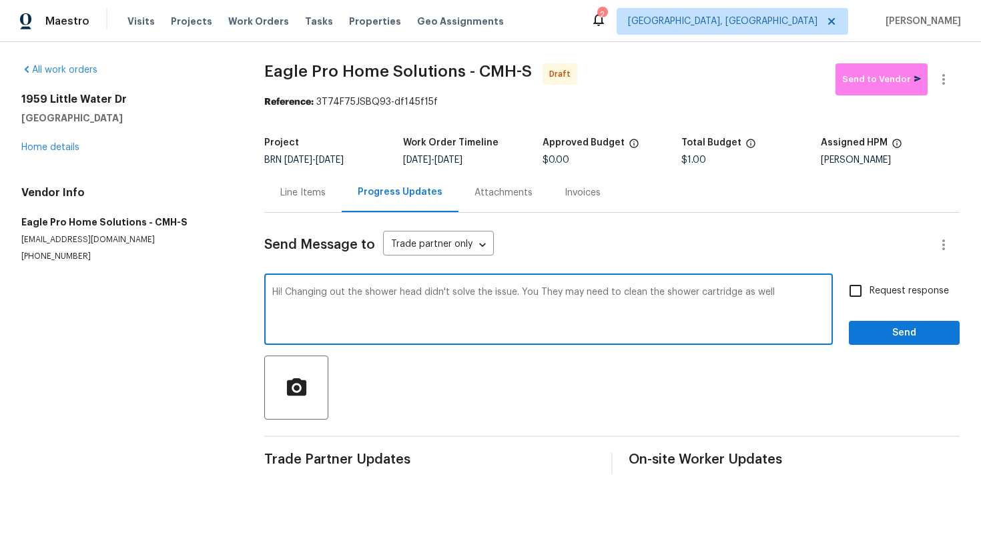
click at [539, 296] on textarea "Hi! Changing out the shower head didn't solve the issue. You They may need to c…" at bounding box center [548, 311] width 552 height 47
click at [795, 301] on textarea "Hi! Changing out the shower head didn't solve the issue. You may need to clean …" at bounding box center [548, 311] width 552 height 47
type textarea "Hi! Changing out the shower head didn't solve the issue. You may need to clean …"
click at [873, 302] on label "Request response" at bounding box center [894, 291] width 107 height 28
click at [869, 302] on input "Request response" at bounding box center [855, 291] width 28 height 28
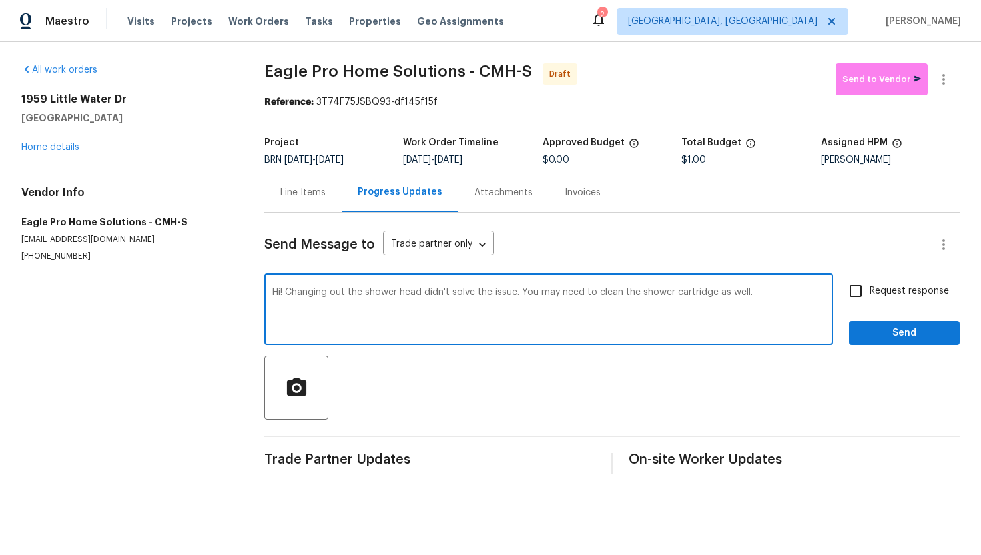
checkbox input "true"
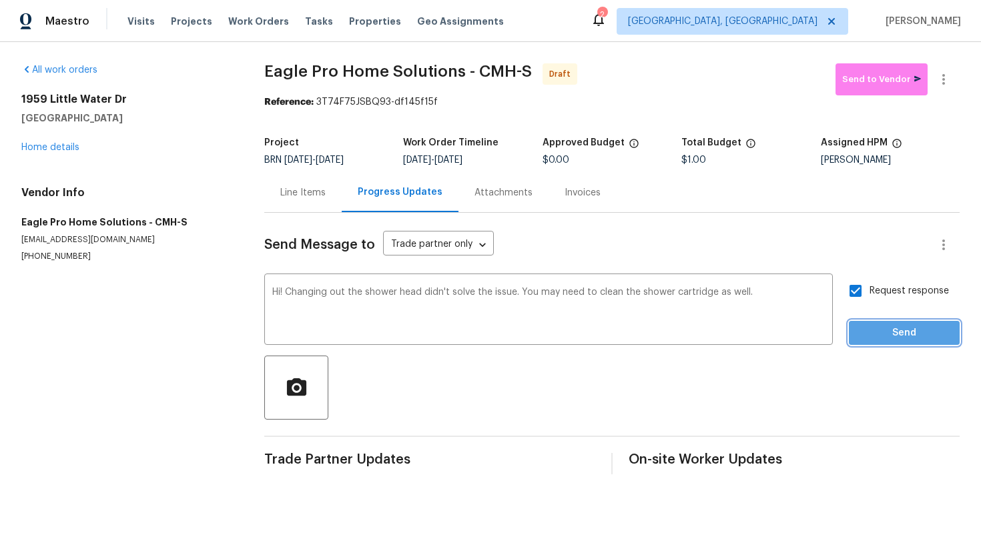
click at [877, 321] on button "Send" at bounding box center [904, 333] width 111 height 25
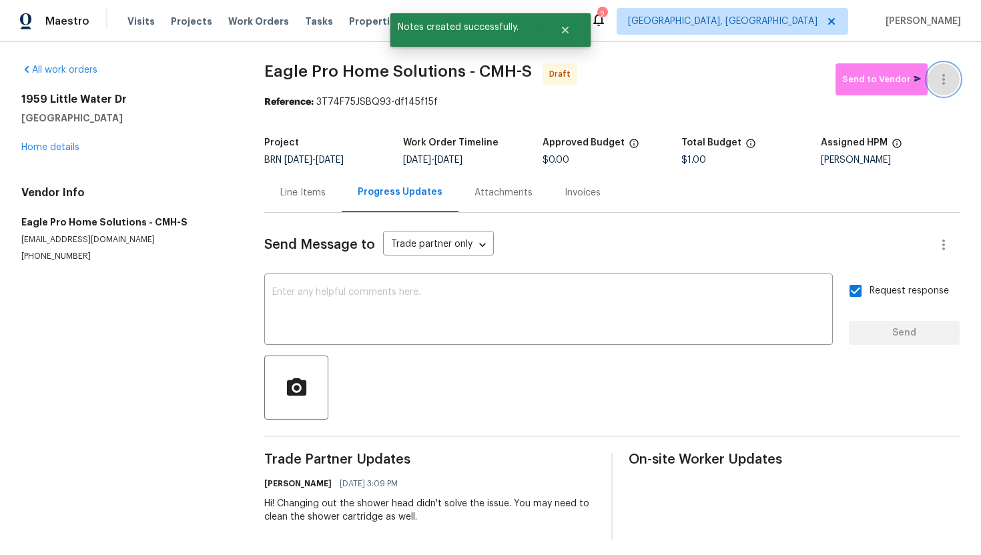
click at [946, 87] on button "button" at bounding box center [943, 79] width 32 height 32
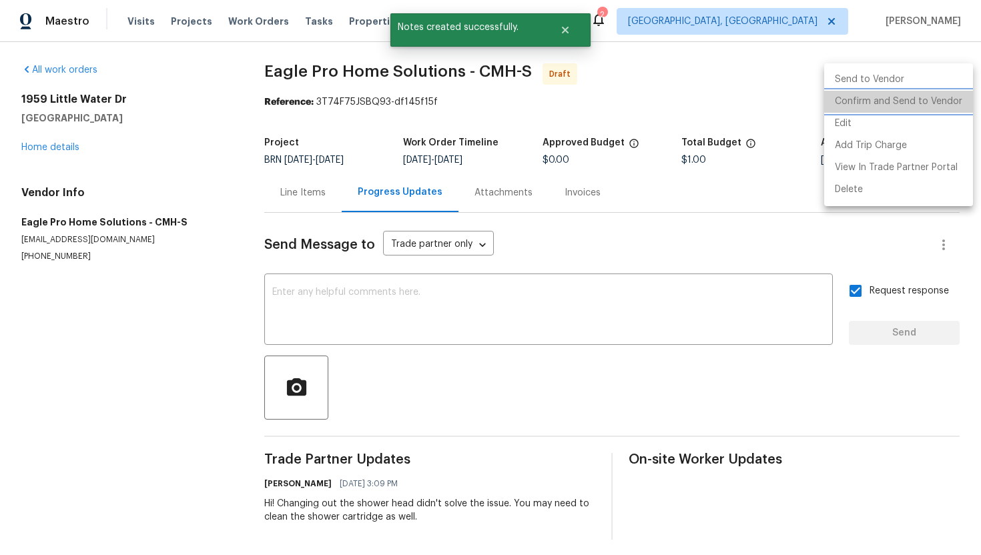
click at [935, 104] on li "Confirm and Send to Vendor" at bounding box center [898, 102] width 149 height 22
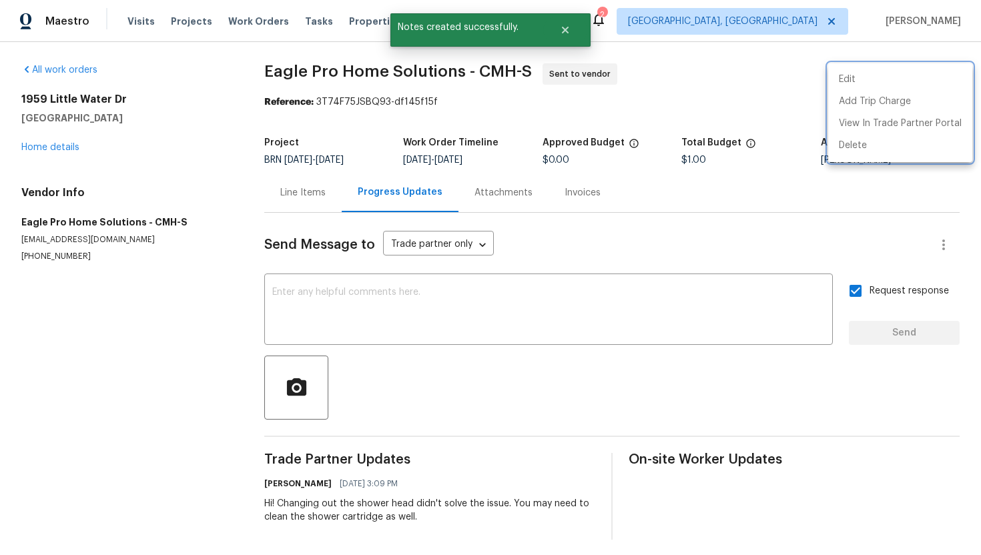
click at [673, 111] on div at bounding box center [490, 277] width 981 height 555
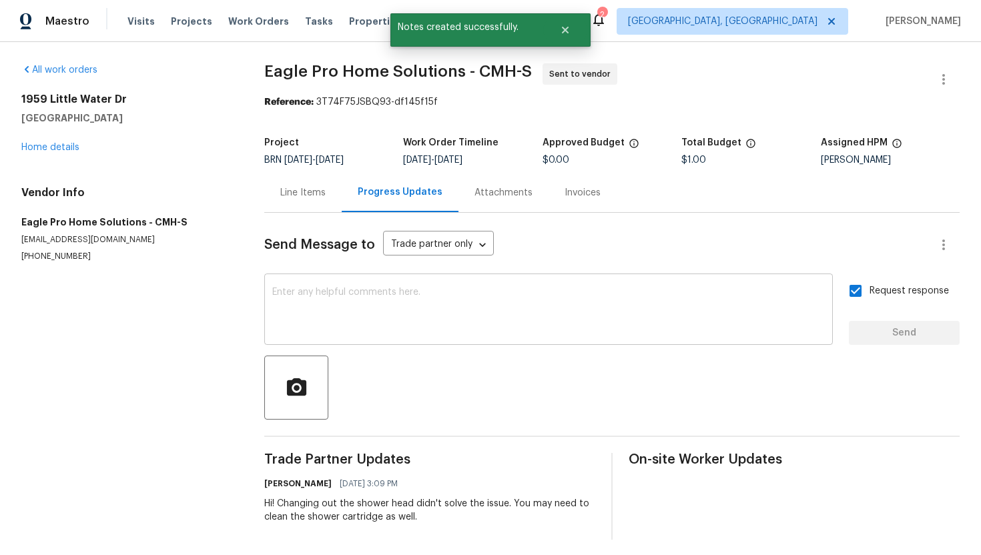
click at [371, 307] on textarea at bounding box center [548, 311] width 552 height 47
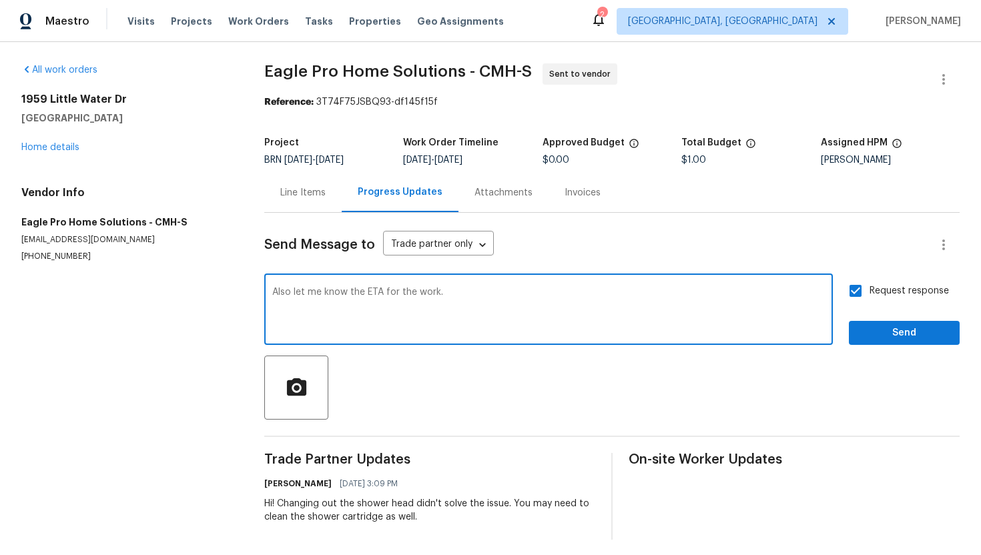
type textarea "Also let me know the ETA for the work."
click at [879, 342] on button "Send" at bounding box center [904, 333] width 111 height 25
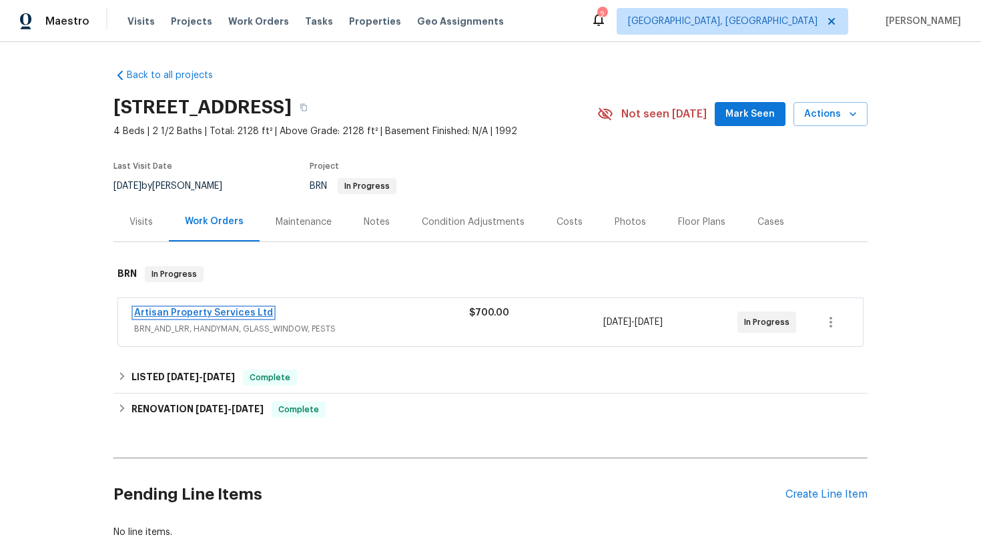
click at [174, 313] on link "Artisan Property Services Ltd" at bounding box center [203, 312] width 139 height 9
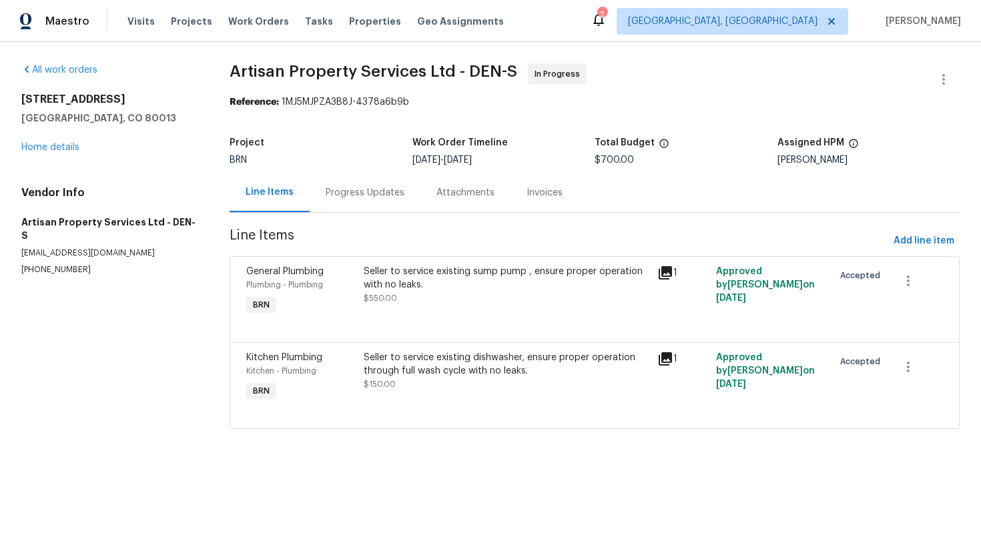
click at [354, 199] on div "Progress Updates" at bounding box center [365, 192] width 79 height 13
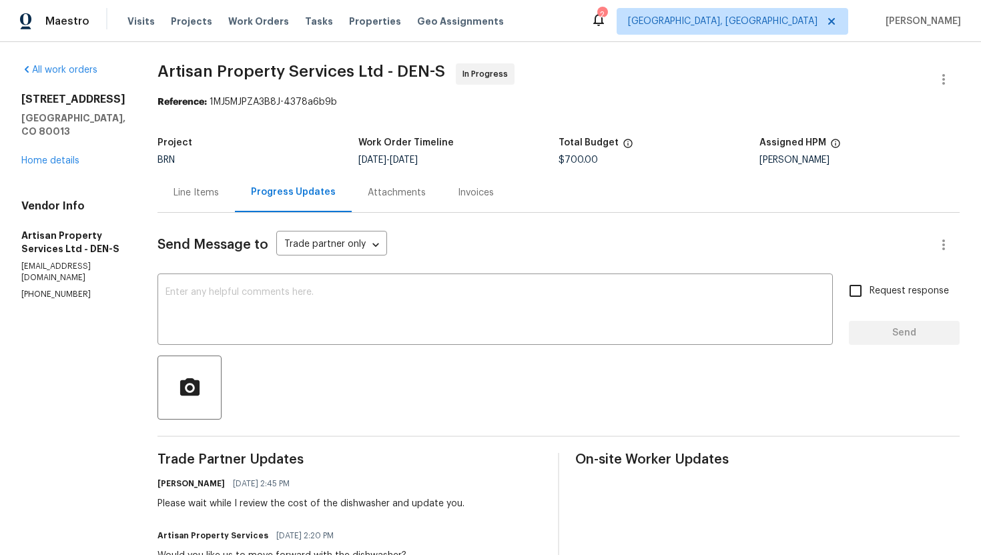
click at [186, 197] on div "Line Items" at bounding box center [195, 192] width 45 height 13
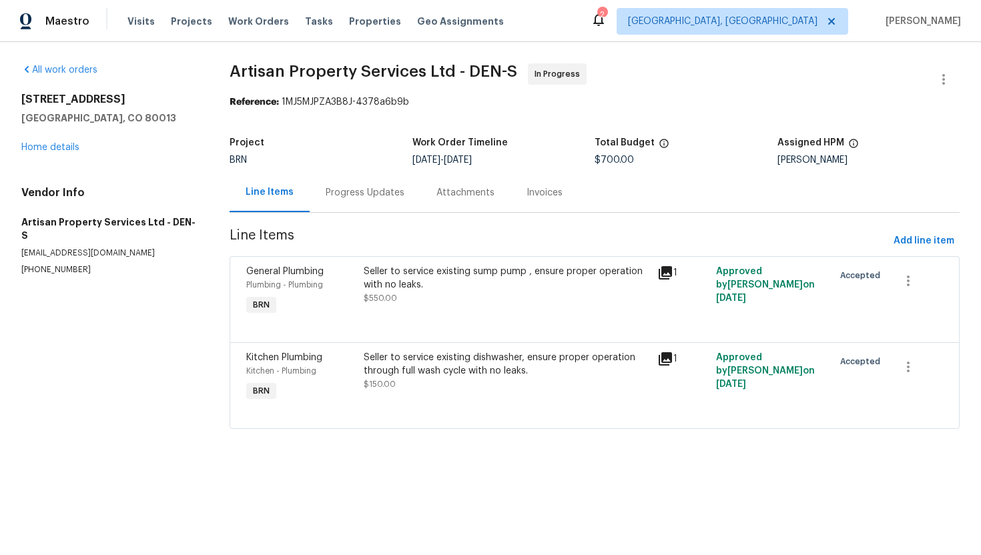
click at [489, 376] on div "Seller to service existing dishwasher, ensure proper operation through full was…" at bounding box center [507, 364] width 286 height 27
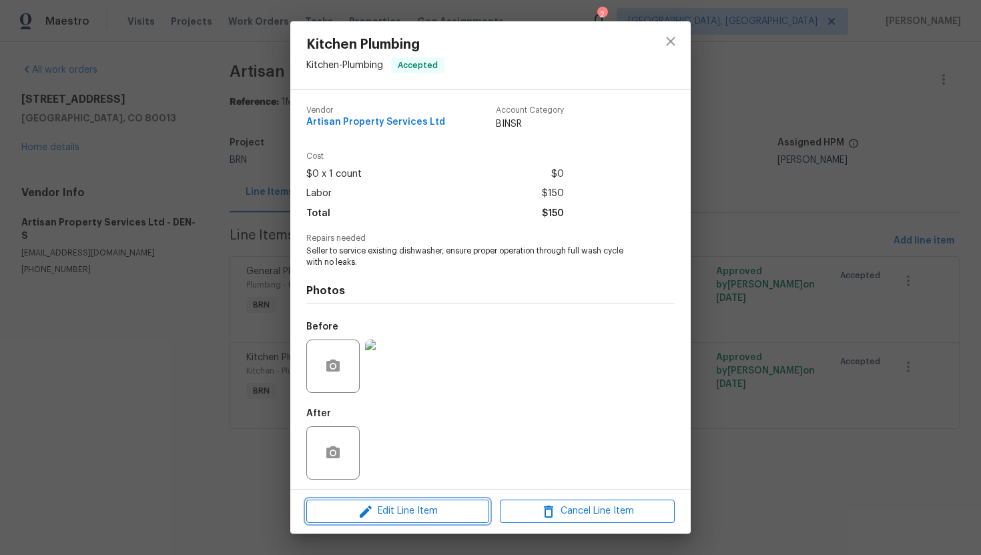
click at [400, 509] on span "Edit Line Item" at bounding box center [397, 511] width 175 height 17
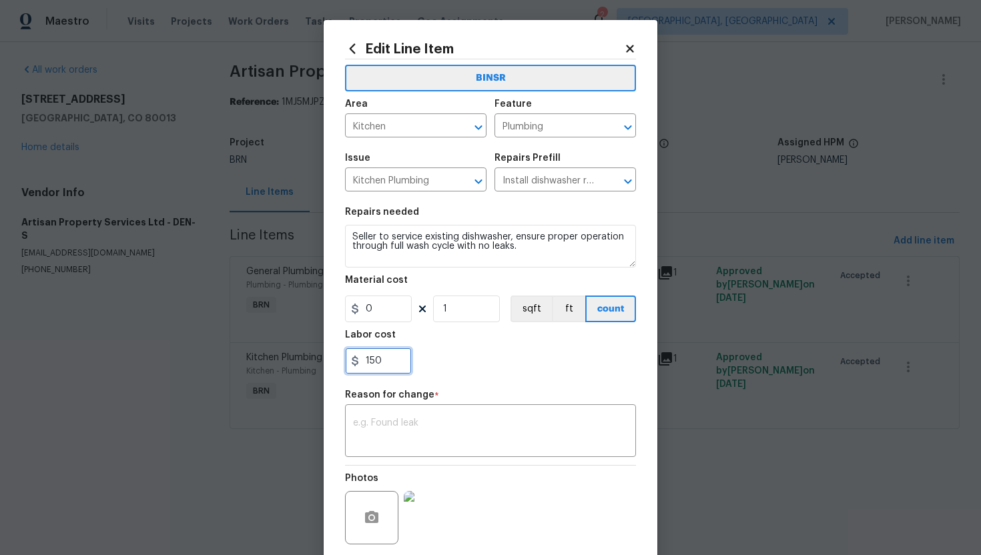
click at [370, 363] on input "150" at bounding box center [378, 361] width 67 height 27
type input "850"
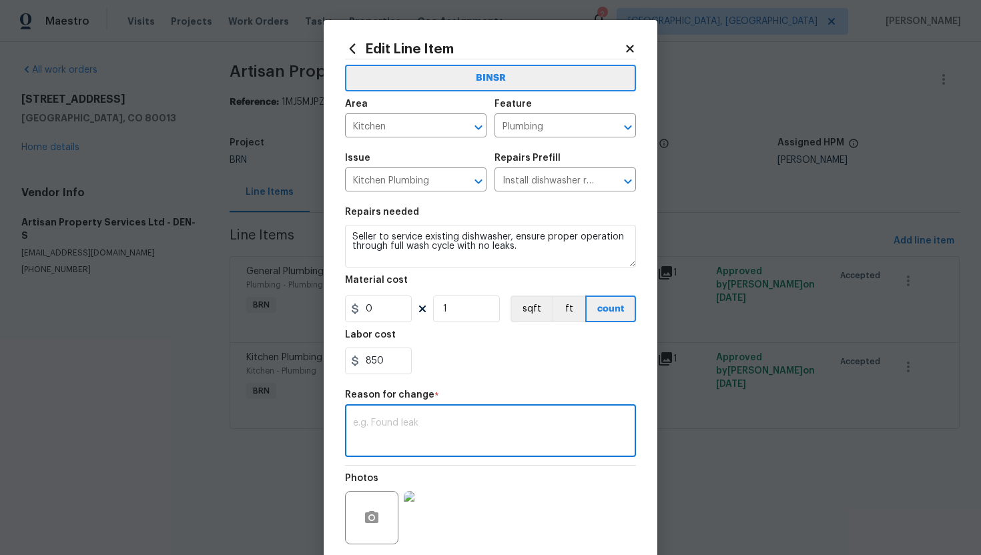
click at [490, 420] on textarea at bounding box center [490, 432] width 275 height 28
paste textarea "(AG) Updated cost per BR team’s approval."
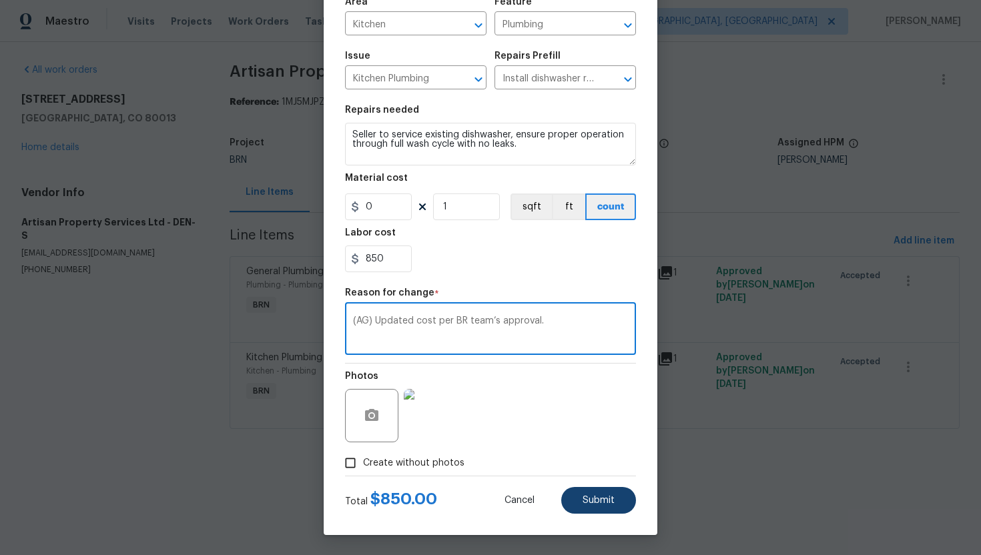
type textarea "(AG) Updated cost per BR team’s approval."
click at [593, 492] on button "Submit" at bounding box center [598, 500] width 75 height 27
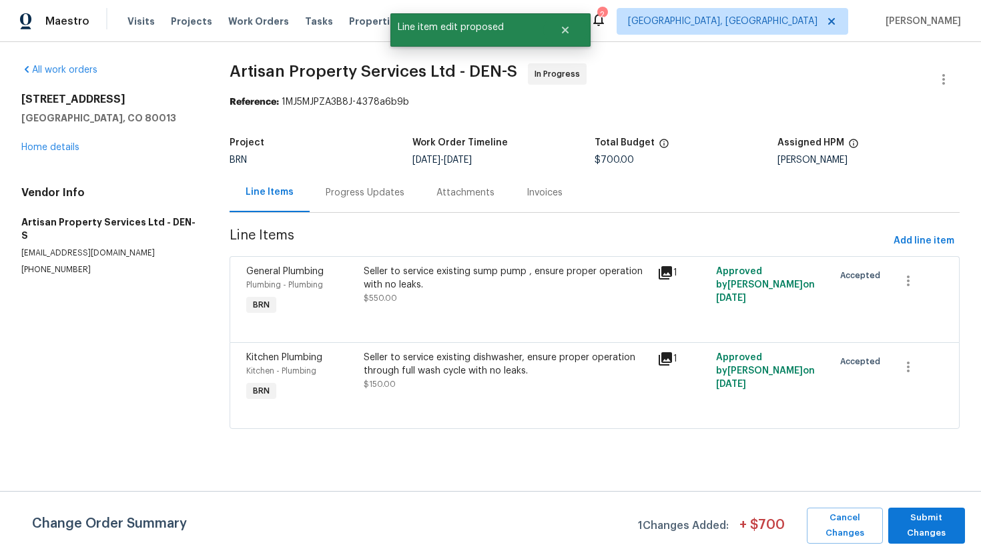
scroll to position [0, 0]
click at [913, 516] on span "Submit Changes" at bounding box center [926, 525] width 63 height 31
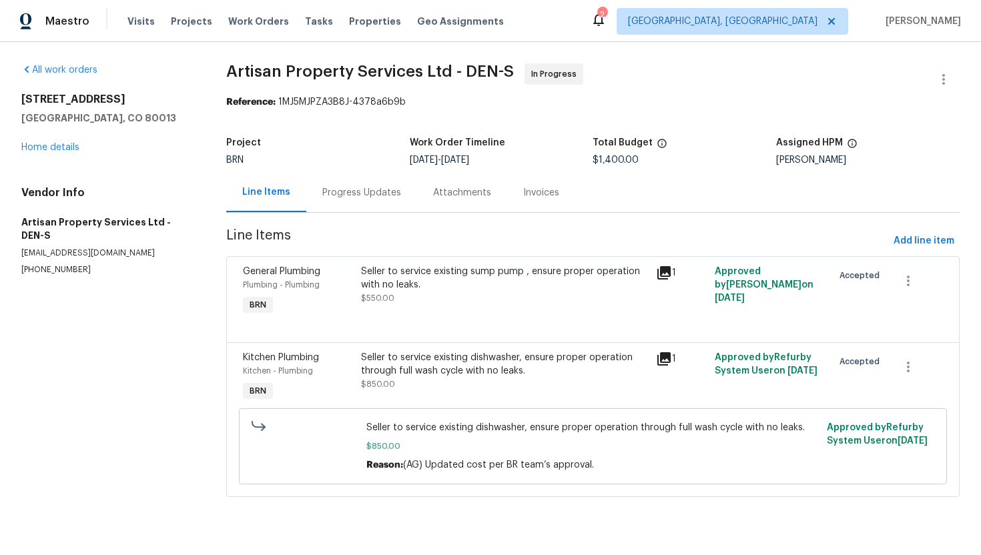
click at [366, 197] on div "Progress Updates" at bounding box center [361, 192] width 79 height 13
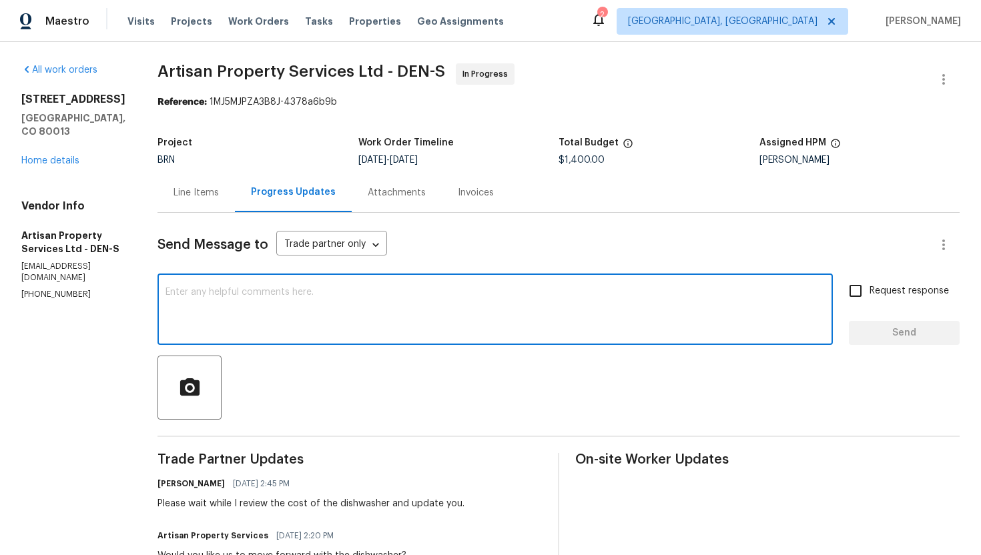
click at [372, 292] on textarea at bounding box center [494, 311] width 659 height 47
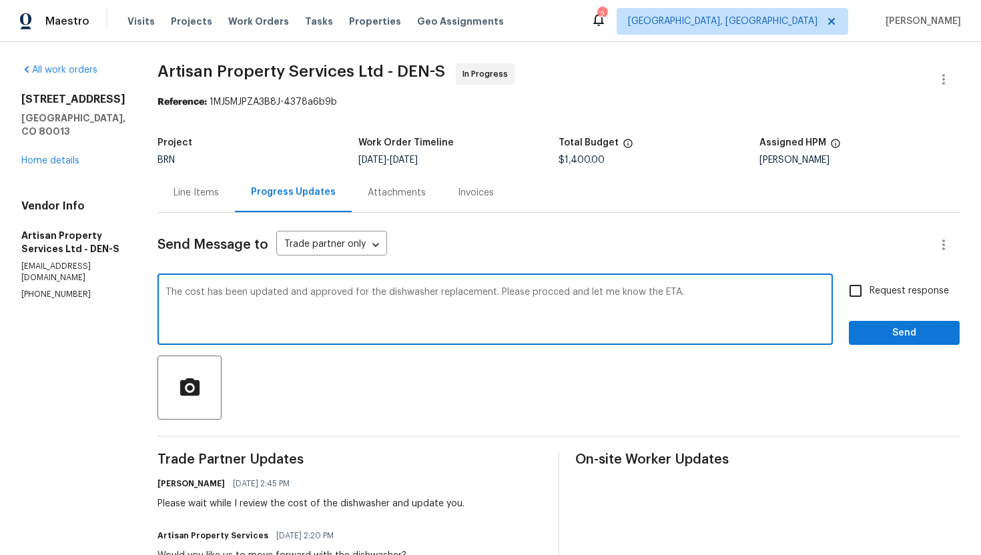
click at [522, 294] on textarea "The cost has been updated and approved for the dishwasher replacement. Please p…" at bounding box center [494, 311] width 659 height 47
type textarea "The cost has been updated and approved for the dishwasher replacement. Please p…"
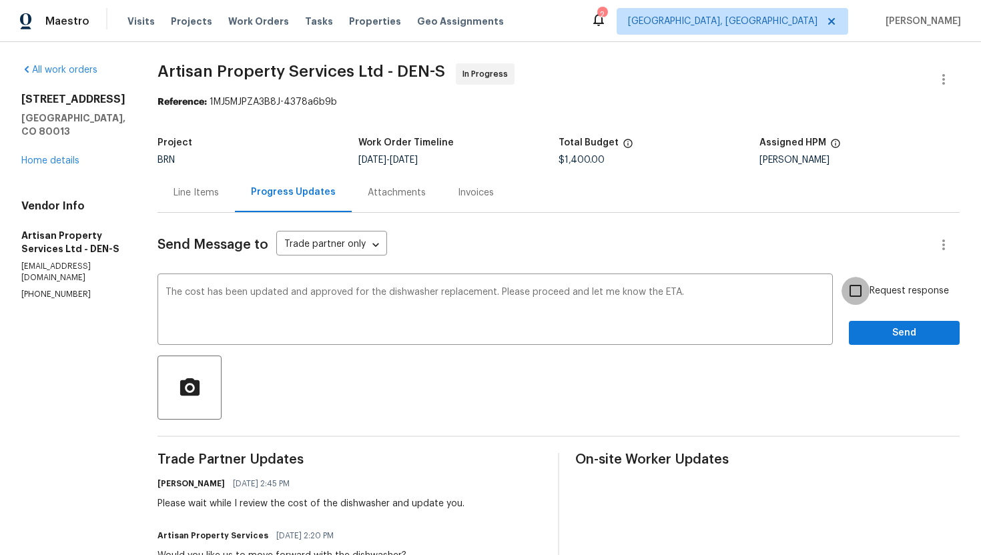
click at [858, 294] on input "Request response" at bounding box center [855, 291] width 28 height 28
checkbox input "true"
click at [893, 330] on span "Send" at bounding box center [903, 333] width 89 height 17
